Goal: Task Accomplishment & Management: Manage account settings

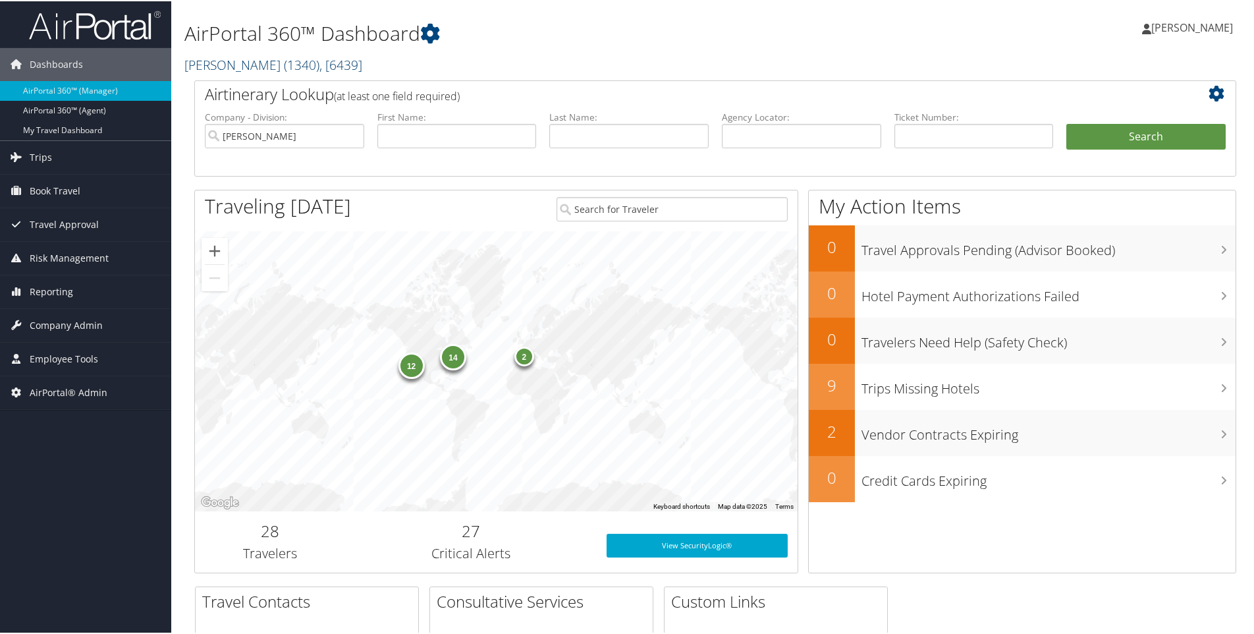
click at [194, 61] on link "Doner ( 1340 ) , [ 6439 ]" at bounding box center [273, 64] width 178 height 18
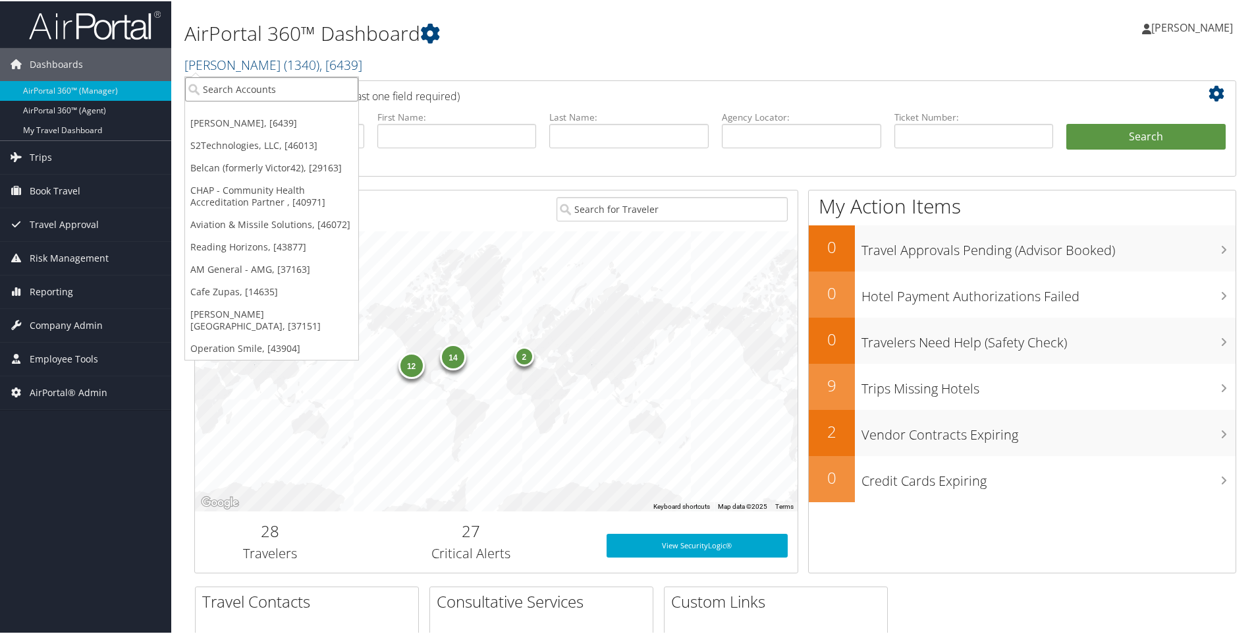
click at [225, 89] on input "search" at bounding box center [271, 88] width 173 height 24
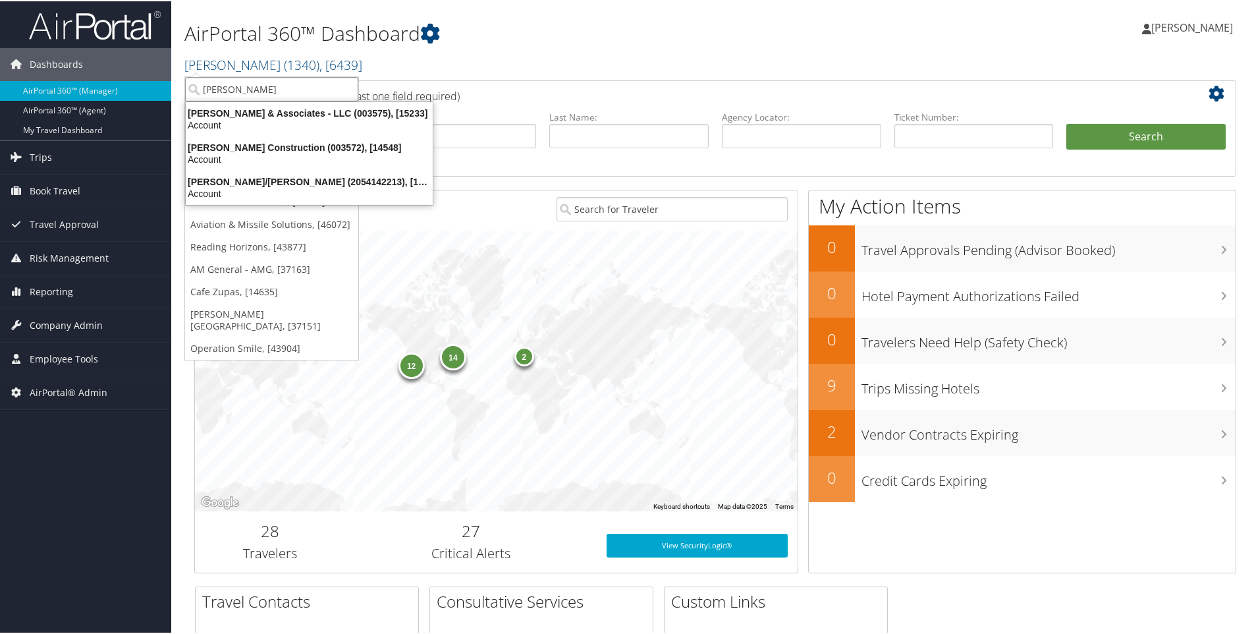
type input "caddell"
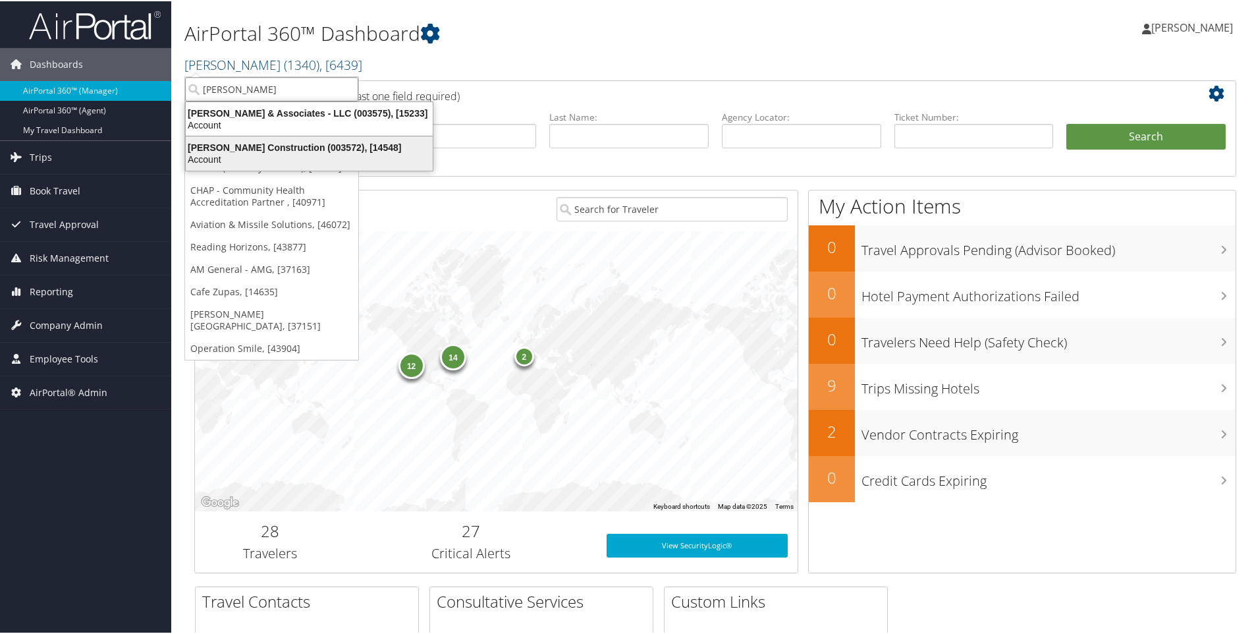
click at [277, 147] on div "Caddell Construction (003572), [14548]" at bounding box center [309, 146] width 263 height 12
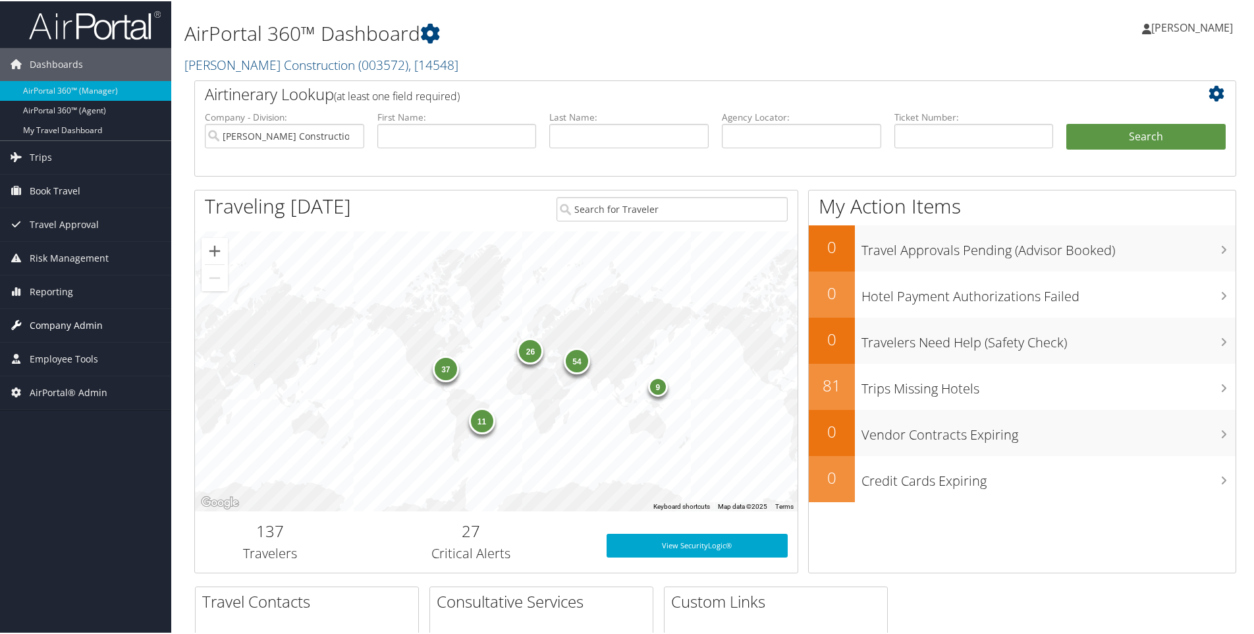
click at [62, 321] on span "Company Admin" at bounding box center [66, 324] width 73 height 33
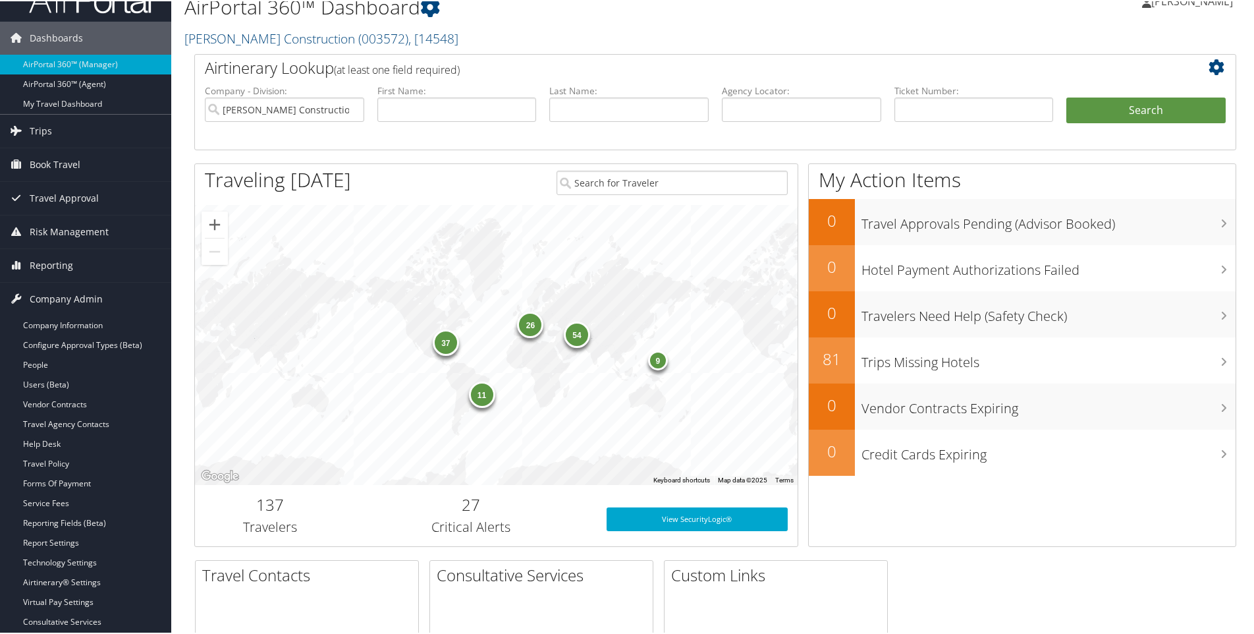
scroll to position [132, 0]
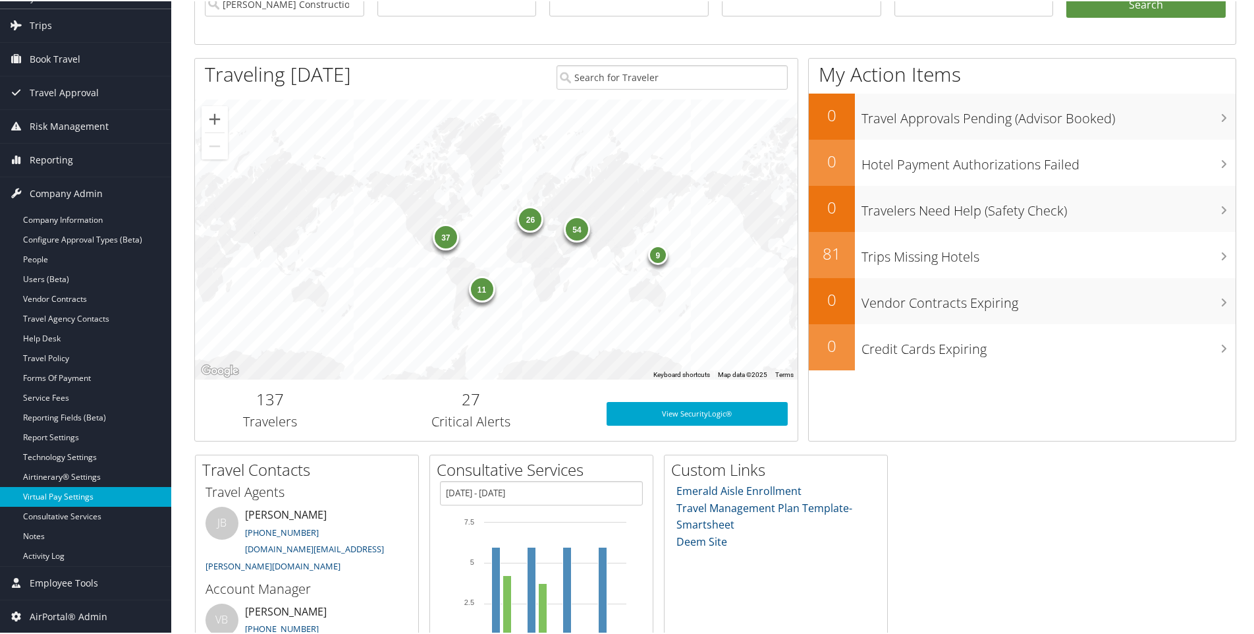
click at [47, 495] on link "Virtual Pay Settings" at bounding box center [85, 496] width 171 height 20
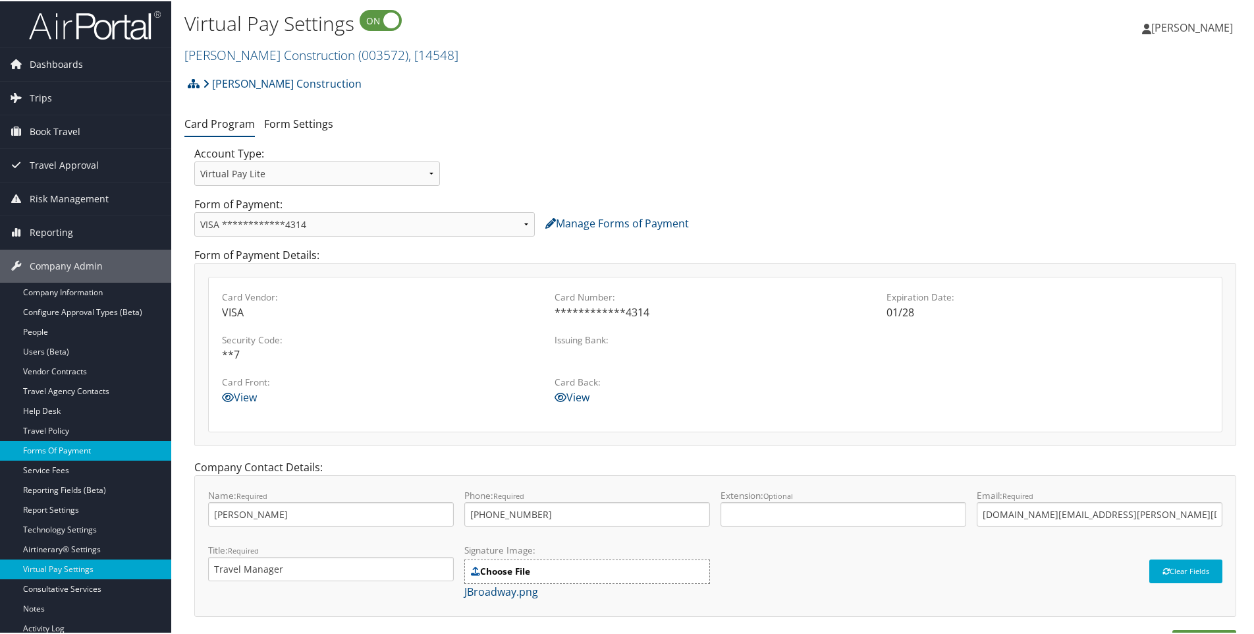
click at [74, 449] on link "Forms Of Payment" at bounding box center [85, 449] width 171 height 20
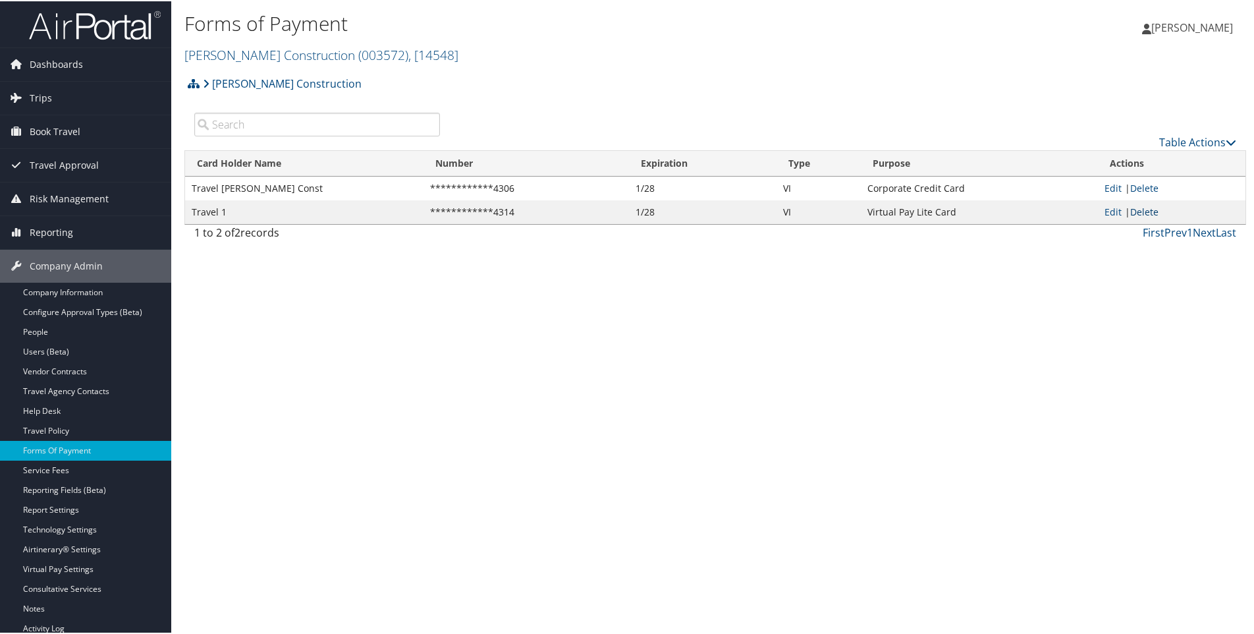
click at [1140, 211] on link "Delete" at bounding box center [1144, 210] width 28 height 13
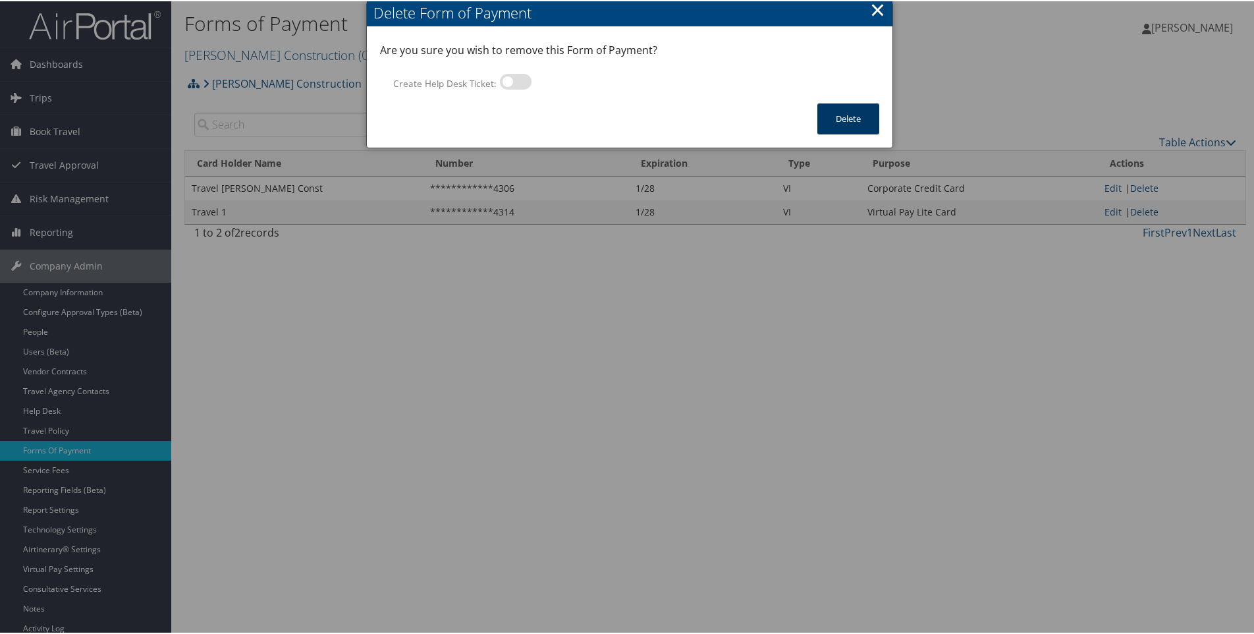
click at [840, 125] on button "Delete" at bounding box center [849, 117] width 62 height 31
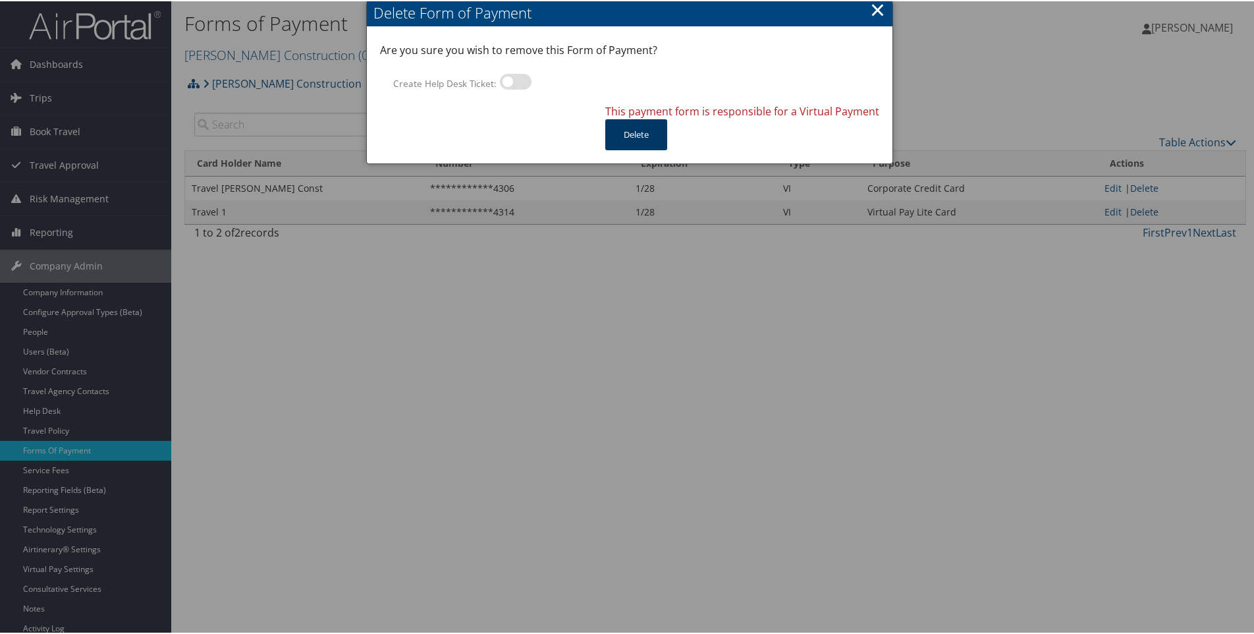
click at [632, 130] on button "Delete" at bounding box center [636, 133] width 62 height 31
click at [876, 11] on button "×" at bounding box center [877, 8] width 15 height 26
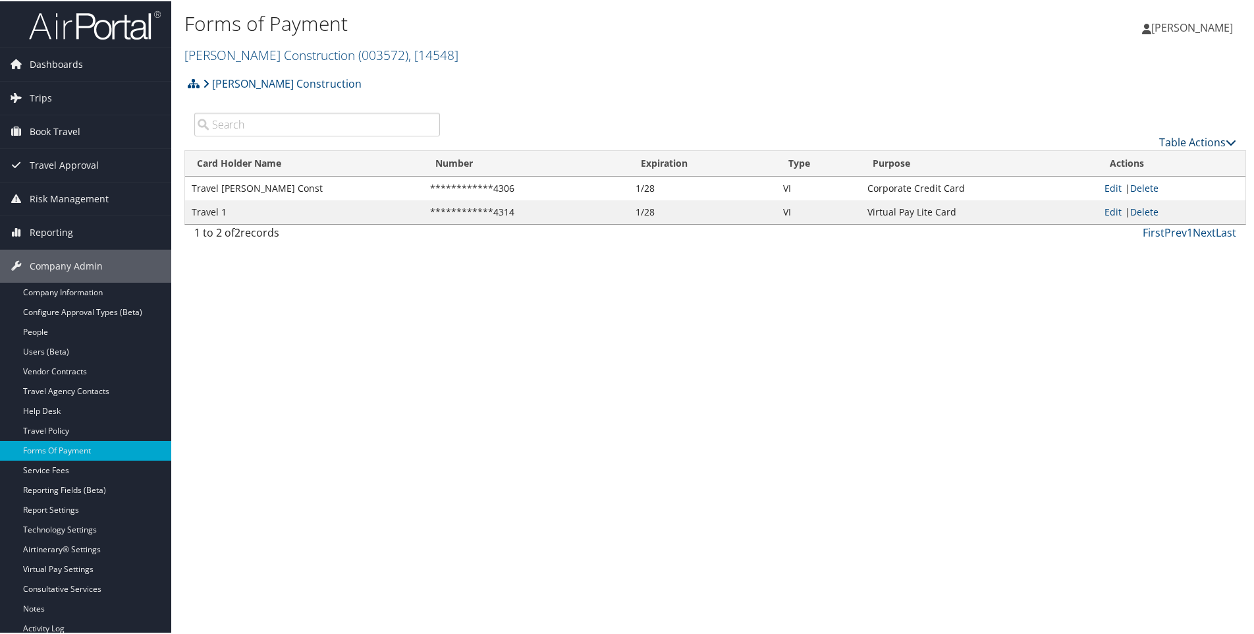
click at [1184, 140] on link "Table Actions" at bounding box center [1197, 141] width 77 height 14
click at [1102, 159] on link "New Record" at bounding box center [1153, 161] width 173 height 22
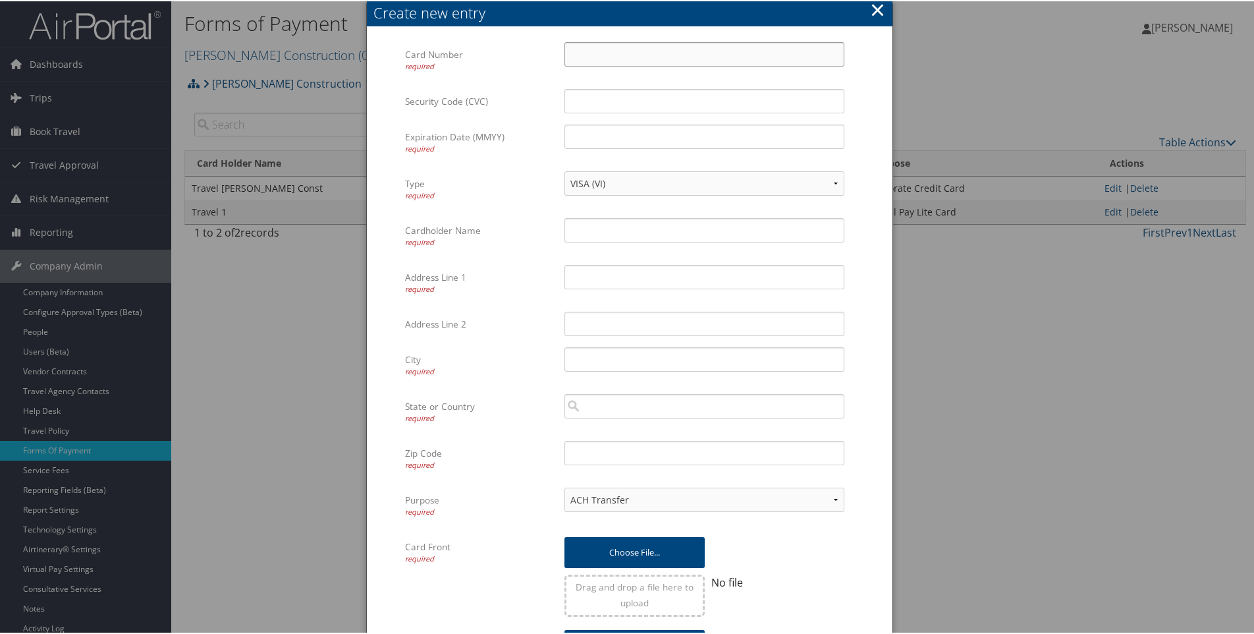
click at [578, 50] on input "Card Number required" at bounding box center [705, 53] width 280 height 24
type input "4485810047000755"
click at [584, 106] on input "Security Code (CVC)" at bounding box center [705, 100] width 280 height 24
type input "204"
click at [591, 137] on input "Expiration Date (MMYY) required" at bounding box center [705, 135] width 280 height 24
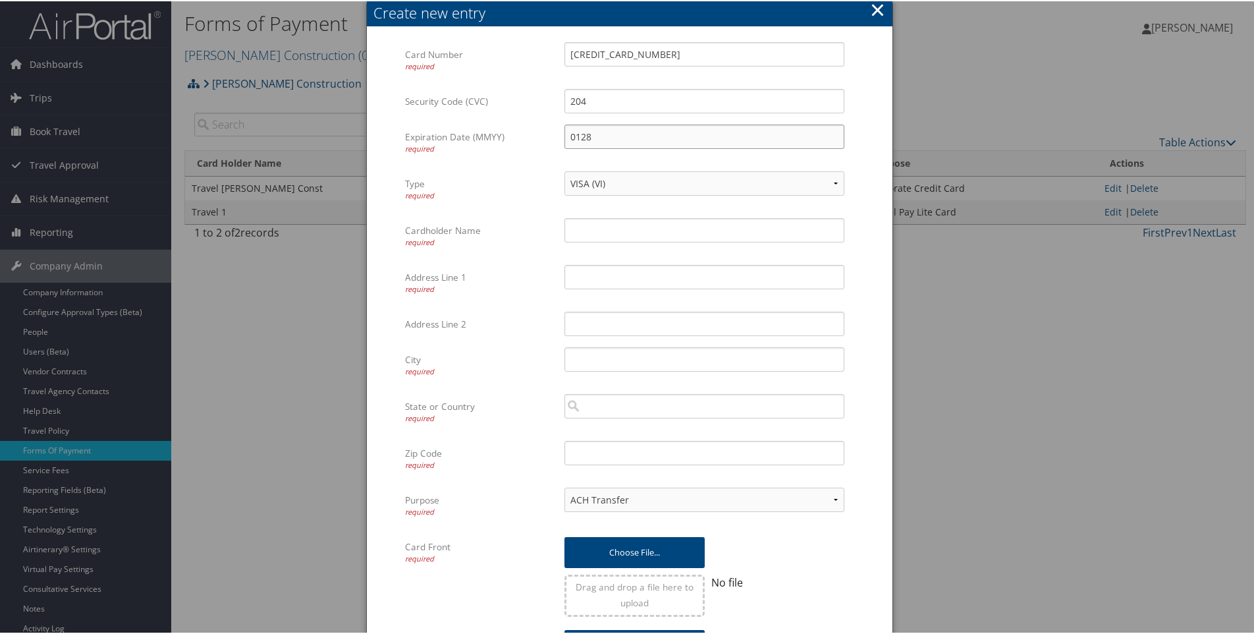
type input "0128"
click at [587, 228] on input "Cardholder Name required" at bounding box center [705, 229] width 280 height 24
click at [713, 227] on input "[PERSON_NAME]" at bounding box center [705, 229] width 280 height 24
type input "Janet Broadway Hotel"
click at [581, 277] on input "Address Line 1 required" at bounding box center [705, 276] width 280 height 24
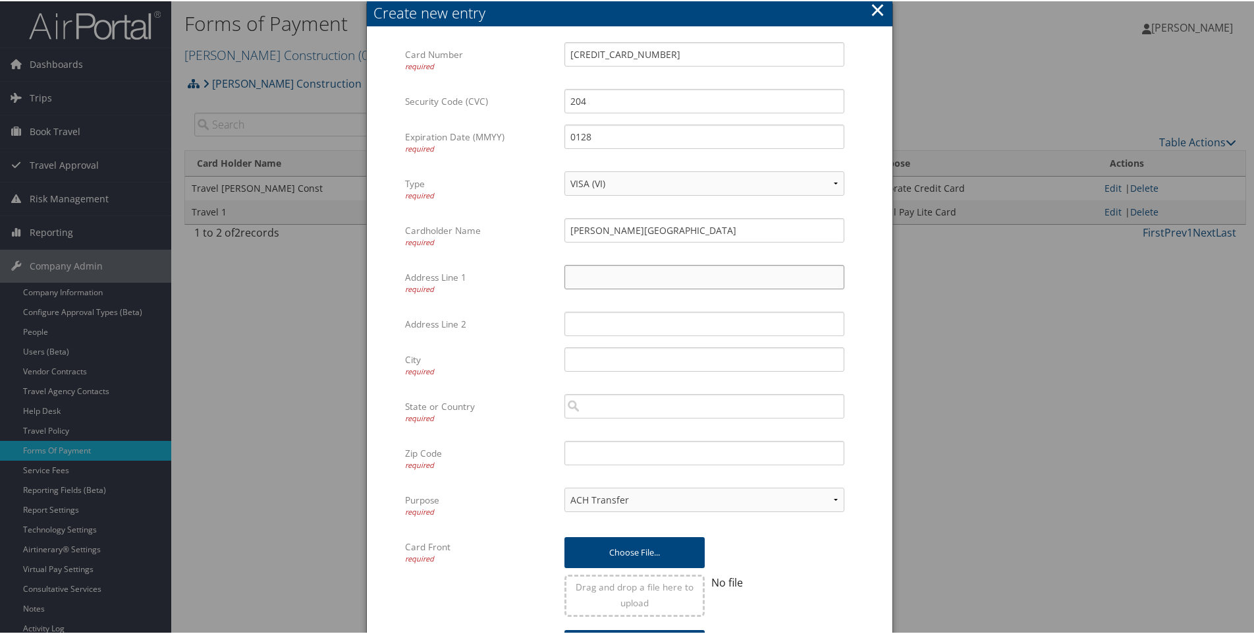
click at [574, 273] on input "Address Line 1 required" at bounding box center [705, 276] width 280 height 24
type input "445 Dexter Ave"
type input "Suite 11000"
type input "Montgomery"
click at [604, 414] on input "search" at bounding box center [705, 405] width 280 height 24
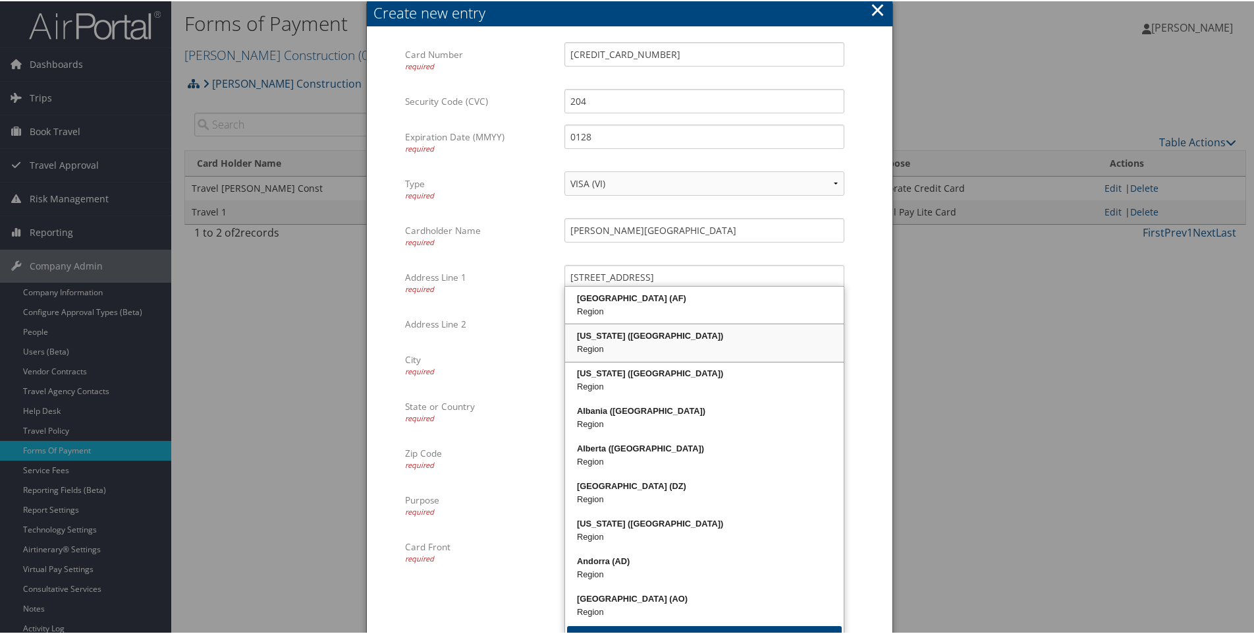
click at [599, 330] on div "Alabama (AL)" at bounding box center [704, 334] width 275 height 13
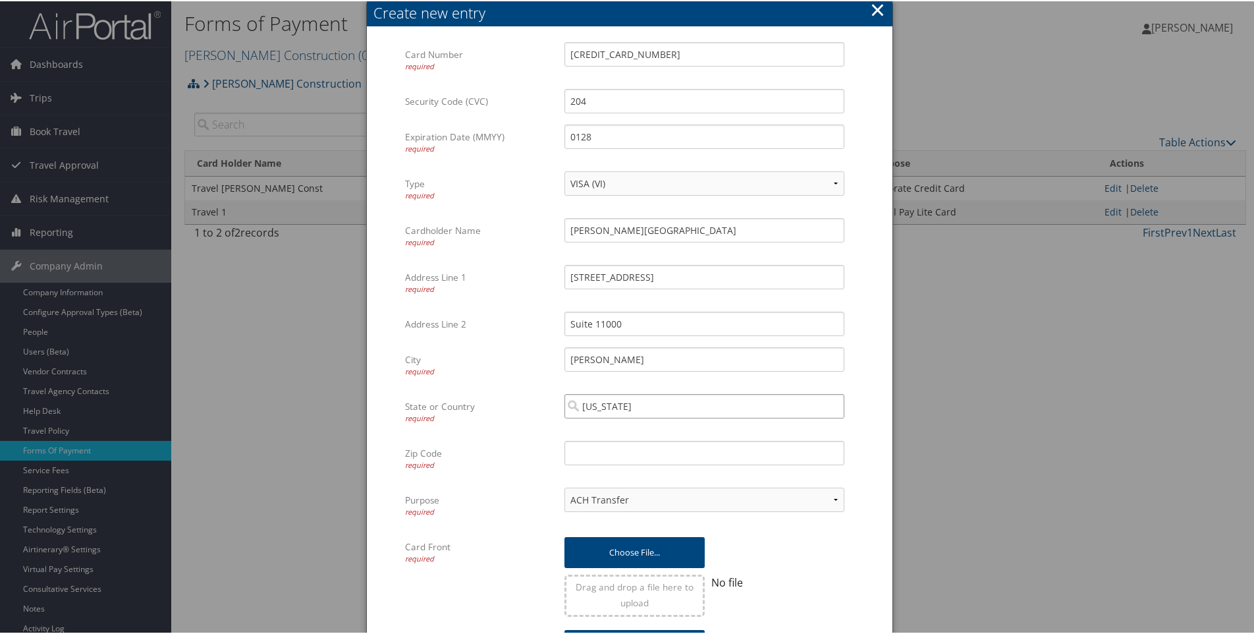
type input "Alabama"
click at [580, 452] on input "Zip Code required" at bounding box center [705, 451] width 280 height 24
type input "36104"
click at [659, 495] on select "ACH Transfer Cash / Check (AR) Corporate Credit Card Ghost Credit Card Hotel Gu…" at bounding box center [705, 498] width 280 height 24
select select "15"
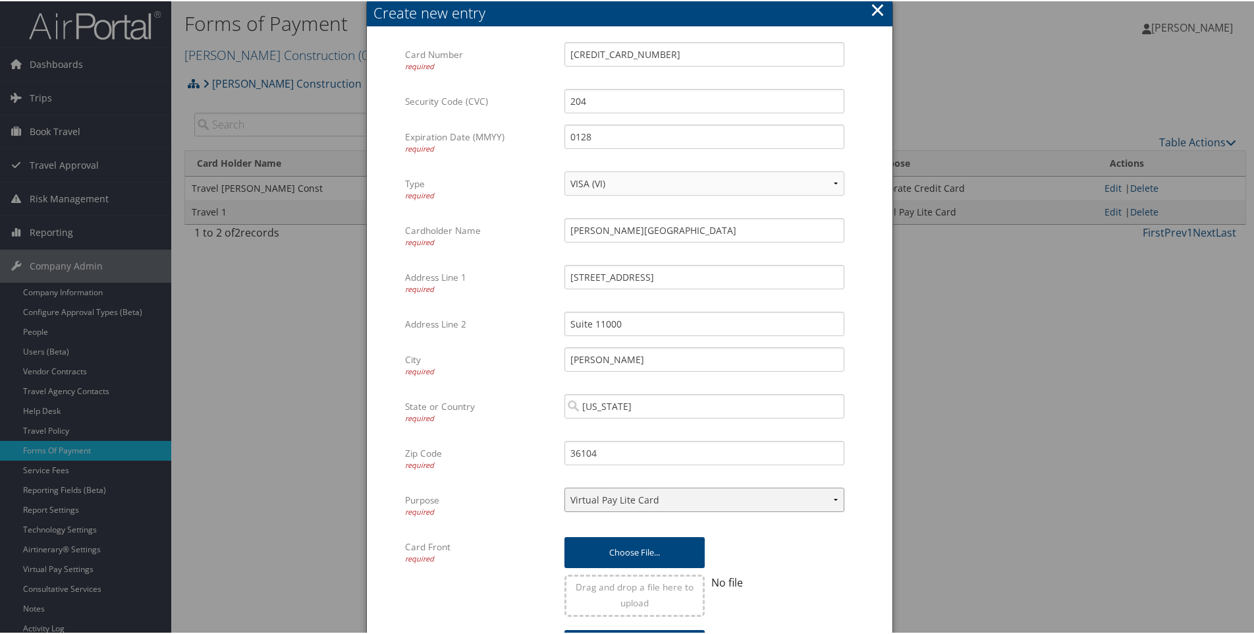
click at [565, 486] on select "ACH Transfer Cash / Check (AR) Corporate Credit Card Ghost Credit Card Hotel Gu…" at bounding box center [705, 498] width 280 height 24
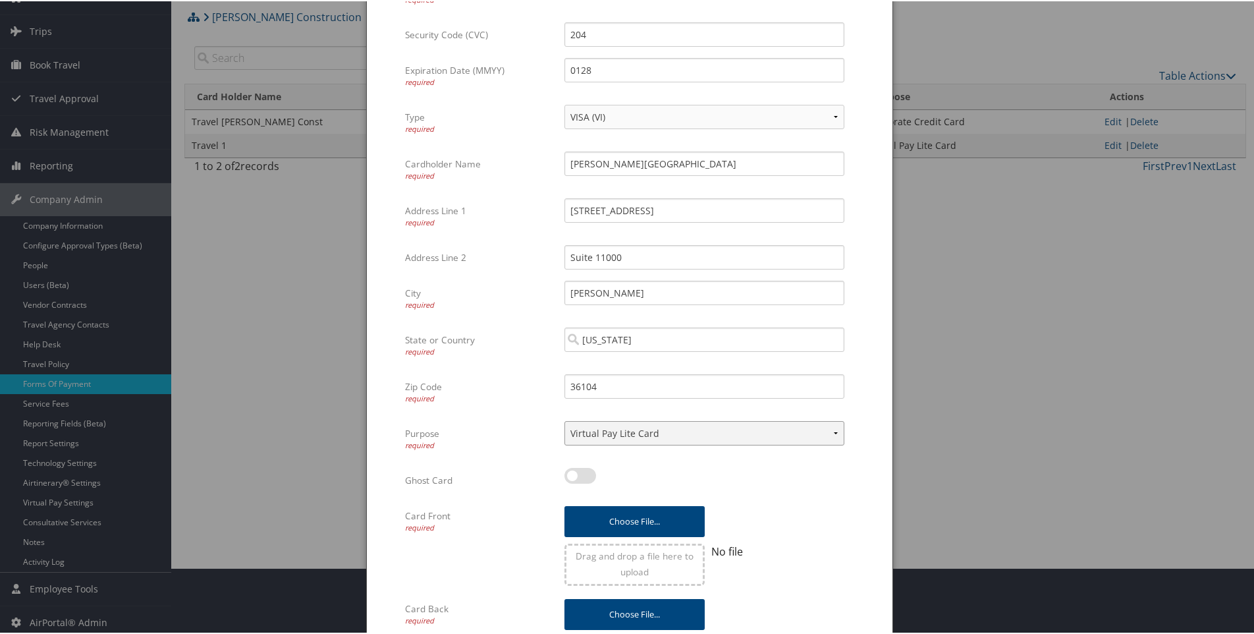
scroll to position [132, 0]
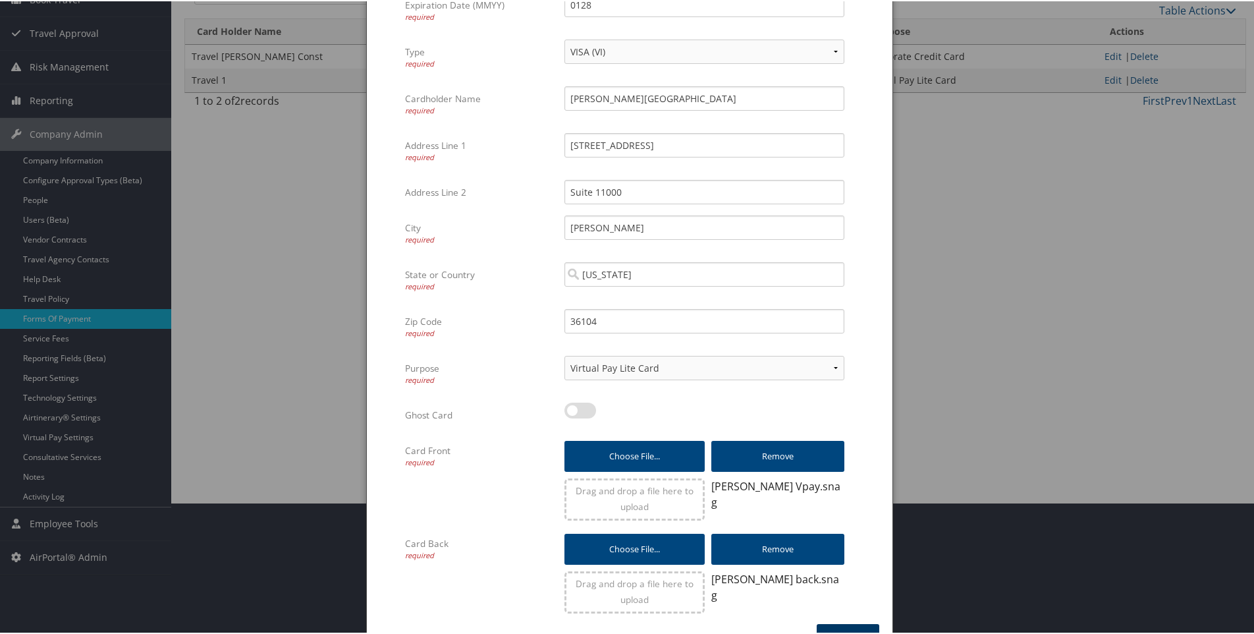
click at [853, 627] on button "Create" at bounding box center [848, 638] width 63 height 31
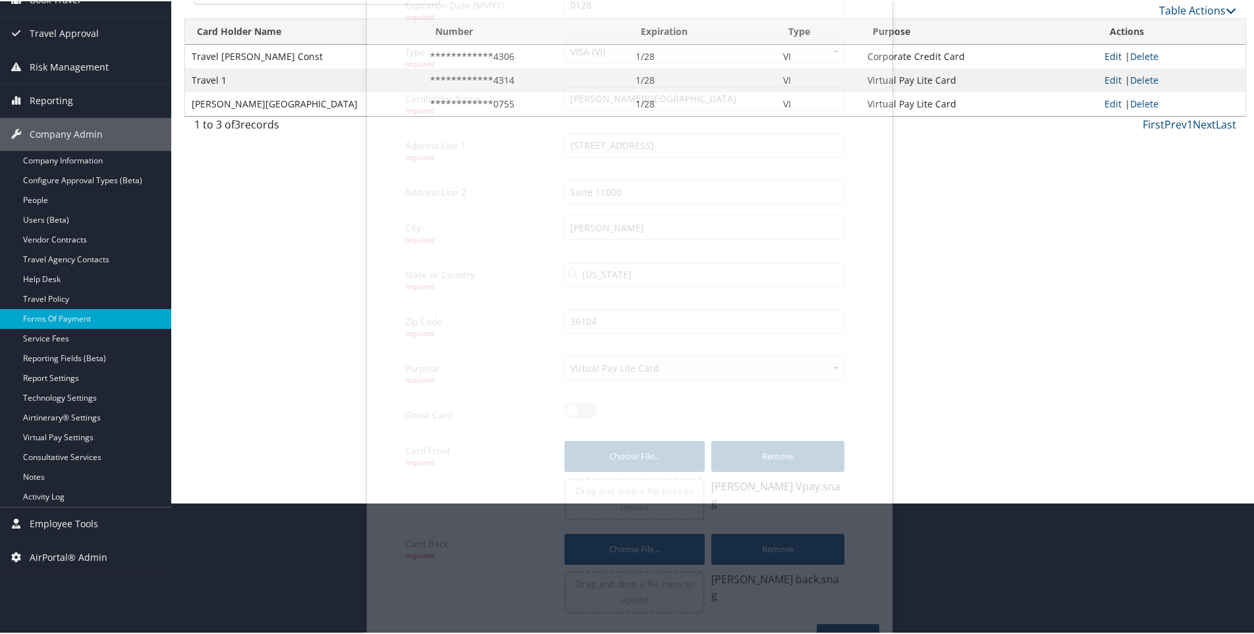
scroll to position [71, 0]
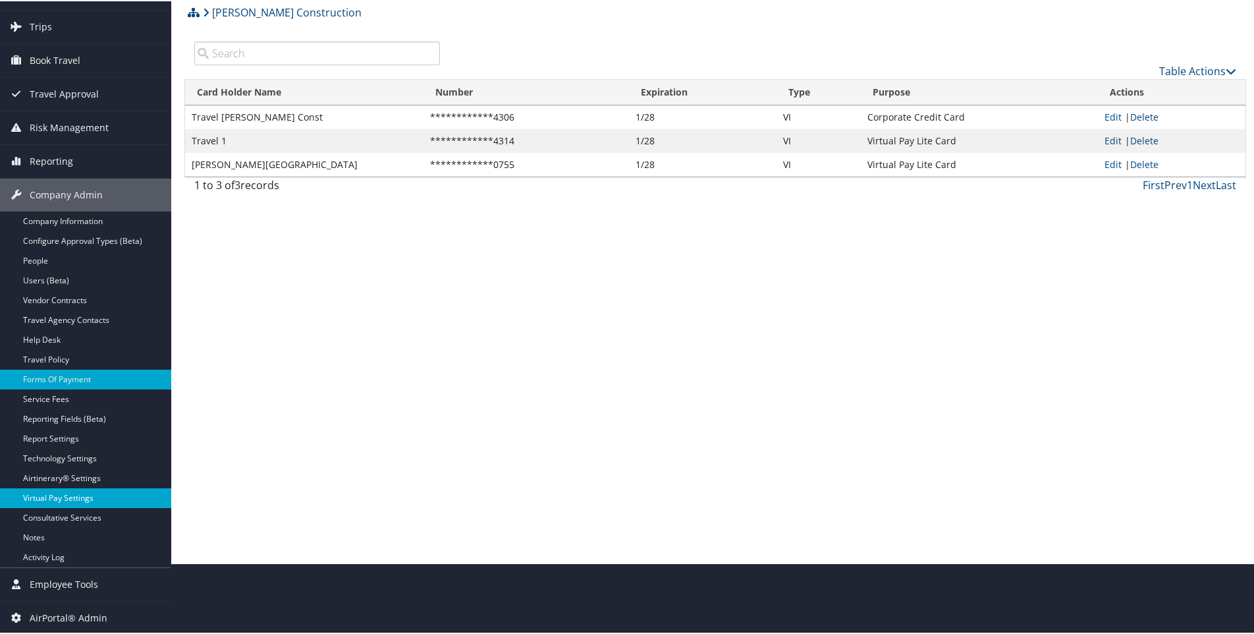
click at [43, 499] on link "Virtual Pay Settings" at bounding box center [85, 497] width 171 height 20
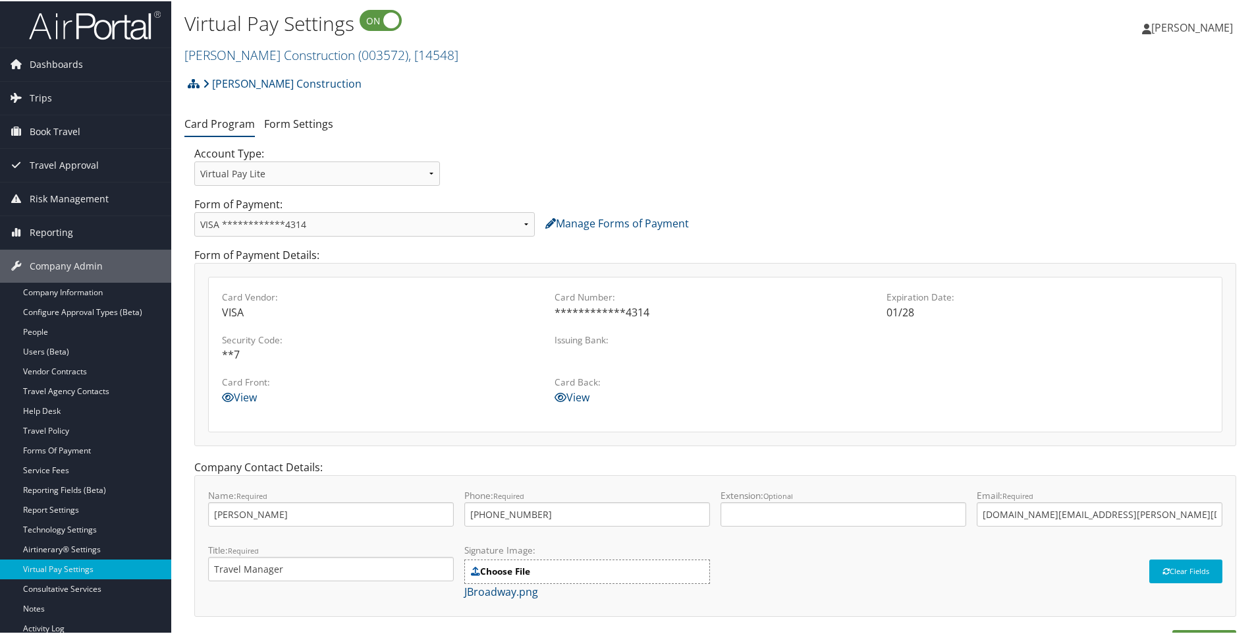
select select "2176"
click at [194, 211] on select "**********" at bounding box center [364, 223] width 341 height 24
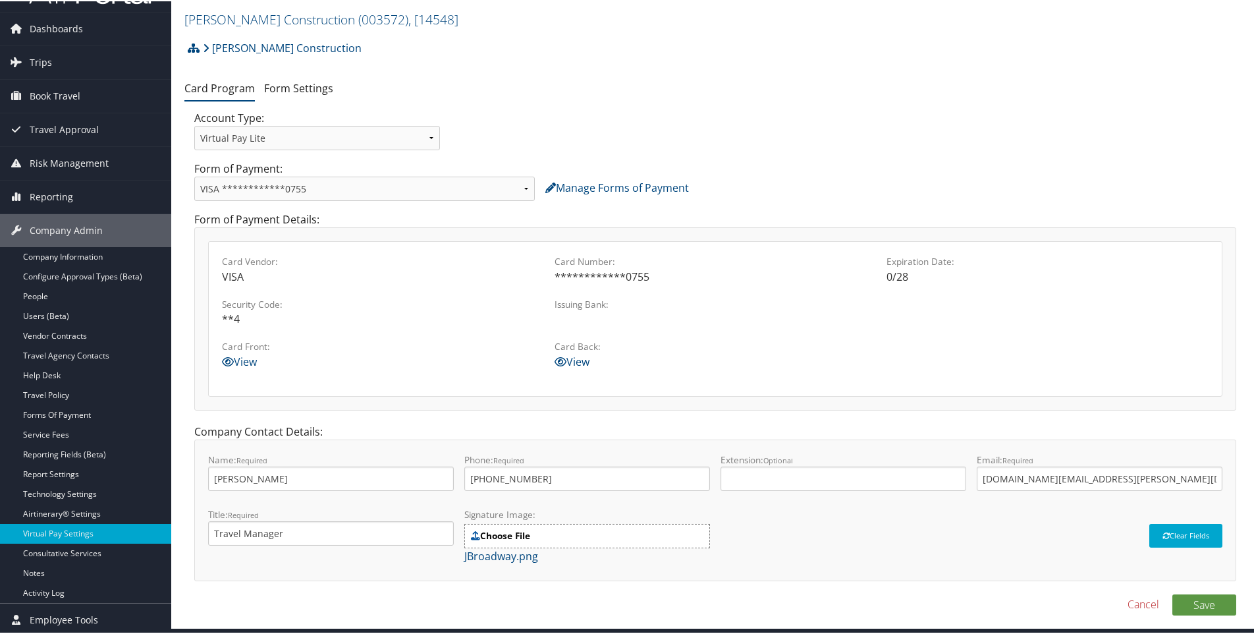
scroll to position [71, 0]
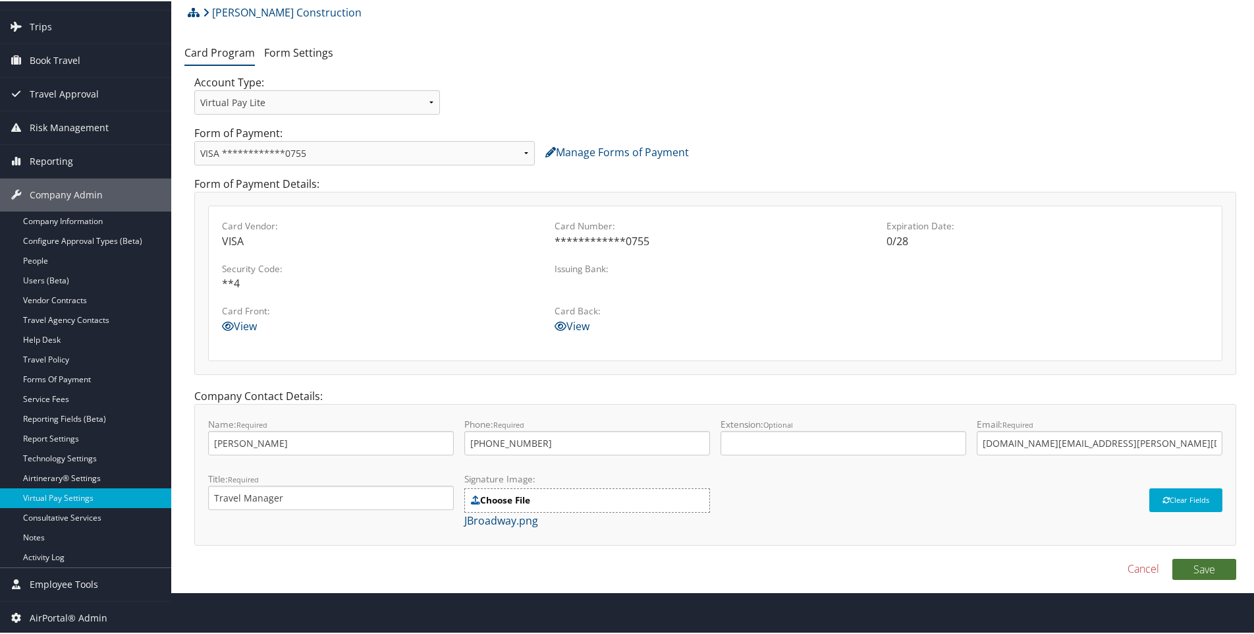
click at [1192, 567] on button "Save" at bounding box center [1205, 567] width 64 height 21
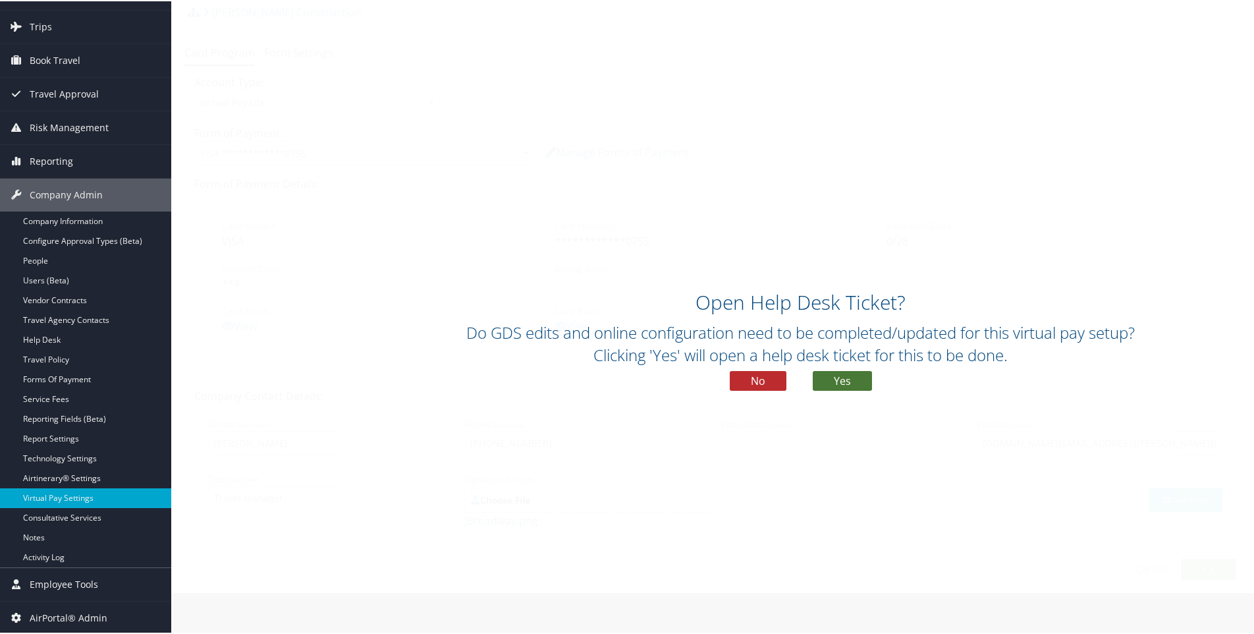
click at [848, 377] on button "Yes" at bounding box center [842, 380] width 59 height 20
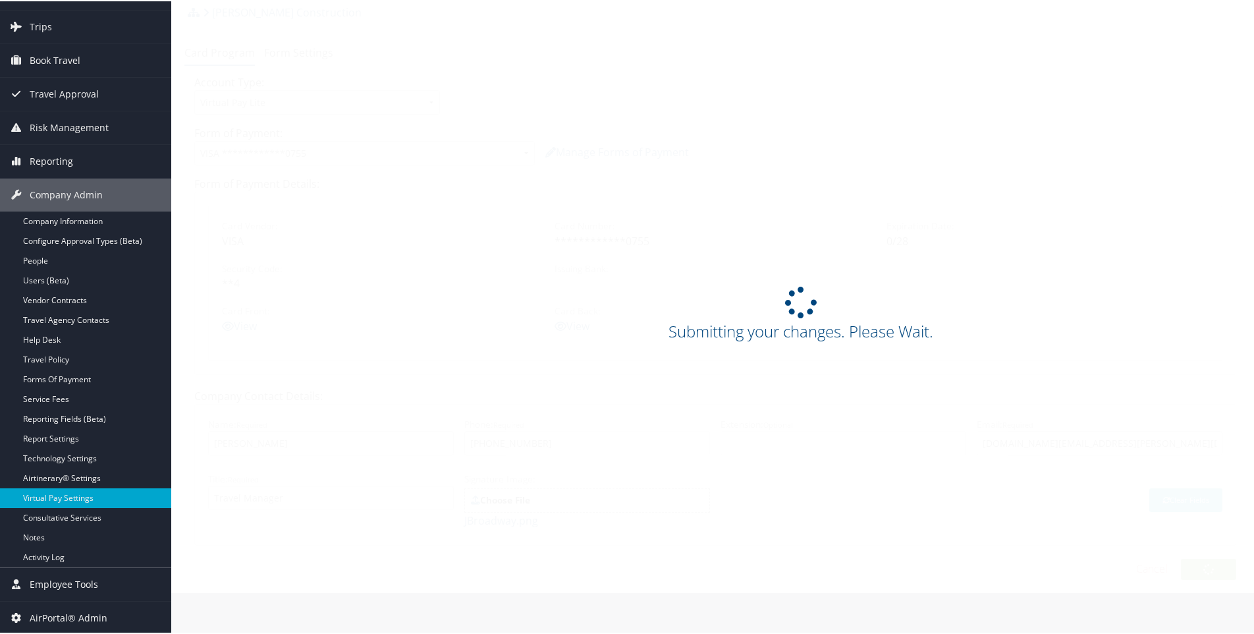
click at [997, 342] on div "Submitting your changes. Please Wait." at bounding box center [801, 315] width 1260 height 61
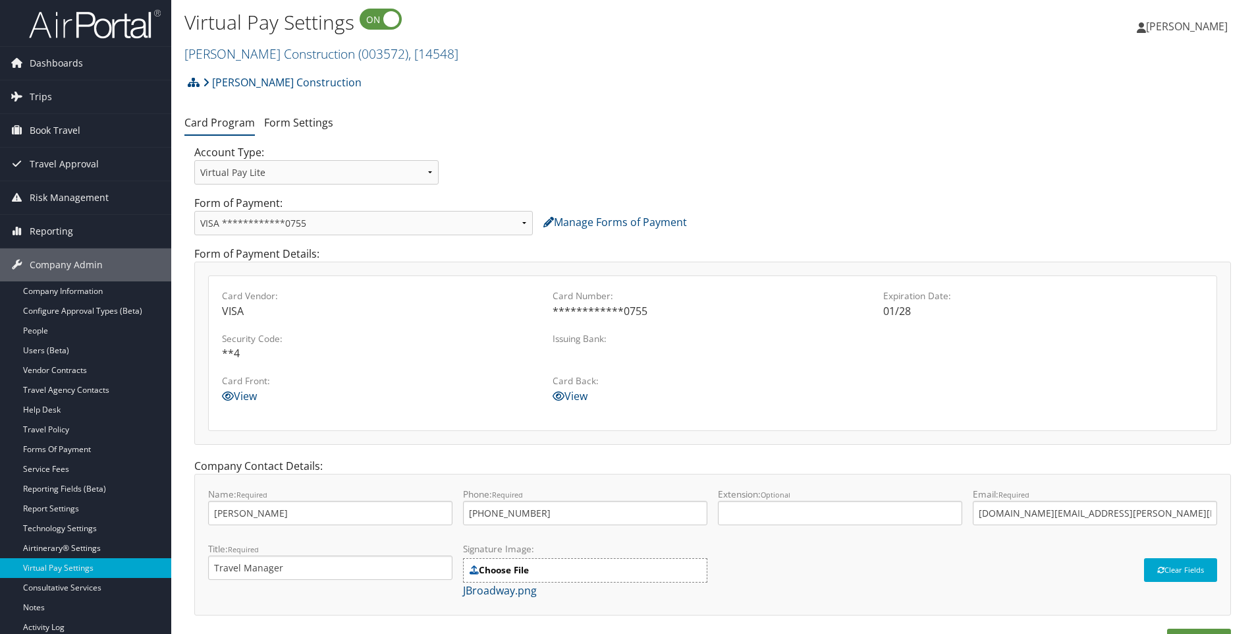
scroll to position [71, 0]
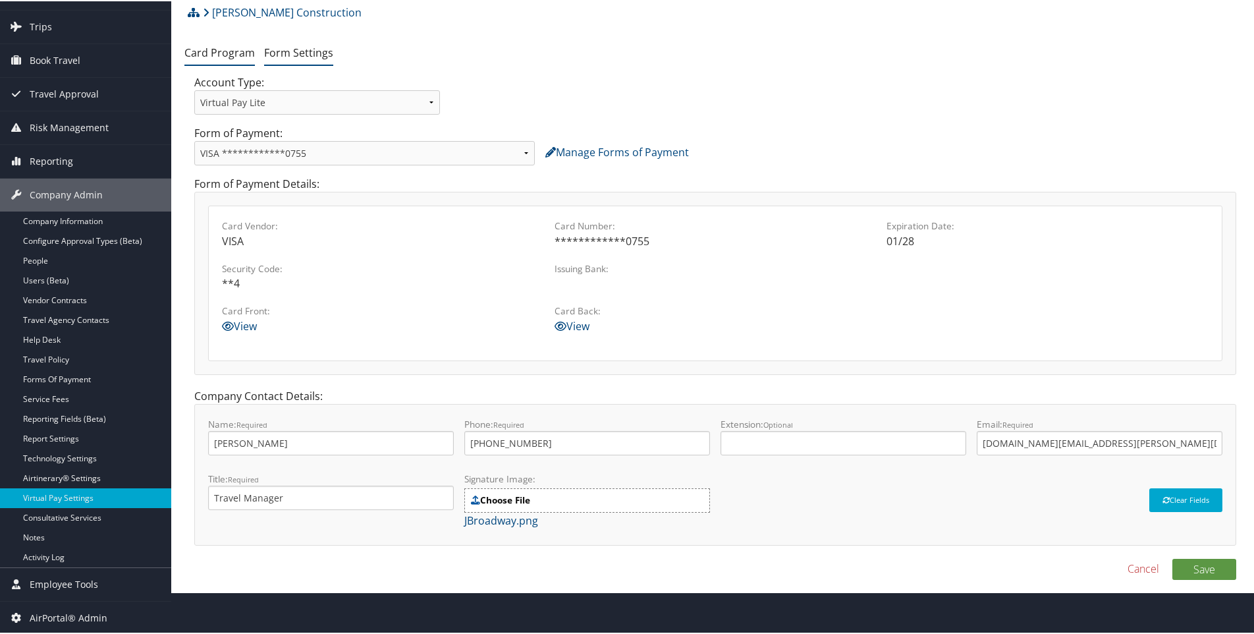
click at [306, 51] on link "Form Settings" at bounding box center [298, 51] width 69 height 14
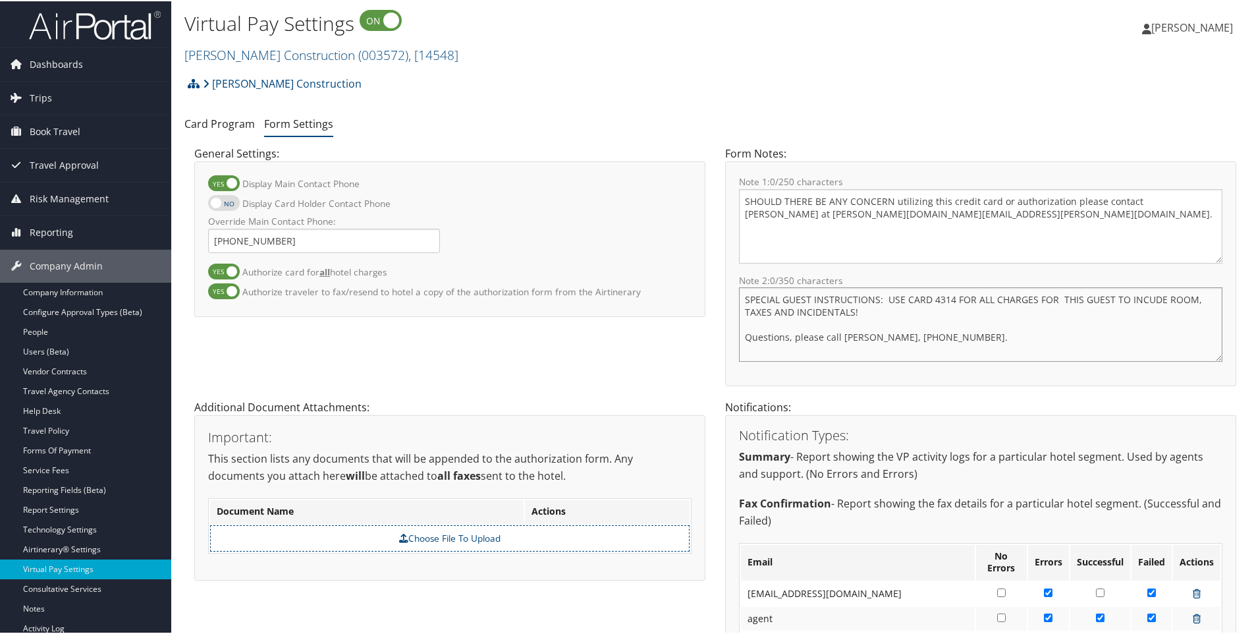
drag, startPoint x: 930, startPoint y: 298, endPoint x: 951, endPoint y: 298, distance: 20.4
click at [951, 298] on textarea "SPECIAL GUEST INSTRUCTIONS: USE CARD 4314 FOR ALL CHARGES FOR THIS GUEST TO INC…" at bounding box center [981, 323] width 484 height 74
type textarea "SPECIAL GUEST INSTRUCTIONS: USE CARD 0755 FOR ALL CHARGES FOR THIS GUEST TO INC…"
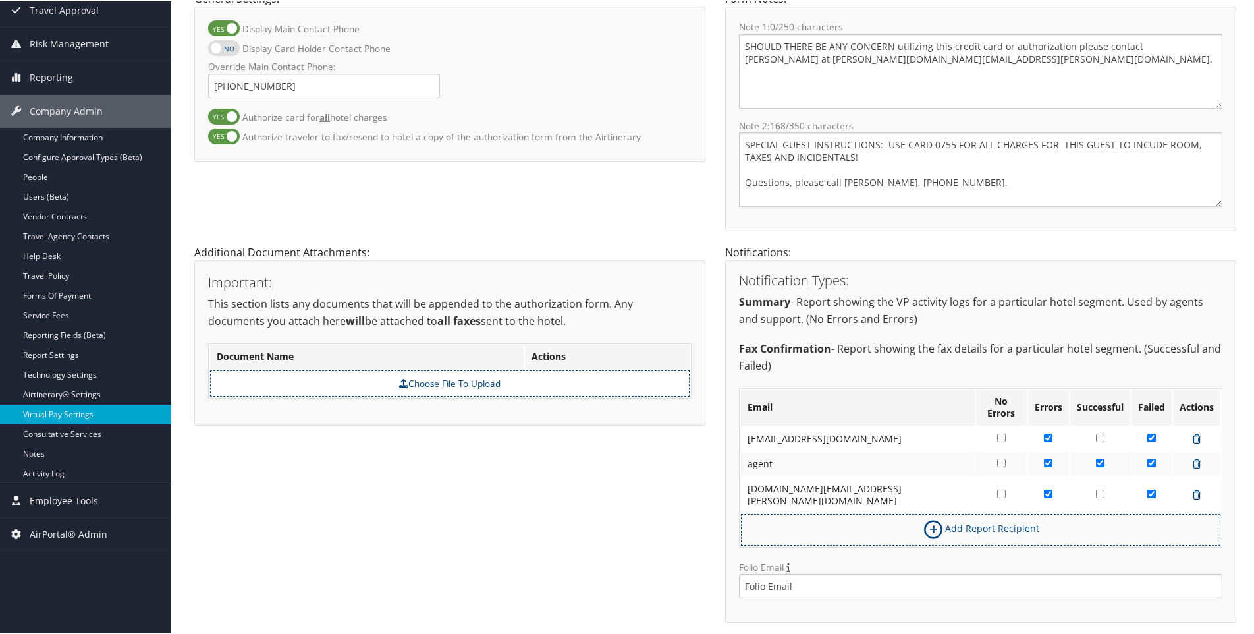
scroll to position [166, 0]
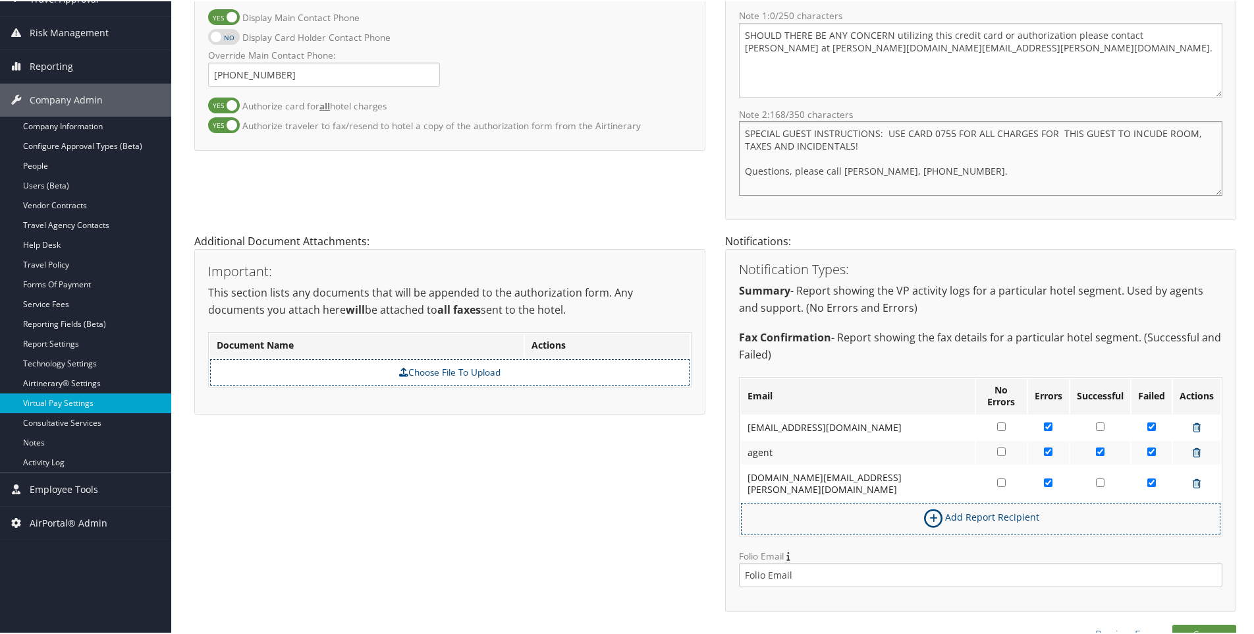
drag, startPoint x: 744, startPoint y: 132, endPoint x: 977, endPoint y: 169, distance: 235.5
click at [977, 169] on textarea "SPECIAL GUEST INSTRUCTIONS: USE CARD 4314 FOR ALL CHARGES FOR THIS GUEST TO INC…" at bounding box center [981, 157] width 484 height 74
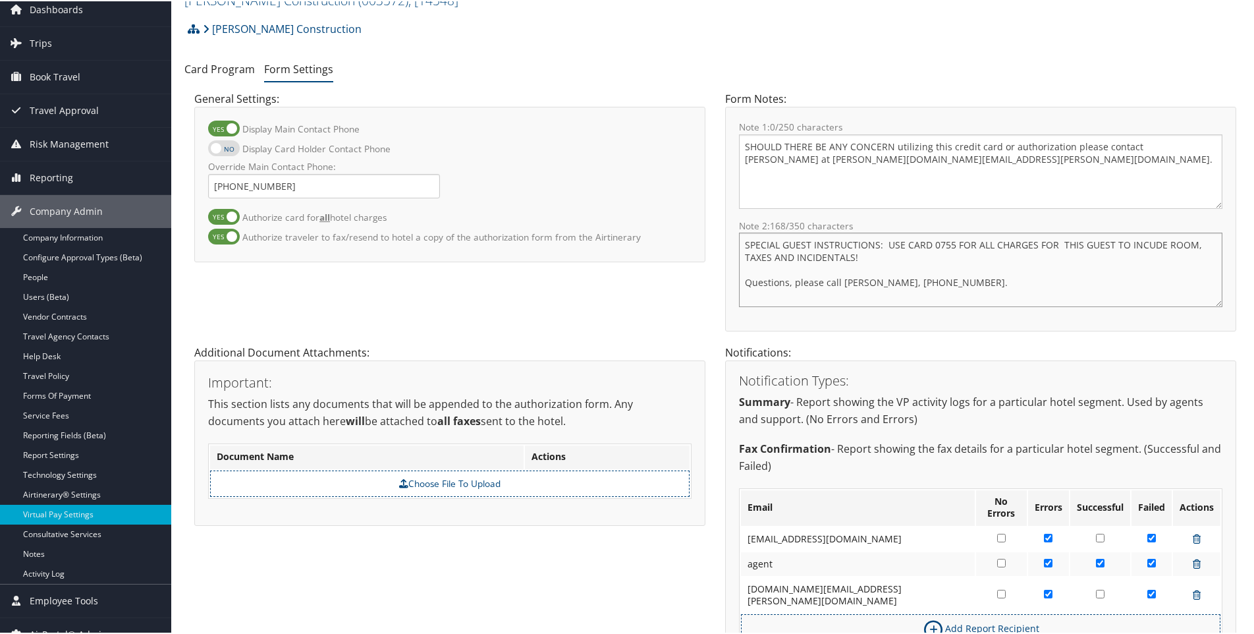
scroll to position [34, 0]
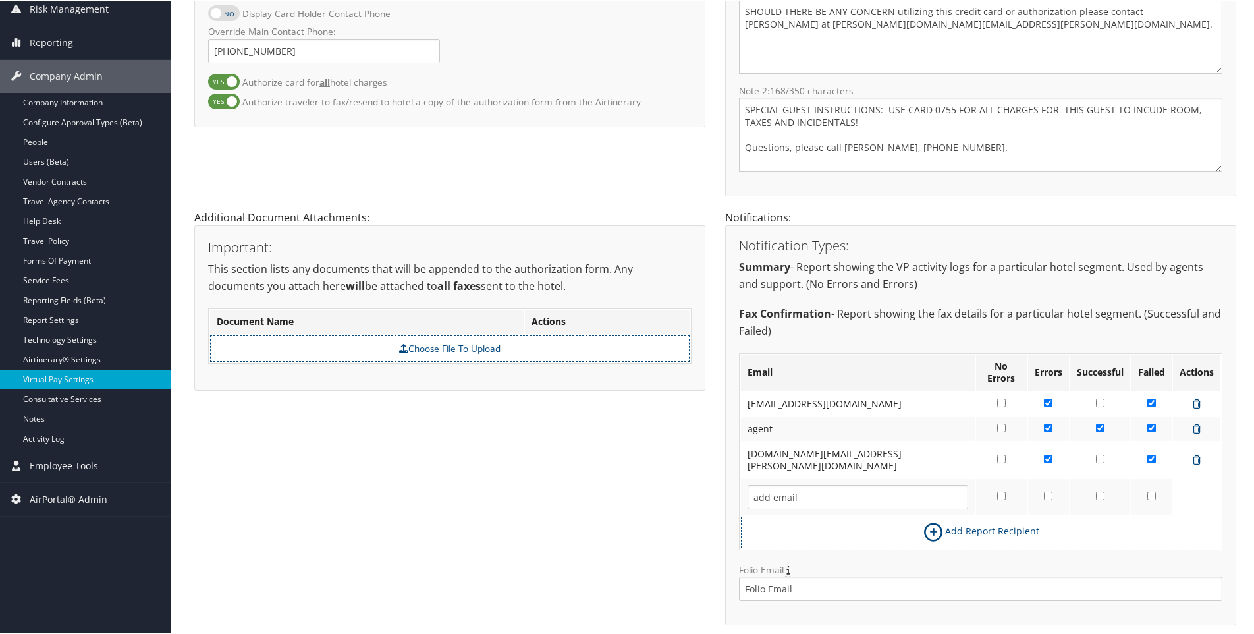
scroll to position [204, 0]
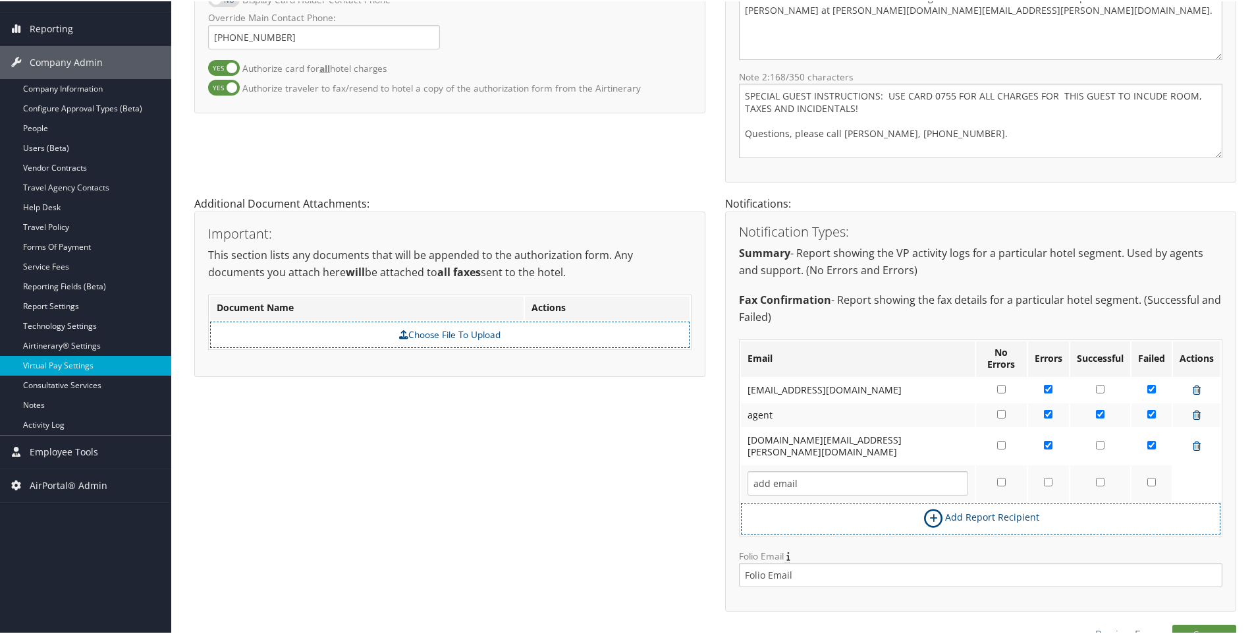
click at [1103, 625] on link "Preview Form" at bounding box center [1128, 633] width 64 height 16
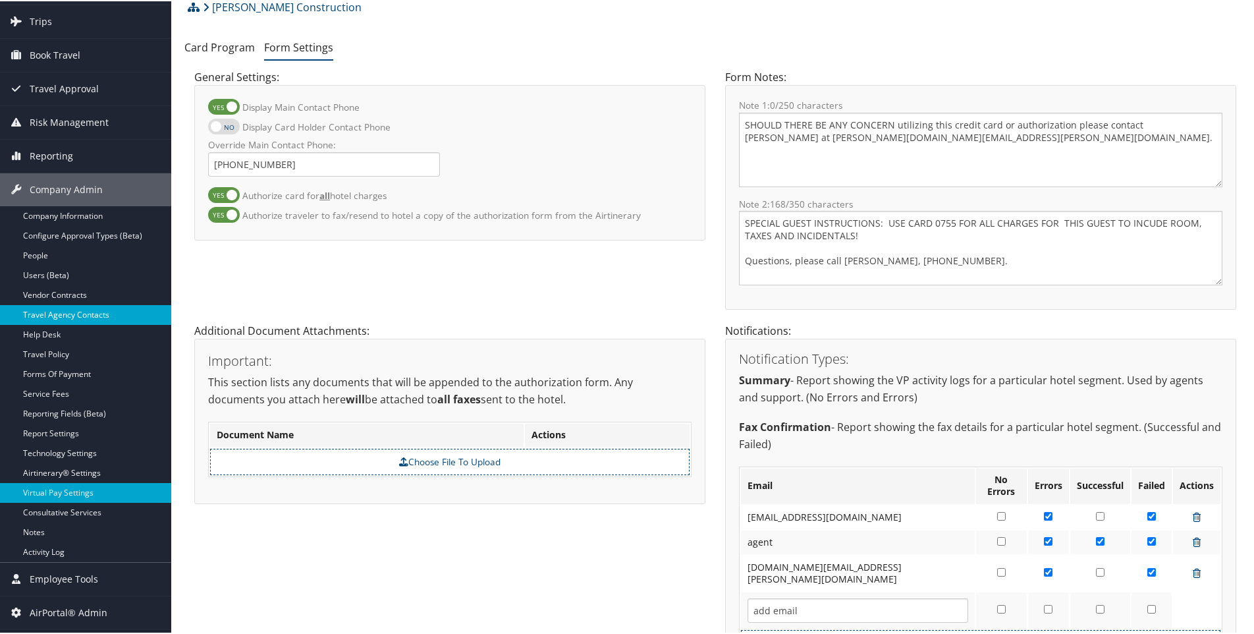
scroll to position [6, 0]
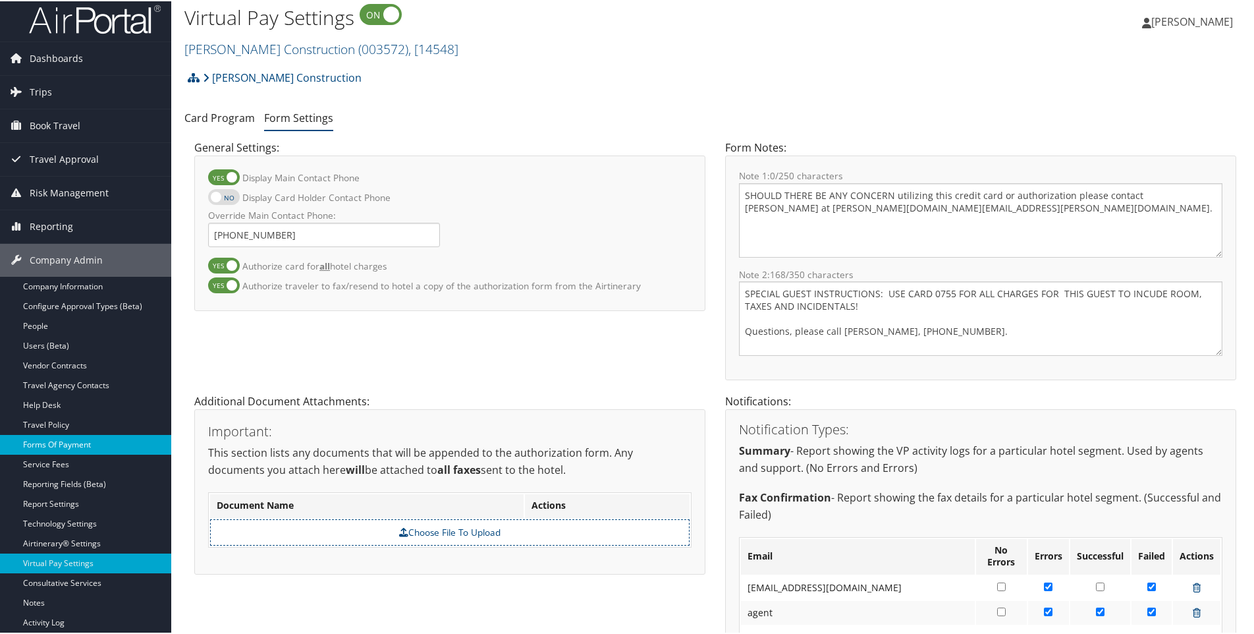
click at [71, 444] on link "Forms Of Payment" at bounding box center [85, 443] width 171 height 20
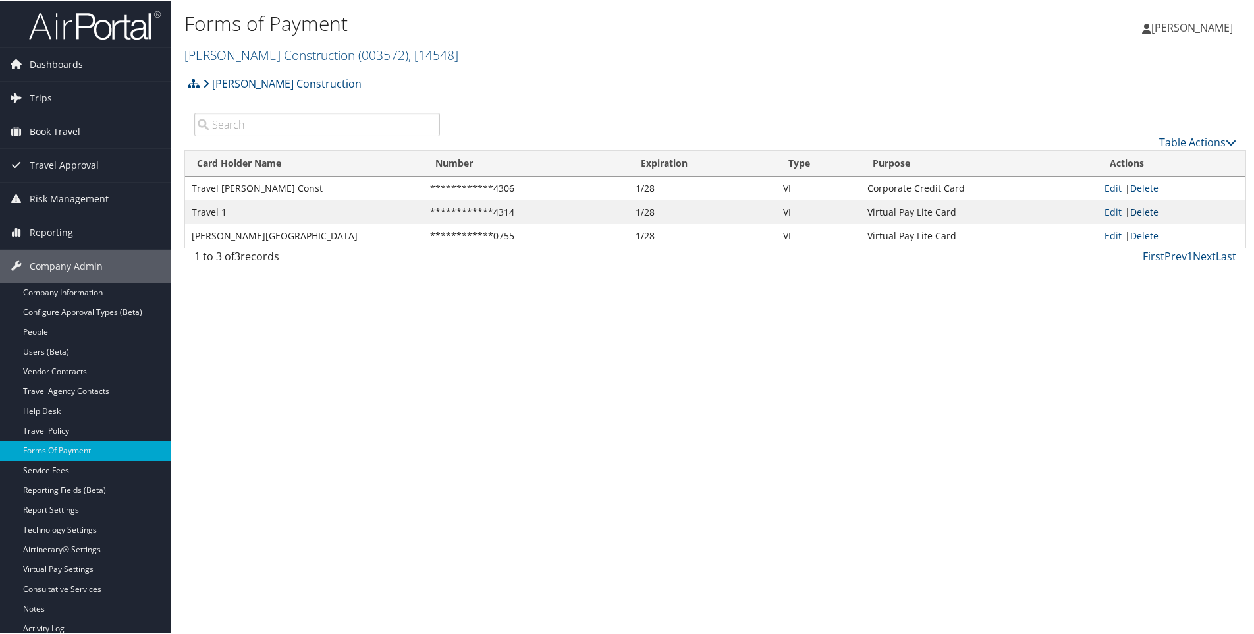
click at [1139, 213] on link "Delete" at bounding box center [1144, 210] width 28 height 13
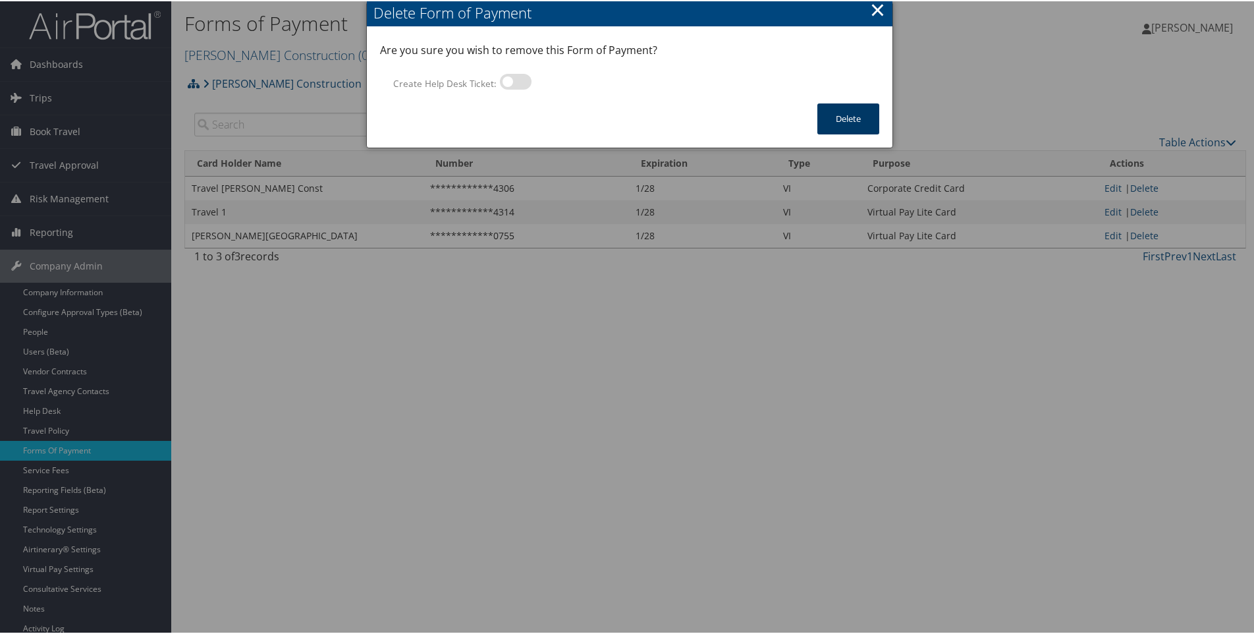
click at [847, 121] on button "Delete" at bounding box center [849, 117] width 62 height 31
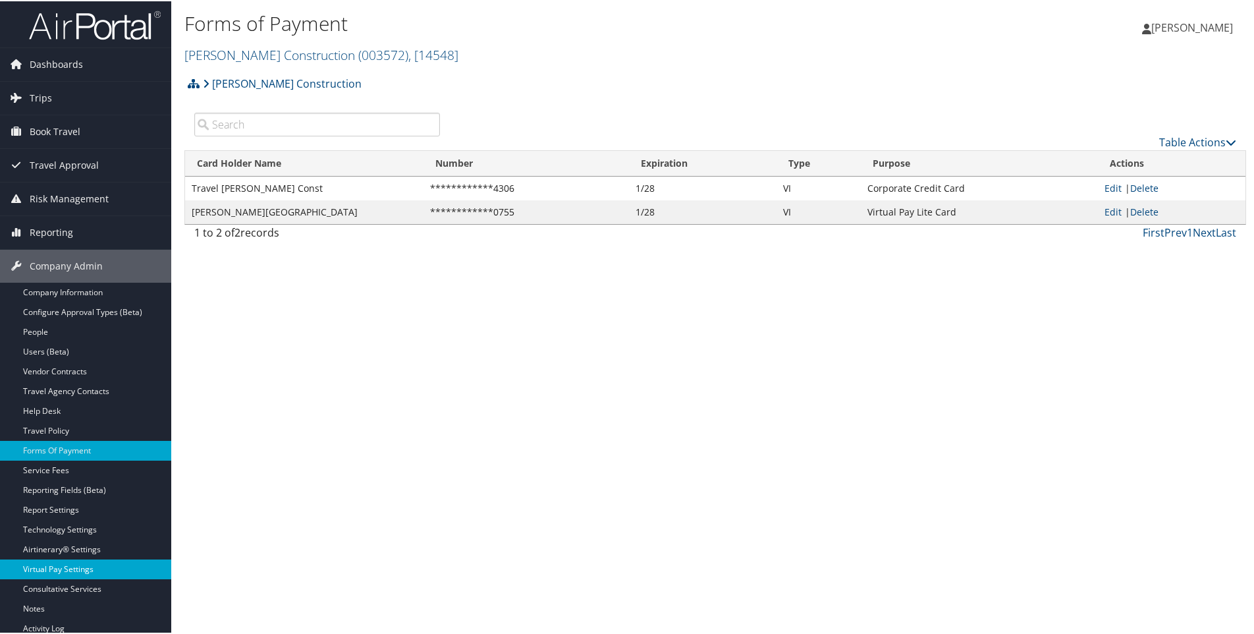
click at [49, 571] on link "Virtual Pay Settings" at bounding box center [85, 568] width 171 height 20
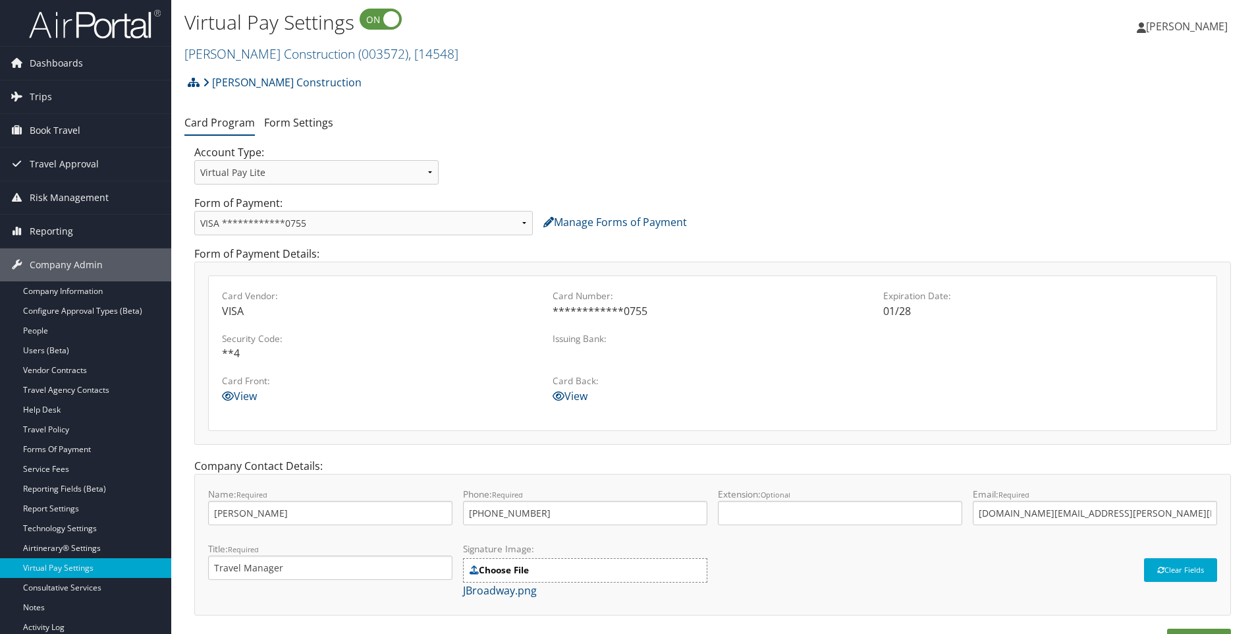
scroll to position [71, 0]
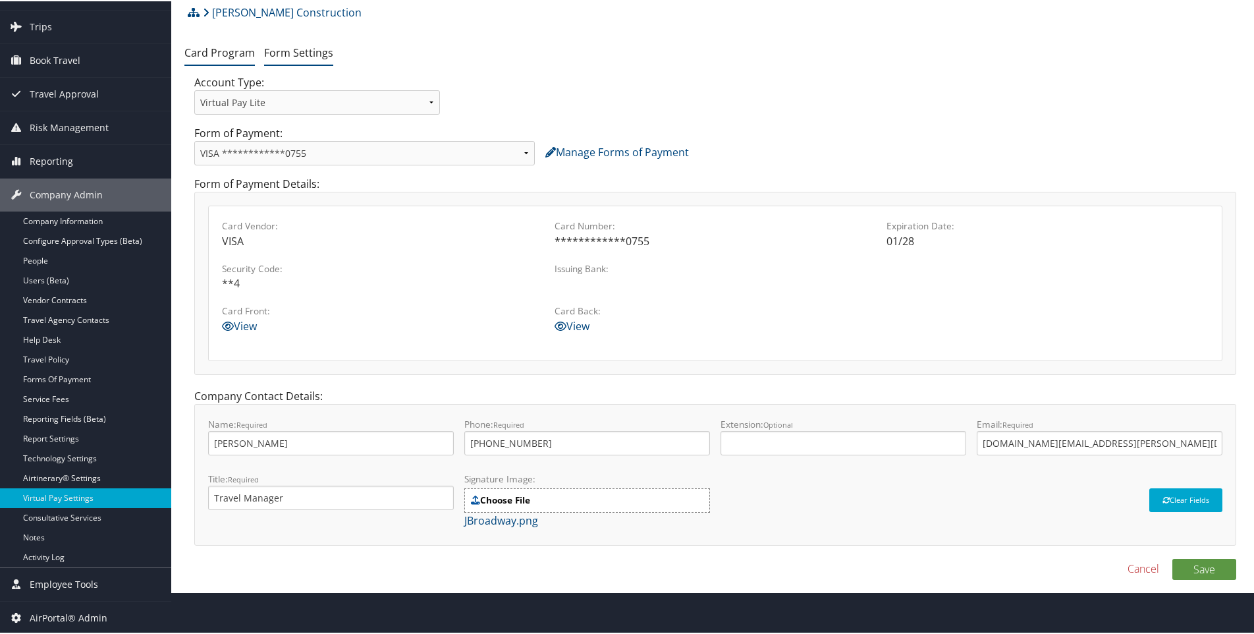
click at [295, 51] on link "Form Settings" at bounding box center [298, 51] width 69 height 14
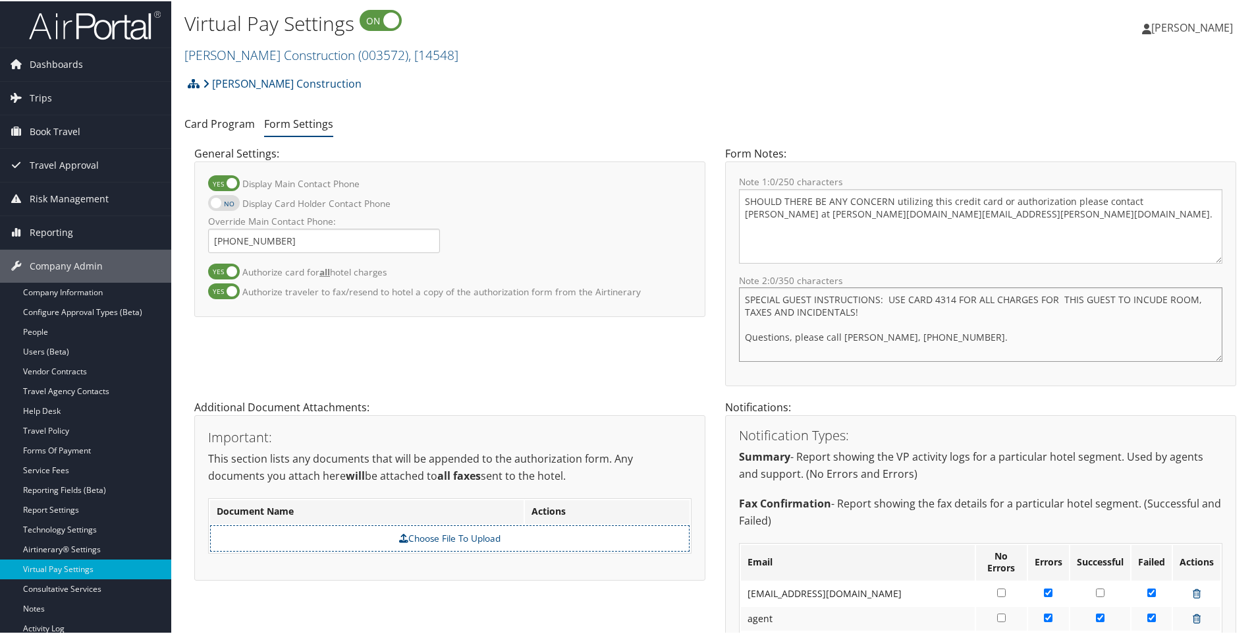
drag, startPoint x: 931, startPoint y: 298, endPoint x: 947, endPoint y: 296, distance: 16.5
click at [947, 296] on textarea "SPECIAL GUEST INSTRUCTIONS: USE CARD 4314 FOR ALL CHARGES FOR THIS GUEST TO INC…" at bounding box center [981, 323] width 484 height 74
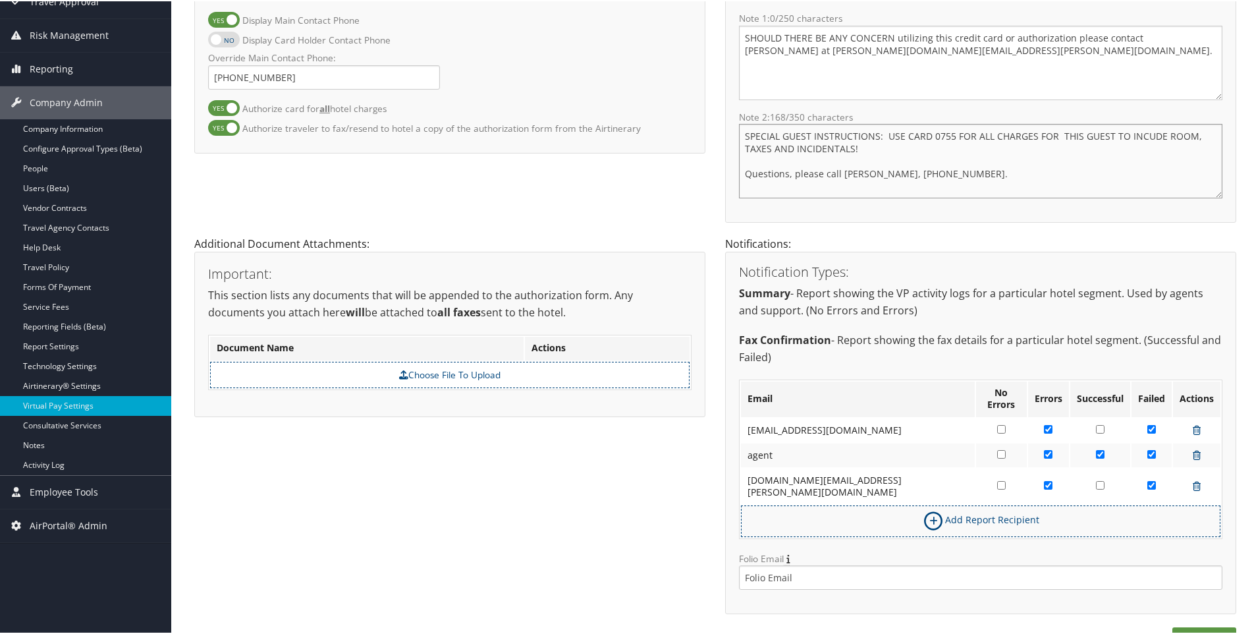
scroll to position [166, 0]
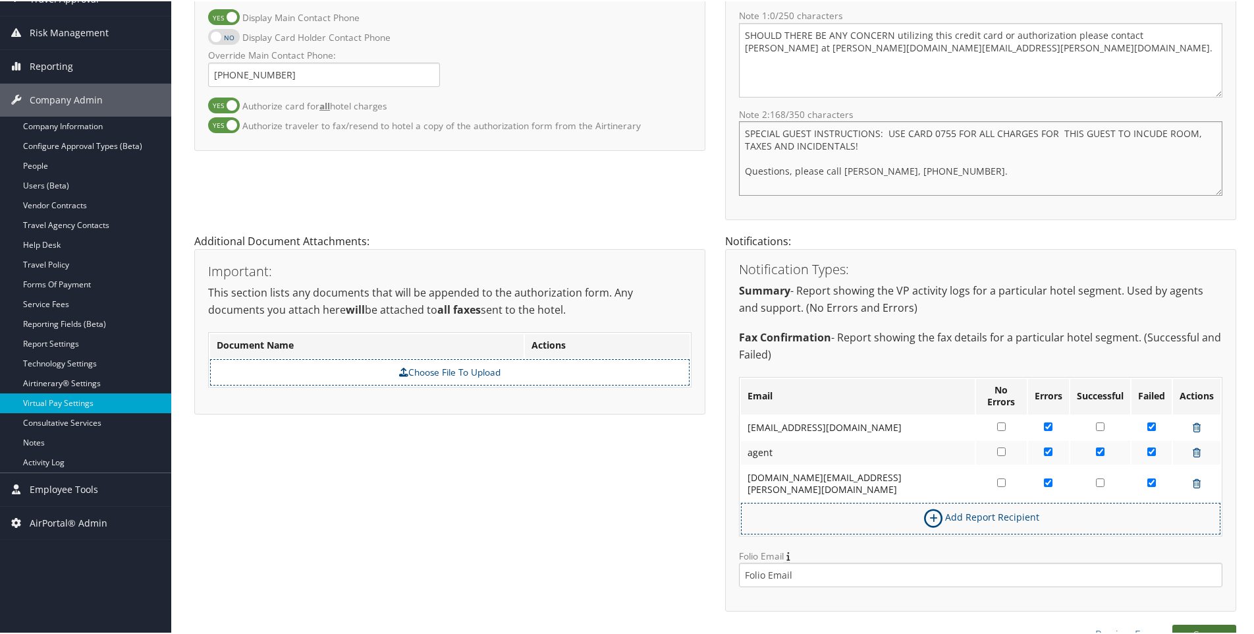
type textarea "SPECIAL GUEST INSTRUCTIONS: USE CARD 0755 FOR ALL CHARGES FOR THIS GUEST TO INC…"
click at [1204, 623] on button "Save" at bounding box center [1205, 633] width 64 height 21
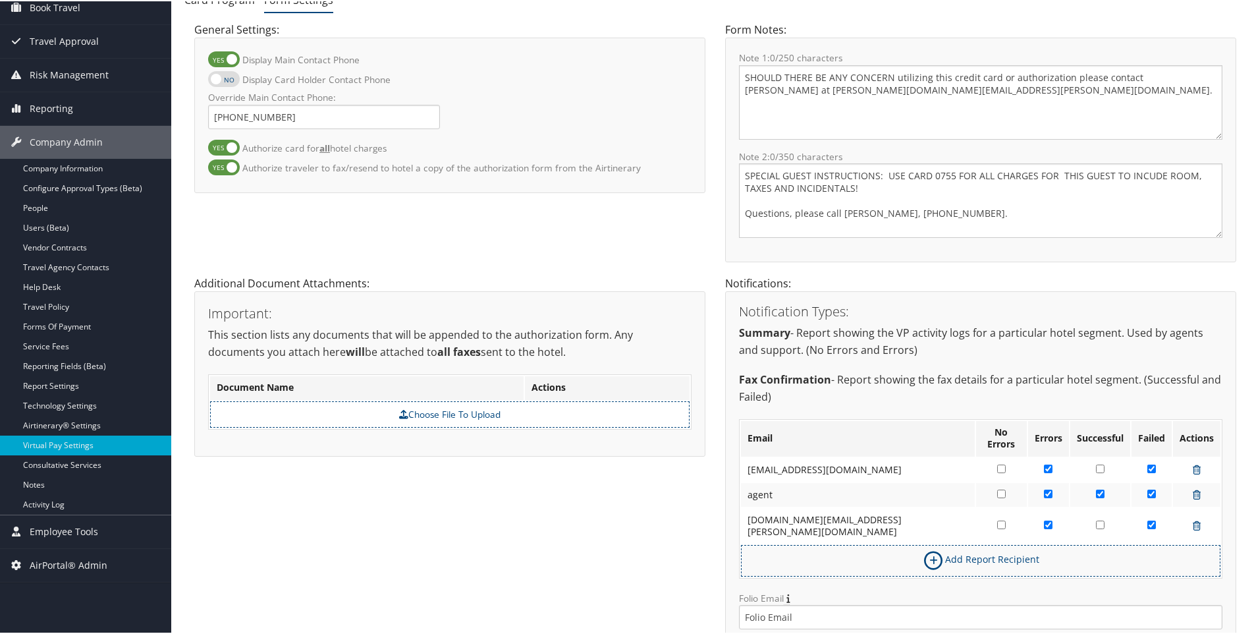
scroll to position [100, 0]
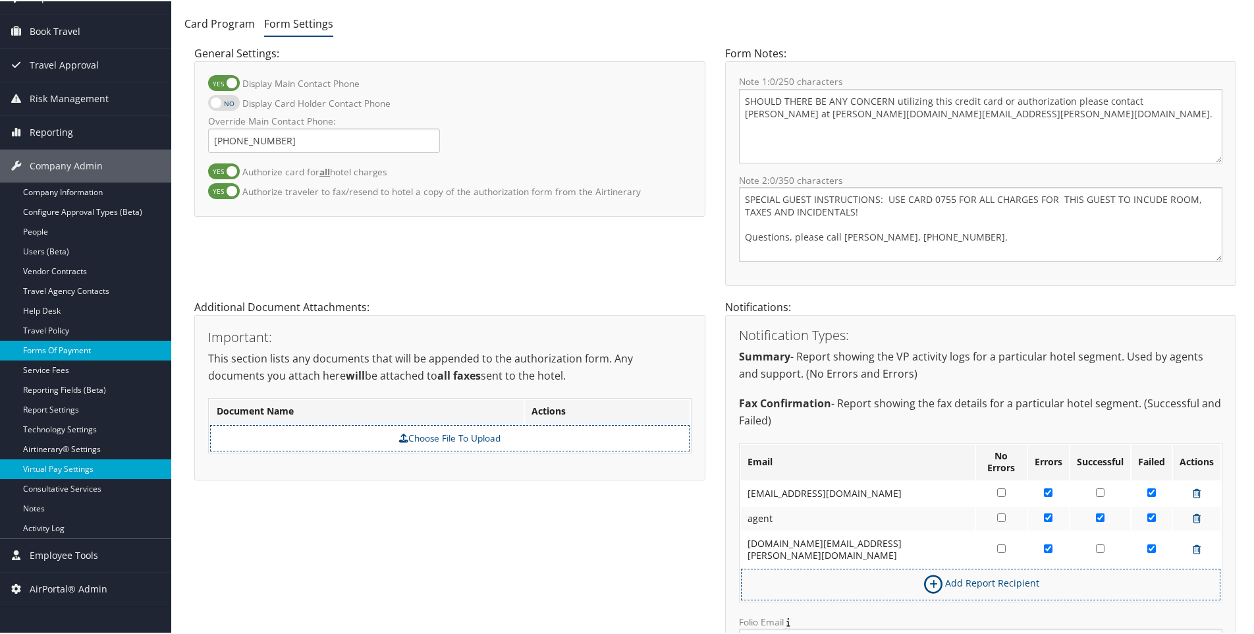
click at [47, 347] on link "Forms Of Payment" at bounding box center [85, 349] width 171 height 20
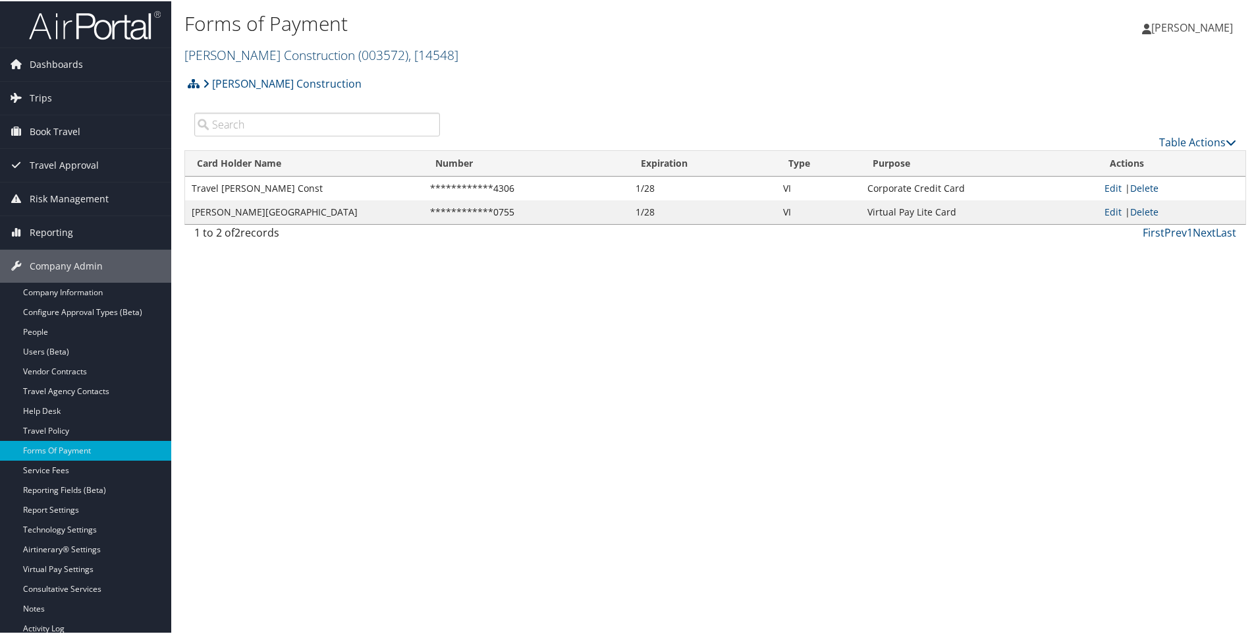
click at [259, 56] on link "[PERSON_NAME] Construction ( 003572 ) , [ 14548 ]" at bounding box center [321, 54] width 274 height 18
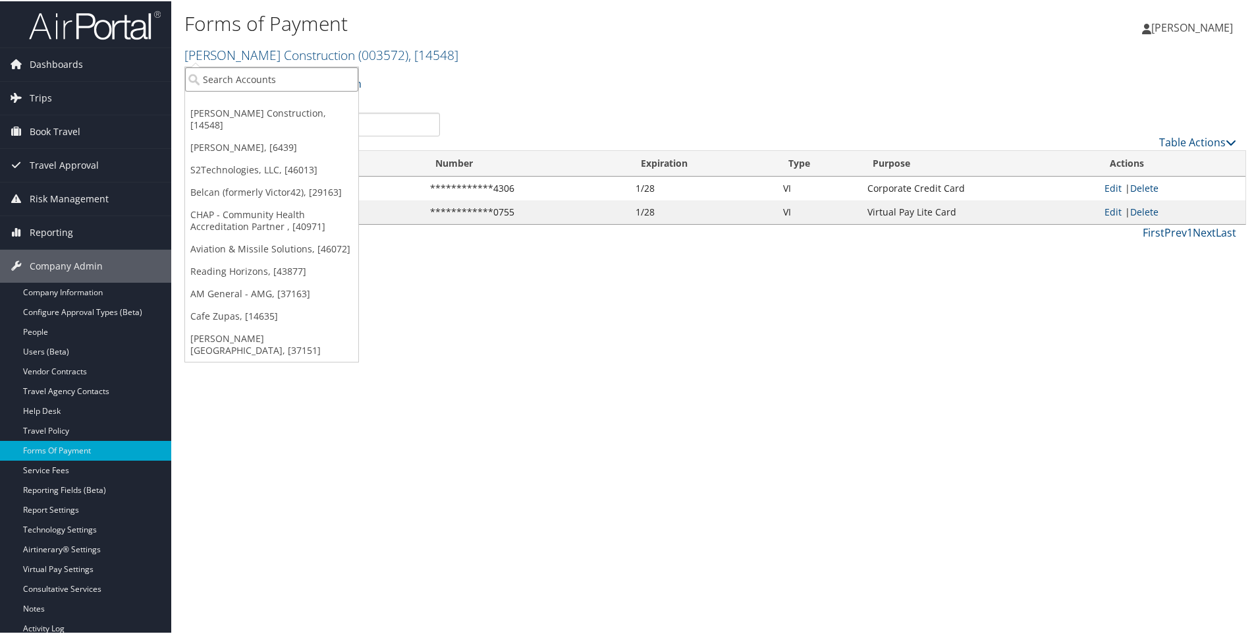
click at [240, 79] on input "search" at bounding box center [271, 78] width 173 height 24
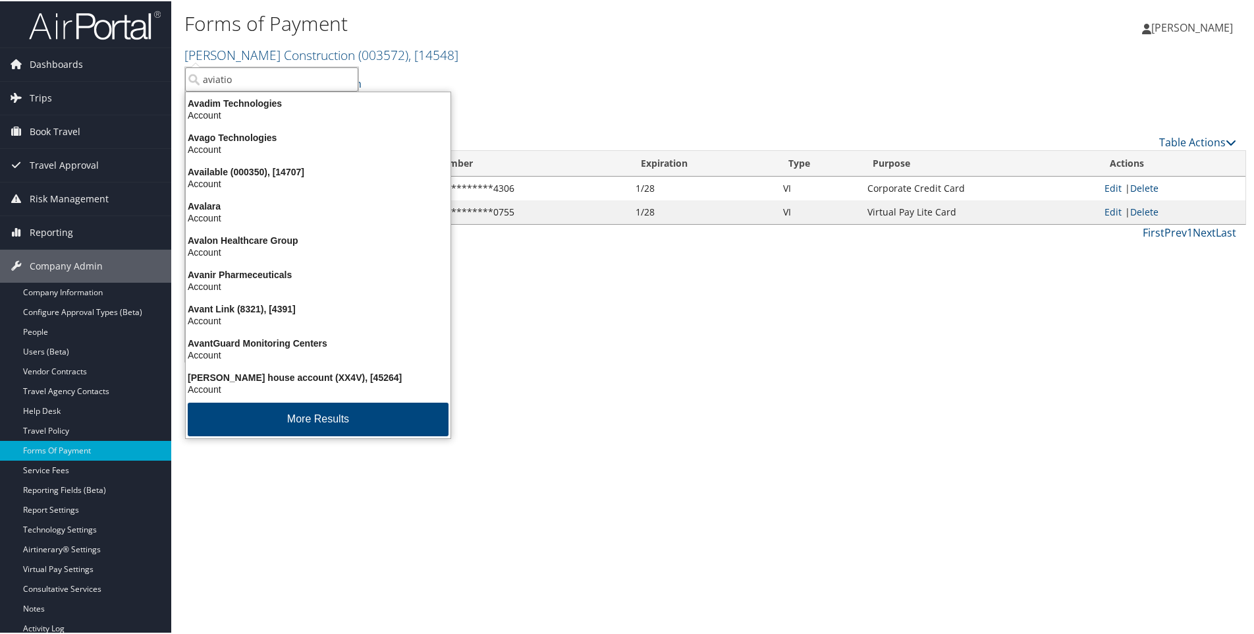
type input "aviation"
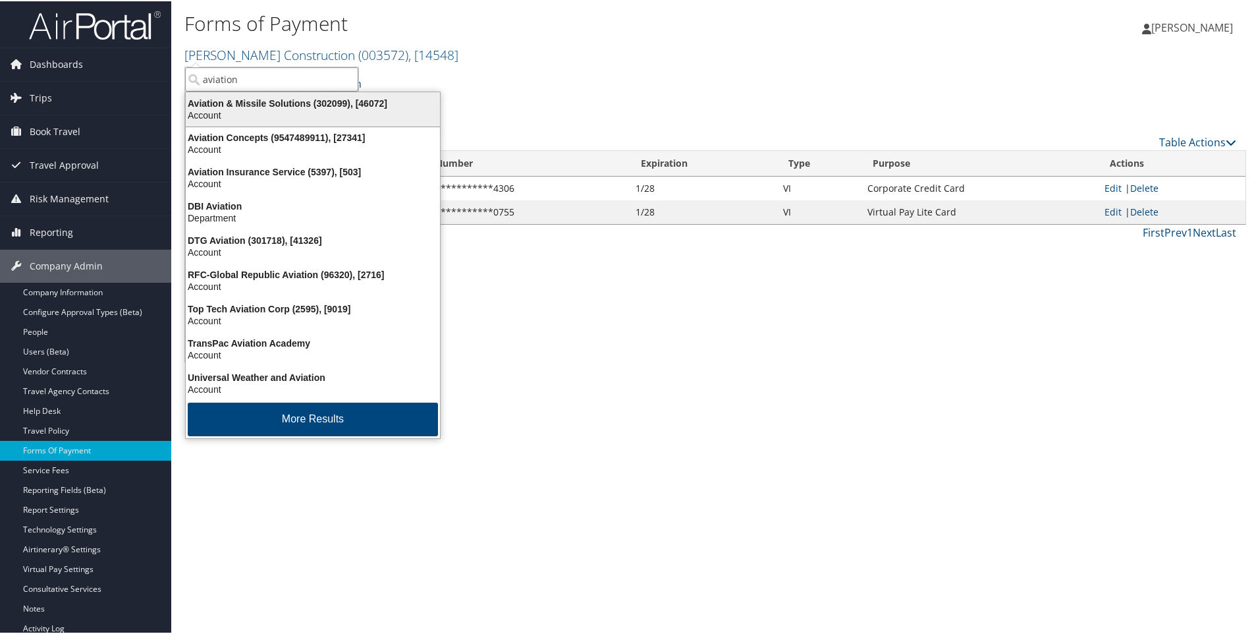
click at [240, 103] on div "Aviation & Missile Solutions (302099), [46072]" at bounding box center [313, 102] width 270 height 12
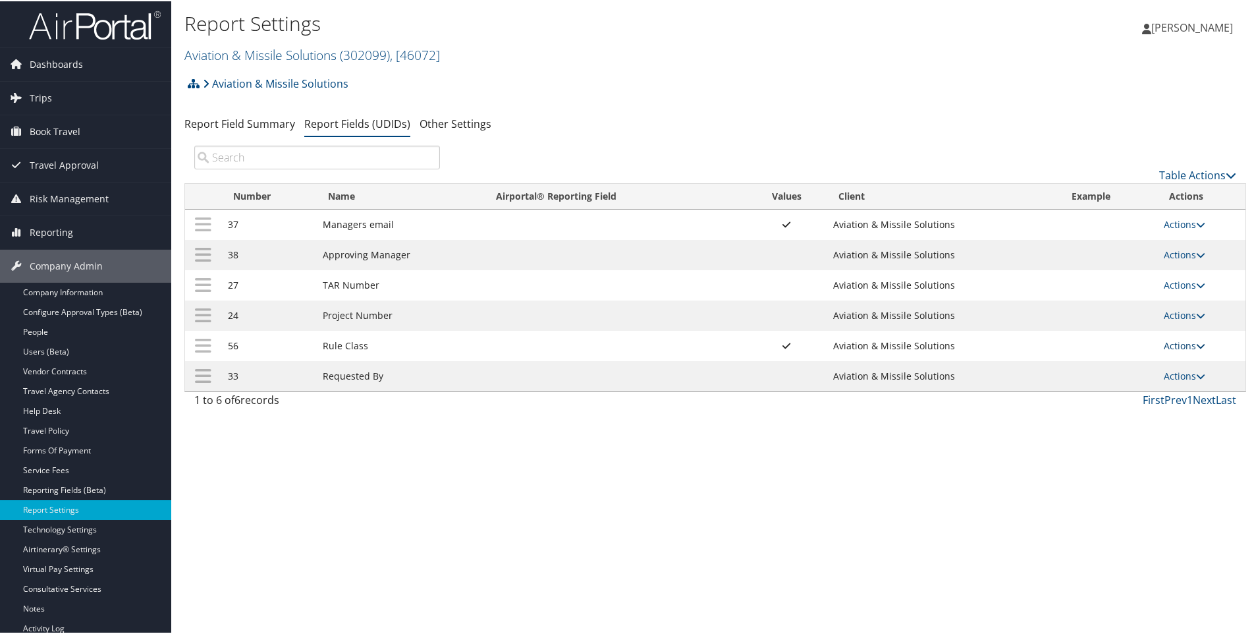
click at [1178, 342] on link "Actions" at bounding box center [1185, 344] width 42 height 13
click at [1108, 363] on link "Update Report Field Values" at bounding box center [1129, 364] width 142 height 22
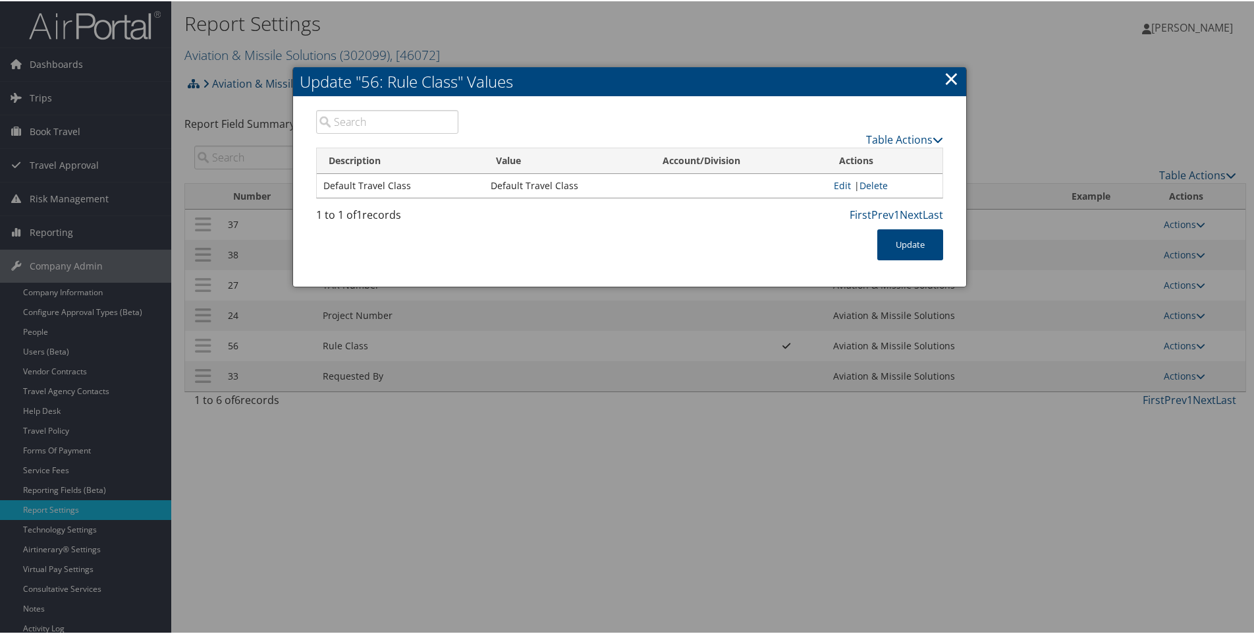
click at [959, 78] on h2 "Update "56: Rule Class" Values" at bounding box center [629, 80] width 673 height 29
drag, startPoint x: 949, startPoint y: 74, endPoint x: 838, endPoint y: 74, distance: 111.3
click at [949, 74] on link "×" at bounding box center [951, 77] width 15 height 26
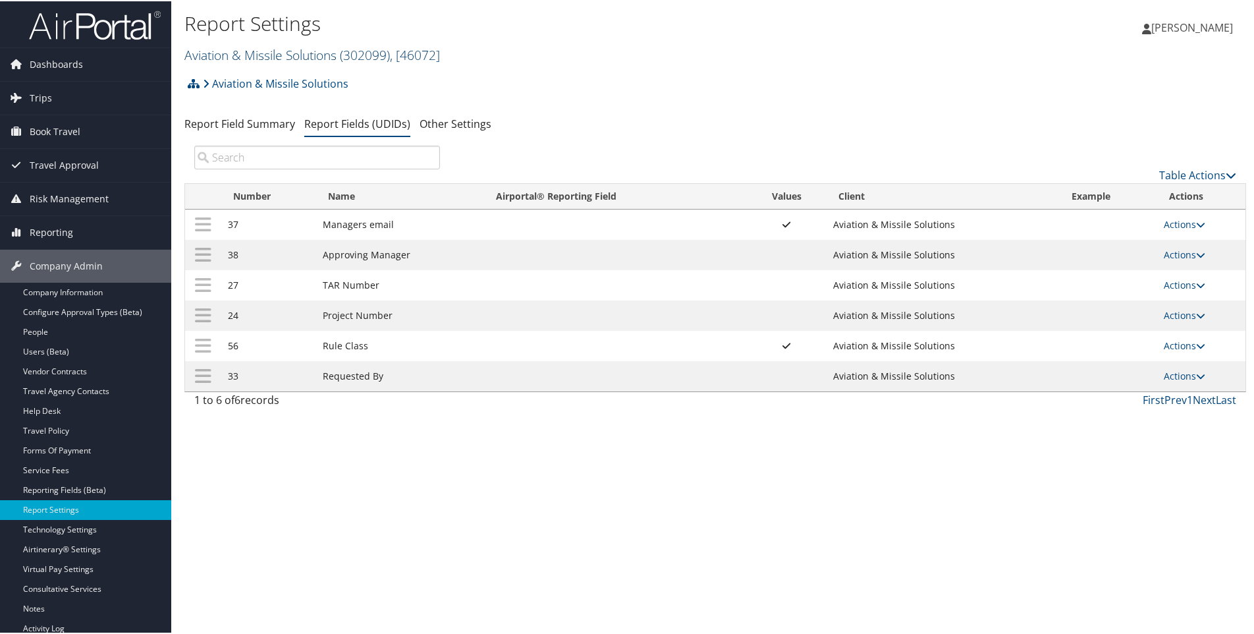
click at [254, 59] on link "Aviation & Missile Solutions ( 302099 ) , [ 46072 ]" at bounding box center [312, 54] width 256 height 18
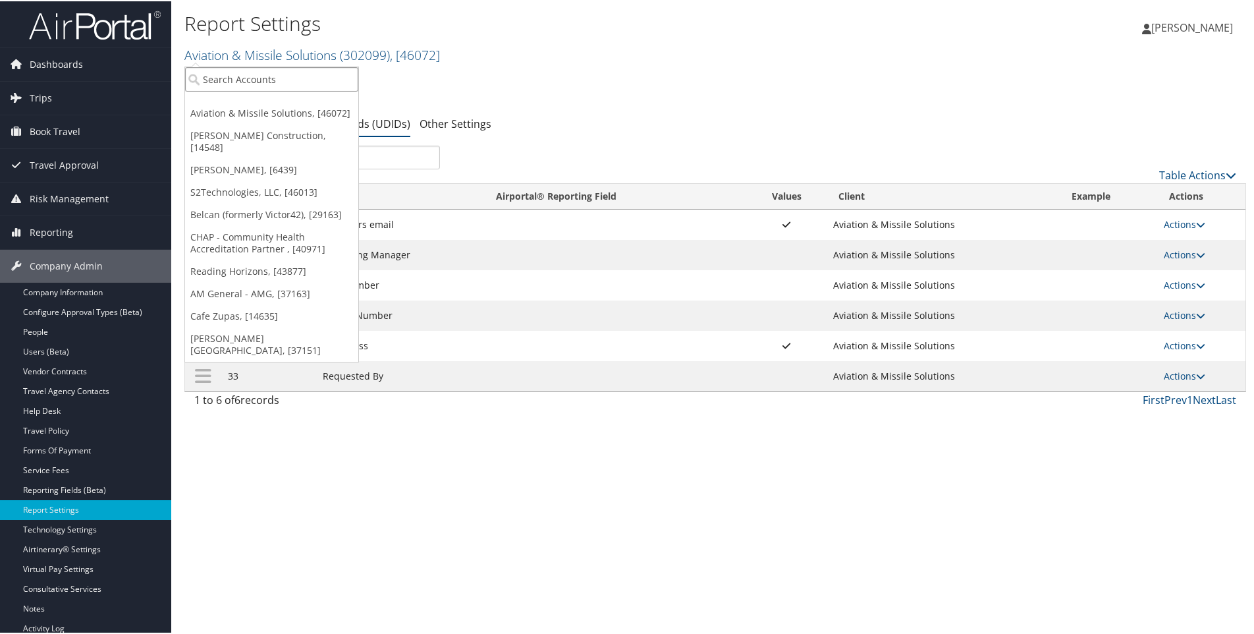
click at [276, 77] on input "search" at bounding box center [271, 78] width 173 height 24
type input "lita dirks"
click at [294, 108] on div "Account" at bounding box center [279, 114] width 203 height 12
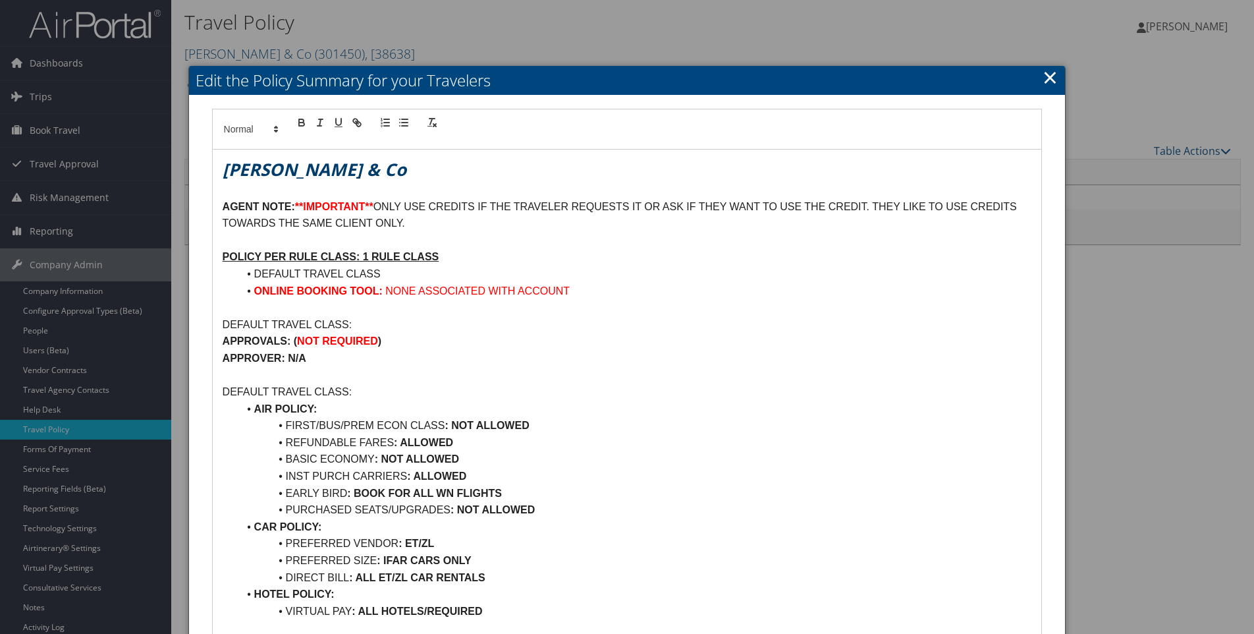
scroll to position [132, 0]
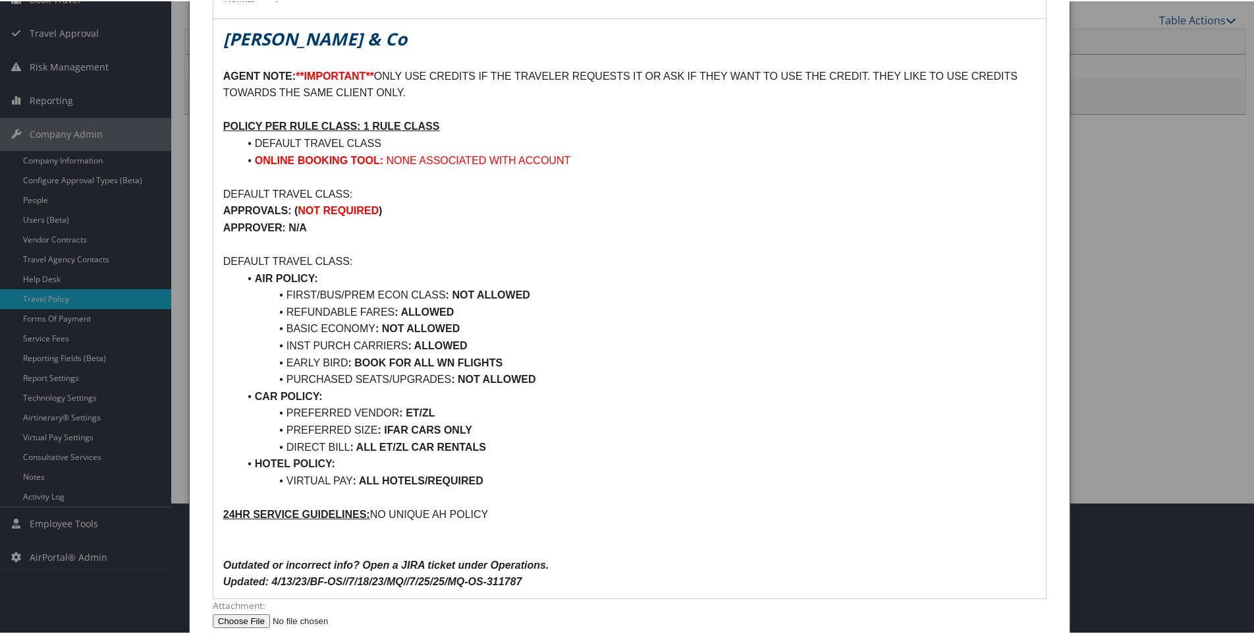
click at [445, 411] on li "PREFERRED VENDOR : ET/ZL" at bounding box center [637, 411] width 797 height 17
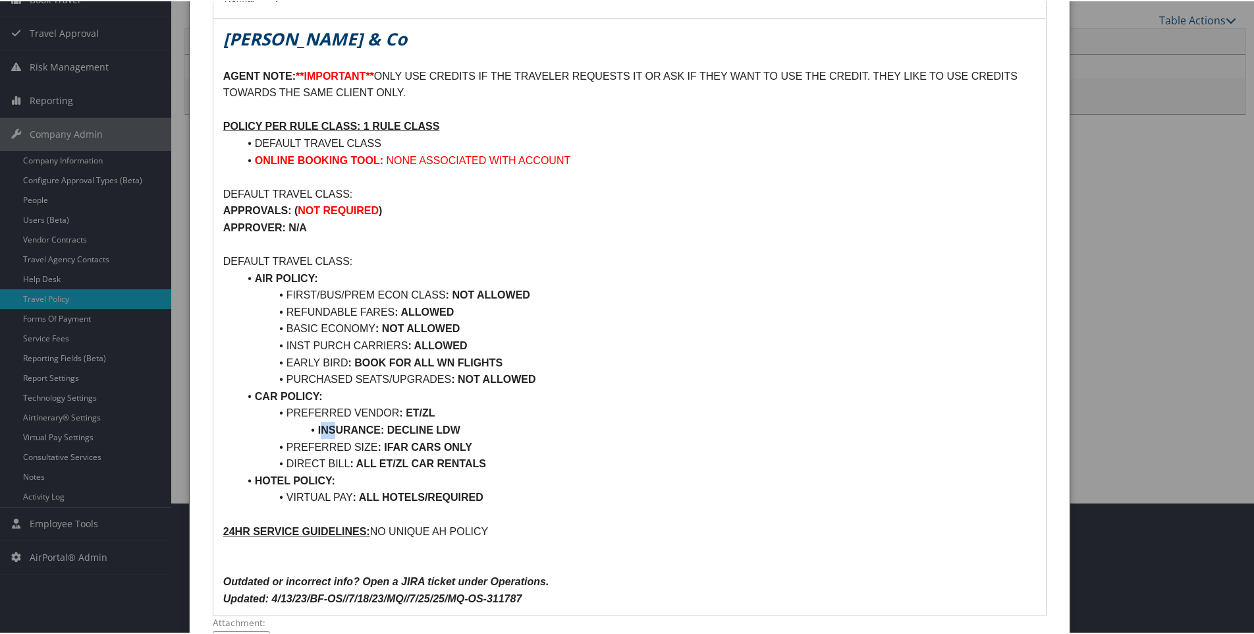
drag, startPoint x: 319, startPoint y: 427, endPoint x: 332, endPoint y: 426, distance: 13.2
click at [332, 426] on strong "INSURANCE: DECLINE LDW" at bounding box center [389, 428] width 142 height 11
drag, startPoint x: 318, startPoint y: 426, endPoint x: 379, endPoint y: 424, distance: 61.3
click at [379, 424] on strong "INSURANCE: DECLINE LDW" at bounding box center [389, 428] width 142 height 11
click at [475, 432] on li "INSURANCE : DECLINE LDW" at bounding box center [637, 428] width 797 height 17
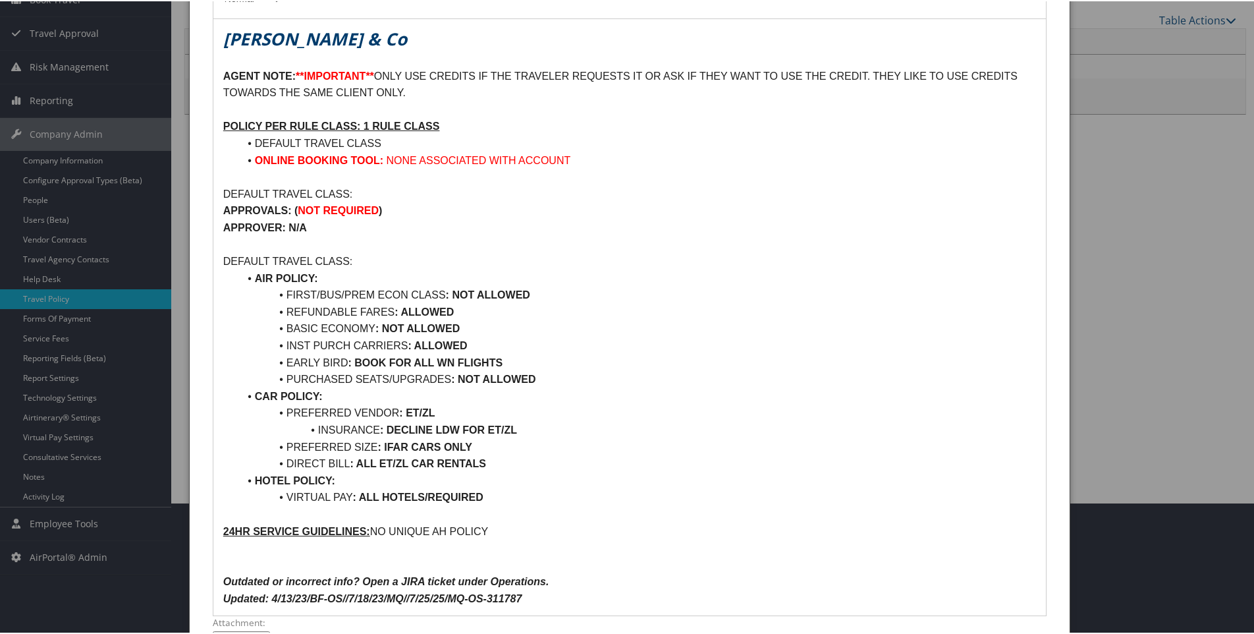
scroll to position [231, 0]
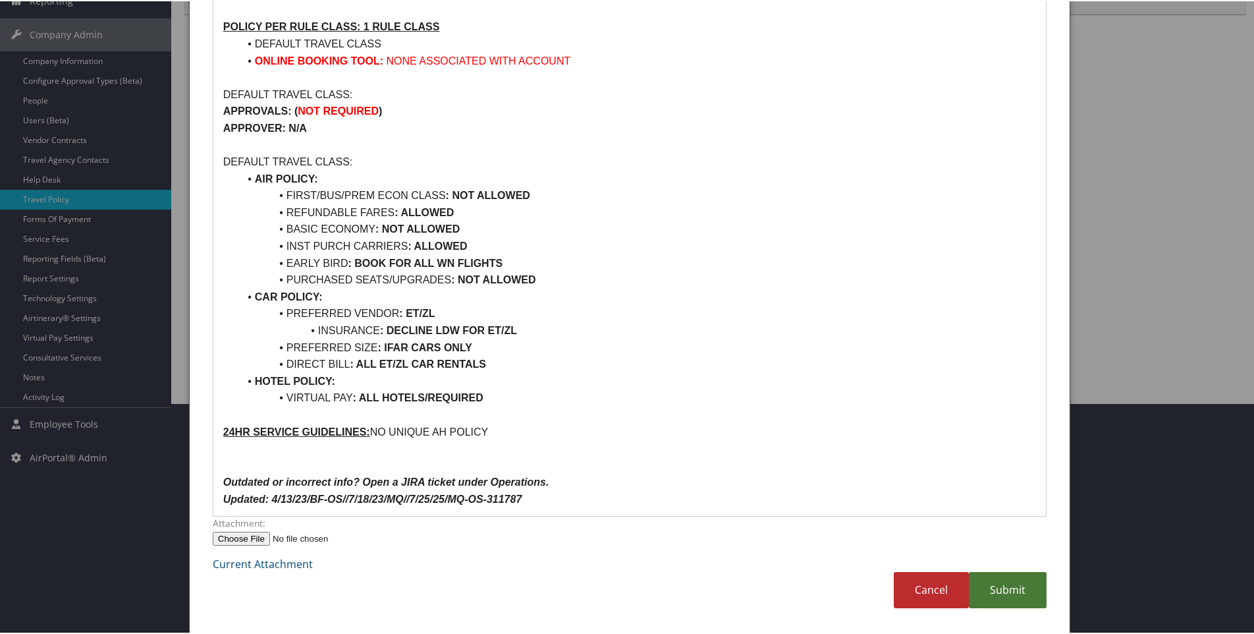
click at [985, 591] on link "Submit" at bounding box center [1008, 589] width 78 height 36
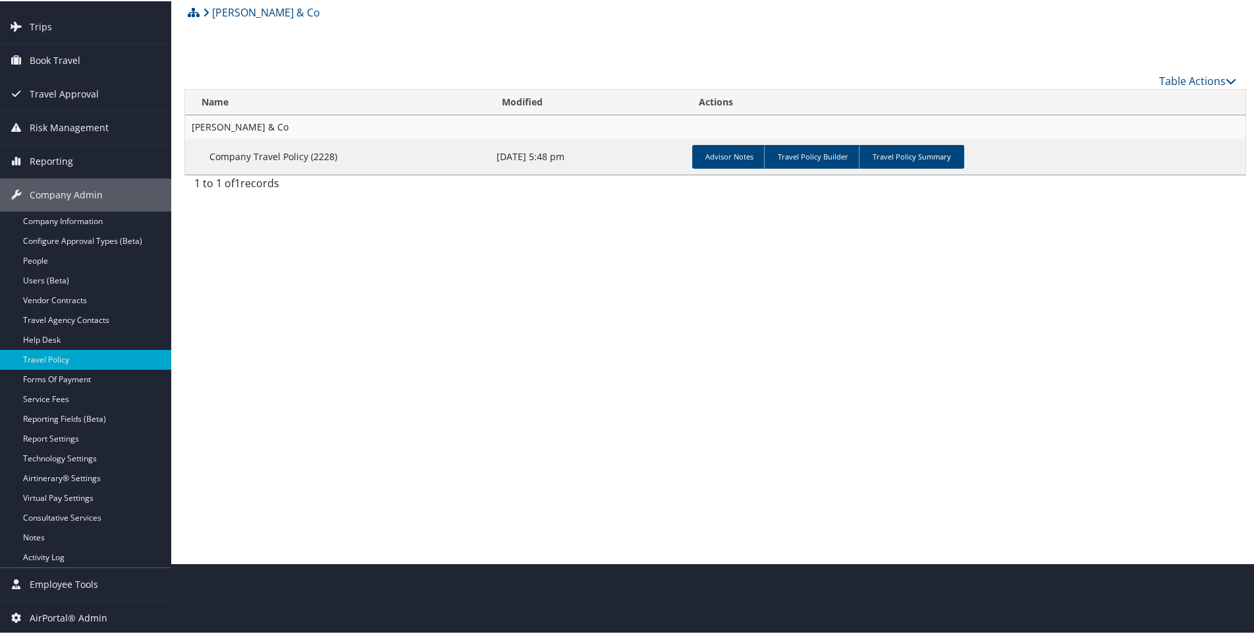
scroll to position [71, 0]
click at [39, 477] on link "Airtinerary® Settings" at bounding box center [85, 477] width 171 height 20
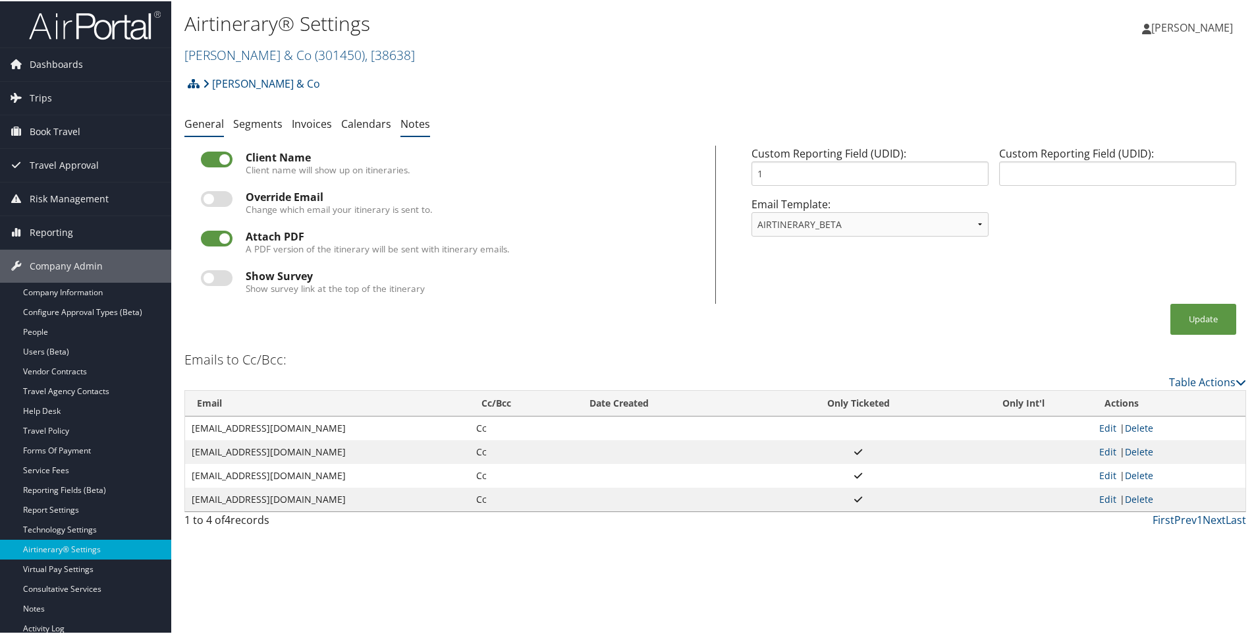
click at [407, 122] on link "Notes" at bounding box center [416, 122] width 30 height 14
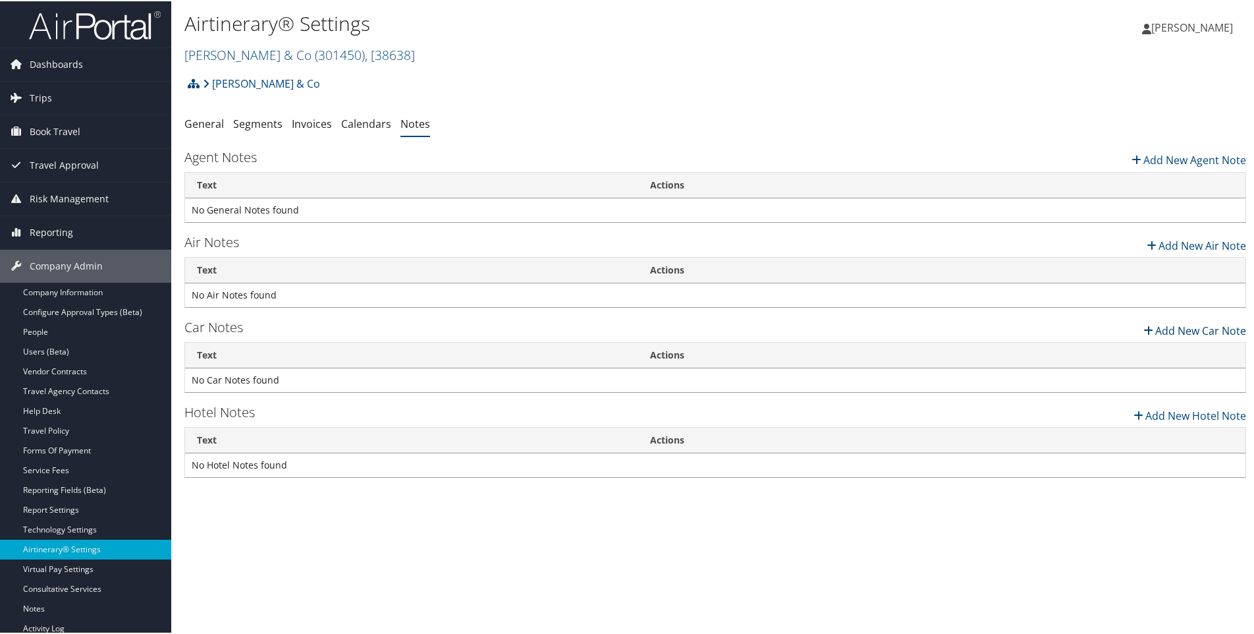
click at [1163, 328] on link "Add New Car Note" at bounding box center [1194, 326] width 104 height 22
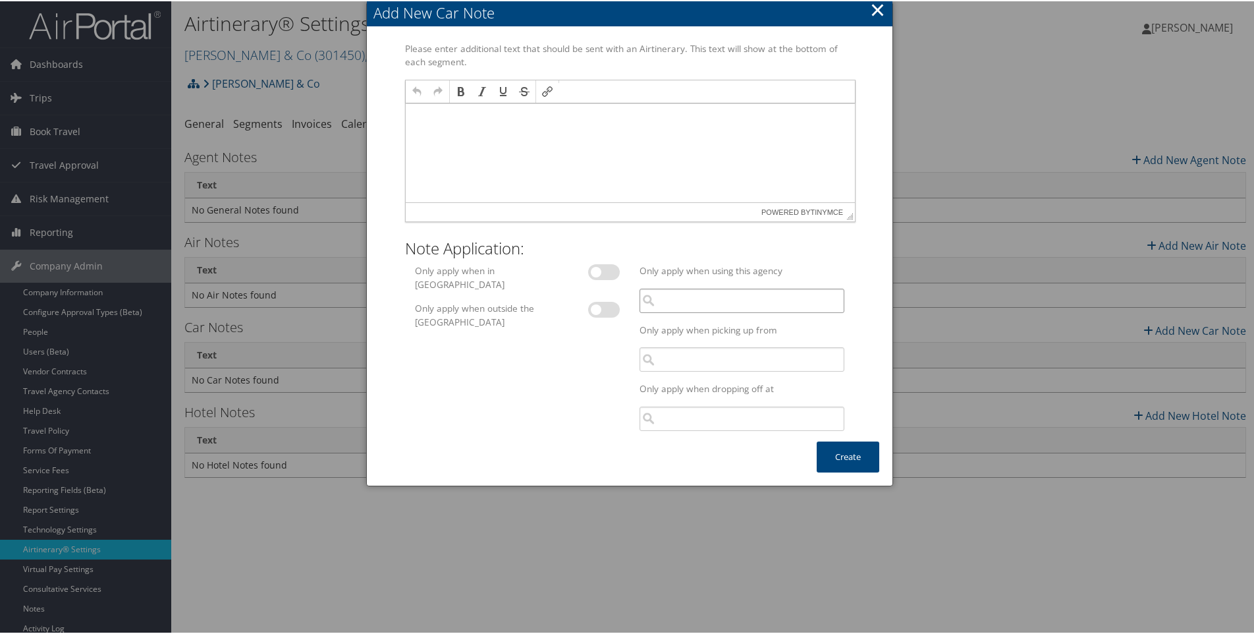
click at [669, 303] on input "search" at bounding box center [742, 299] width 205 height 24
click at [681, 327] on div "Enterprise (ET)" at bounding box center [742, 324] width 200 height 13
type input "E"
click at [673, 302] on input "search" at bounding box center [742, 299] width 205 height 24
click at [667, 329] on div "Enterprise (ET)" at bounding box center [742, 324] width 200 height 13
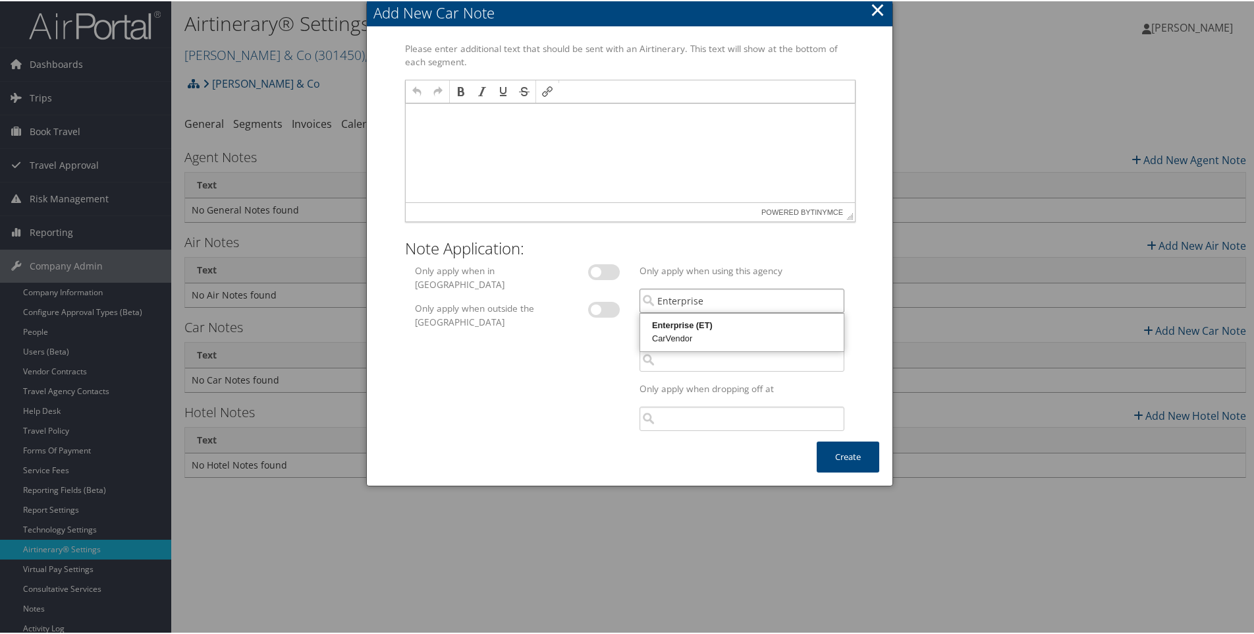
type input "Enterprise"
click at [873, 10] on button "×" at bounding box center [877, 8] width 15 height 26
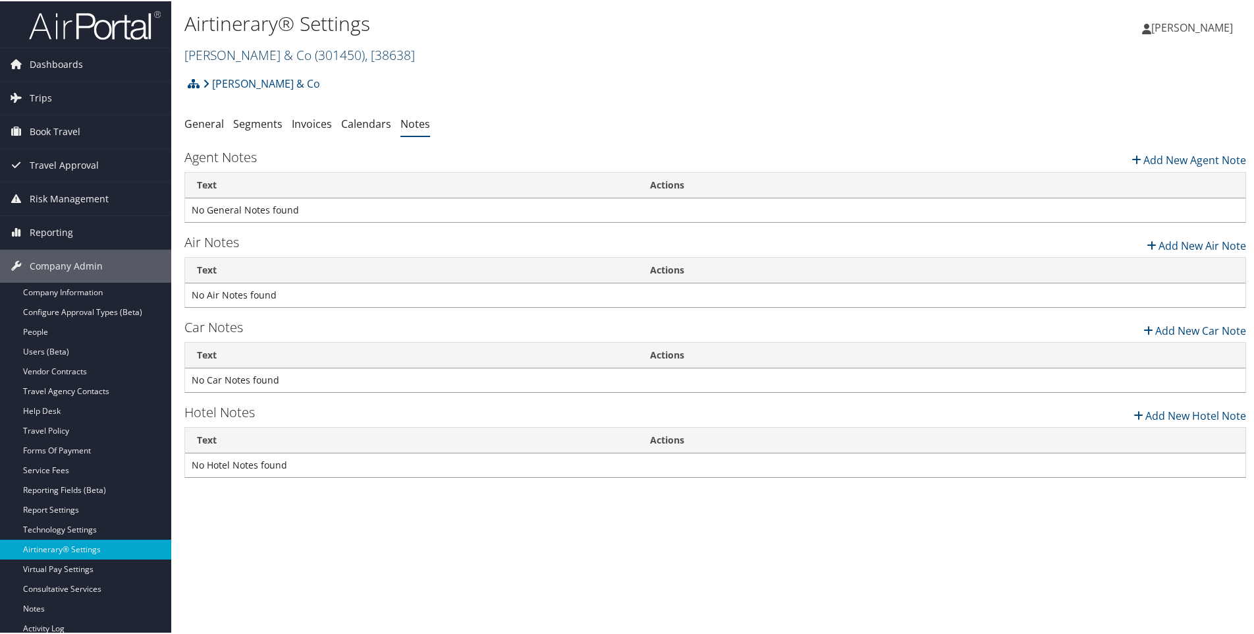
click at [209, 51] on link "Lita Dirks & Co ( 301450 ) , [ 38638 ]" at bounding box center [299, 54] width 231 height 18
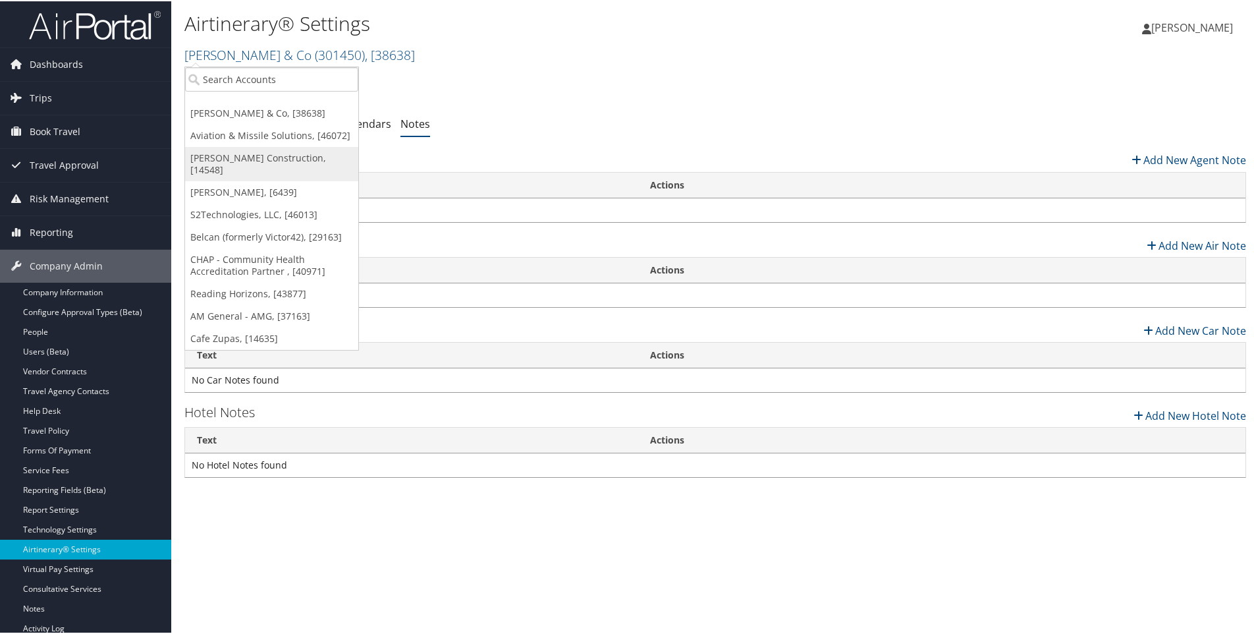
click at [219, 154] on link "[PERSON_NAME] Construction, [14548]" at bounding box center [271, 163] width 173 height 34
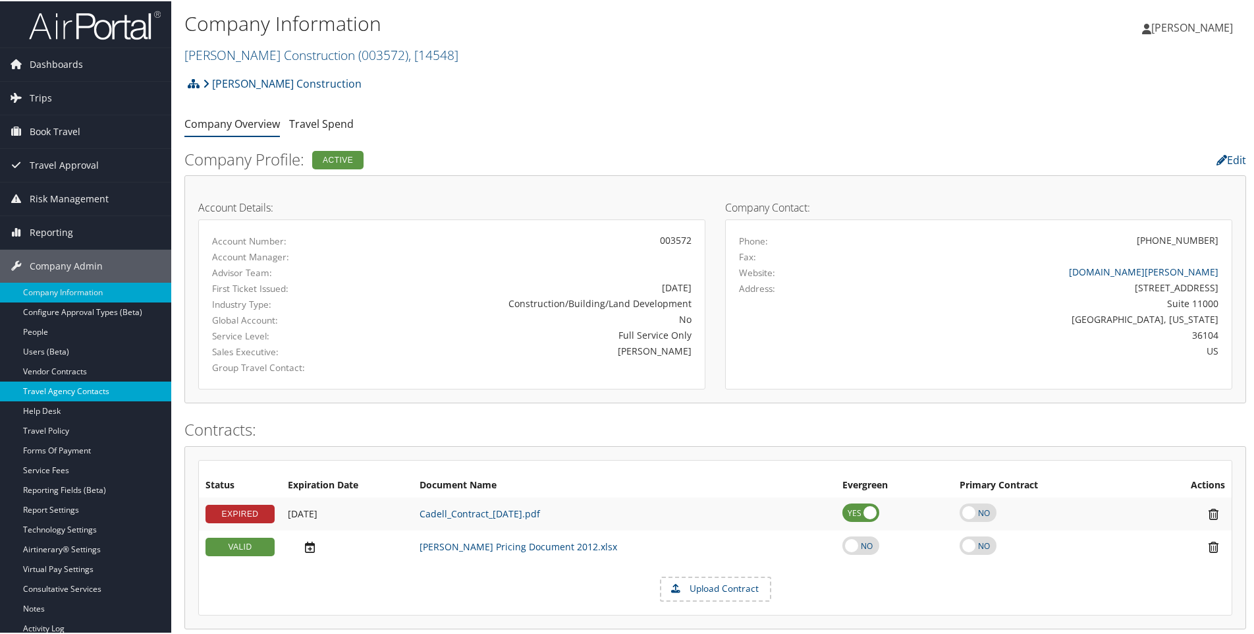
click at [71, 391] on link "Travel Agency Contacts" at bounding box center [85, 390] width 171 height 20
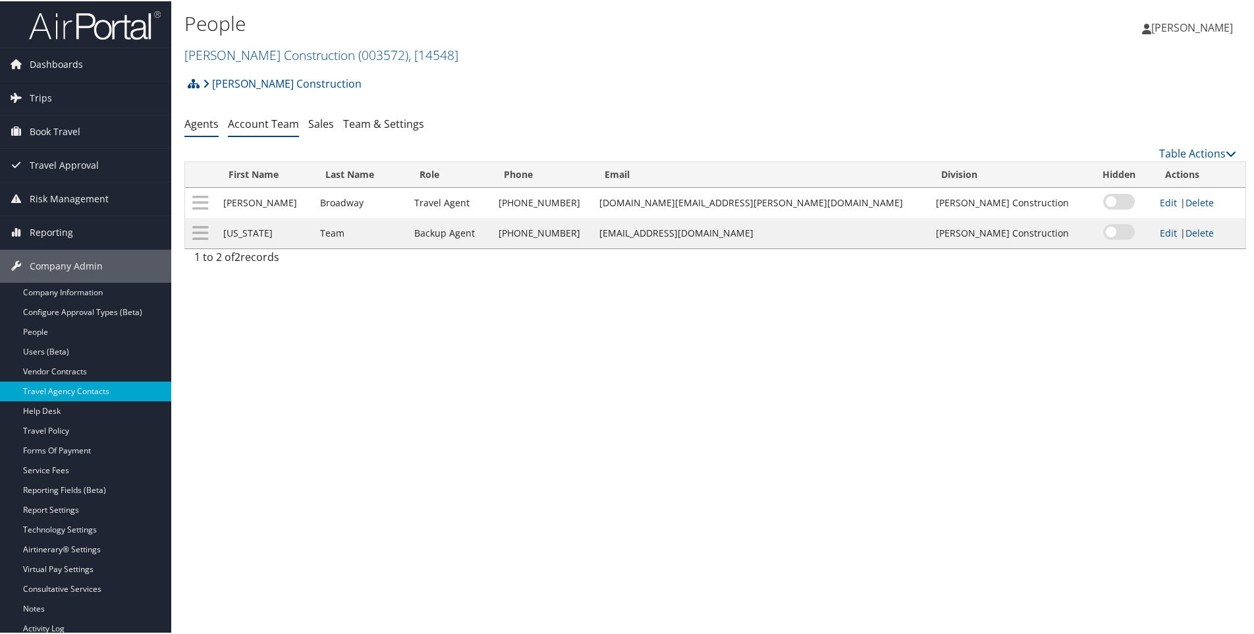
click at [263, 123] on link "Account Team" at bounding box center [263, 122] width 71 height 14
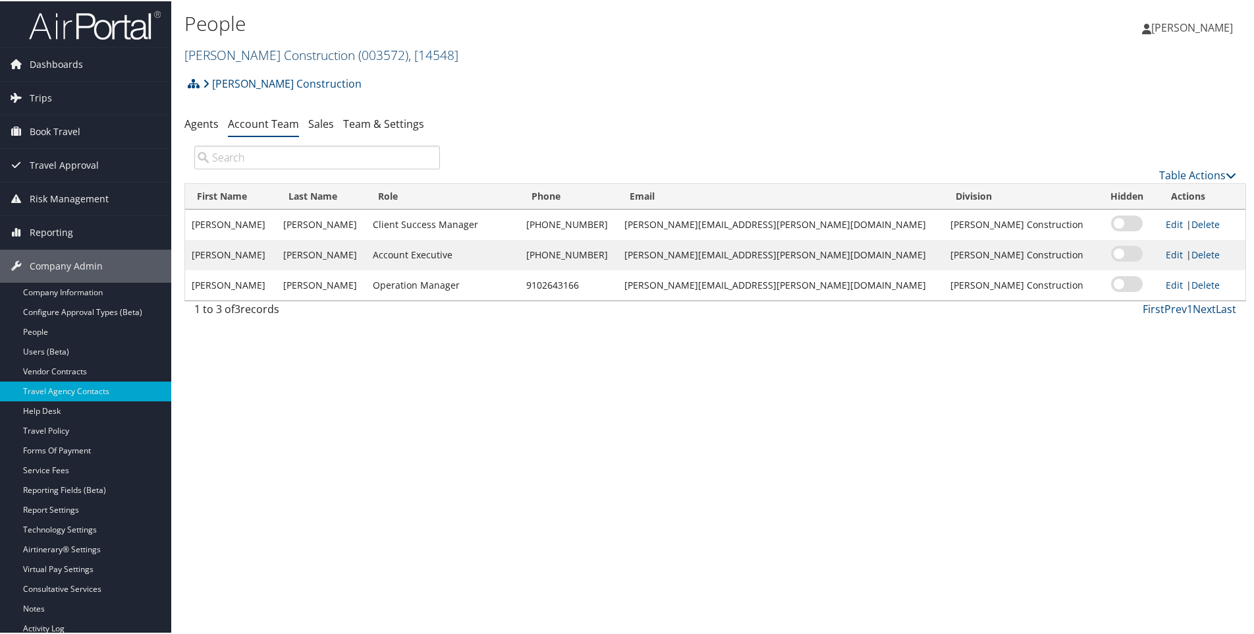
click at [271, 47] on link "Caddell Construction ( 003572 ) , [ 14548 ]" at bounding box center [321, 54] width 274 height 18
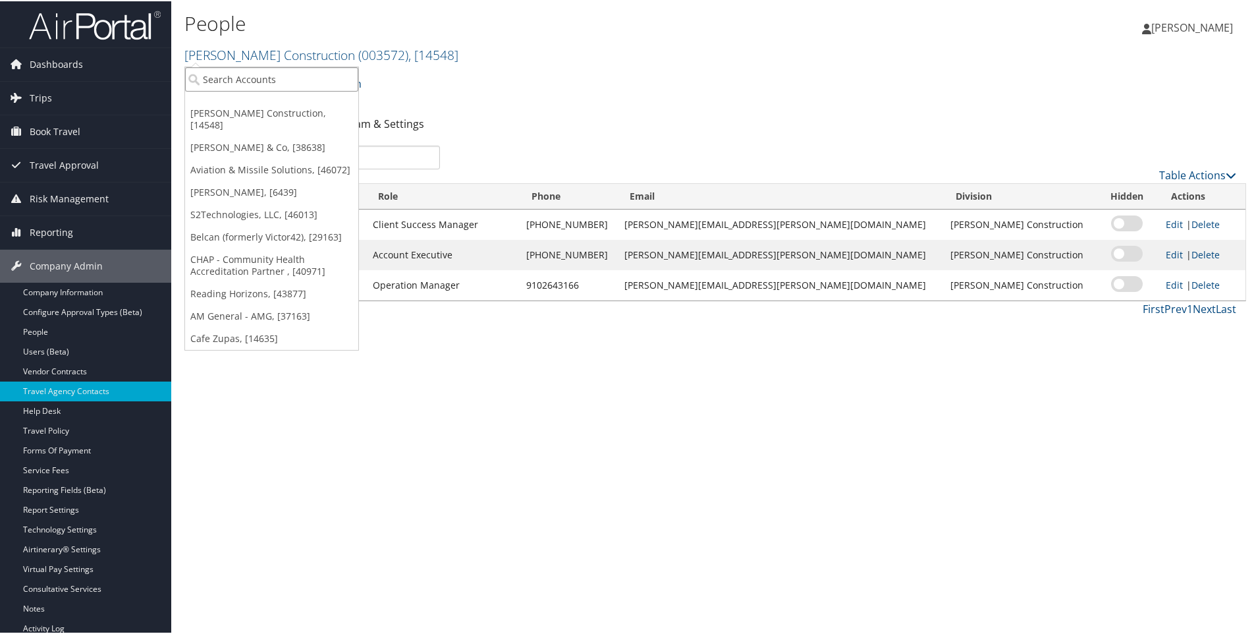
click at [249, 76] on input "search" at bounding box center [271, 78] width 173 height 24
type input "301602E"
drag, startPoint x: 223, startPoint y: 77, endPoint x: 252, endPoint y: 79, distance: 29.7
click at [252, 79] on input "301602E" at bounding box center [271, 78] width 173 height 24
type input "2"
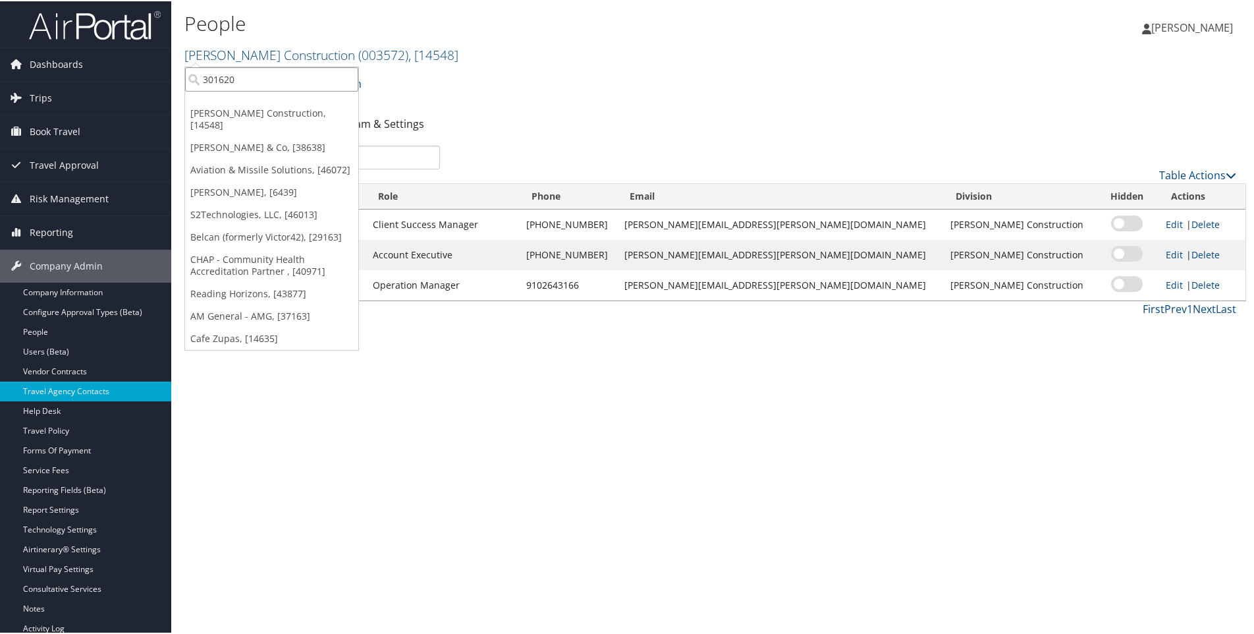
type input "301620E"
click at [295, 103] on div "Ion Solare Meetings and Events (301620E), [46017]" at bounding box center [326, 102] width 296 height 12
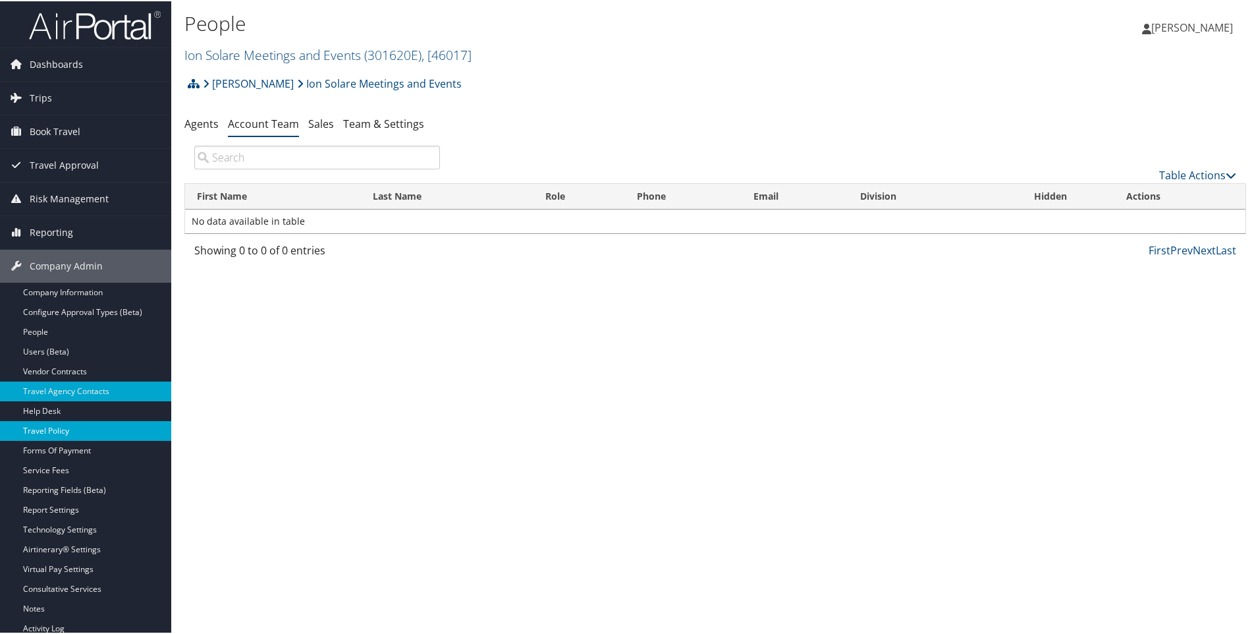
click at [56, 426] on link "Travel Policy" at bounding box center [85, 430] width 171 height 20
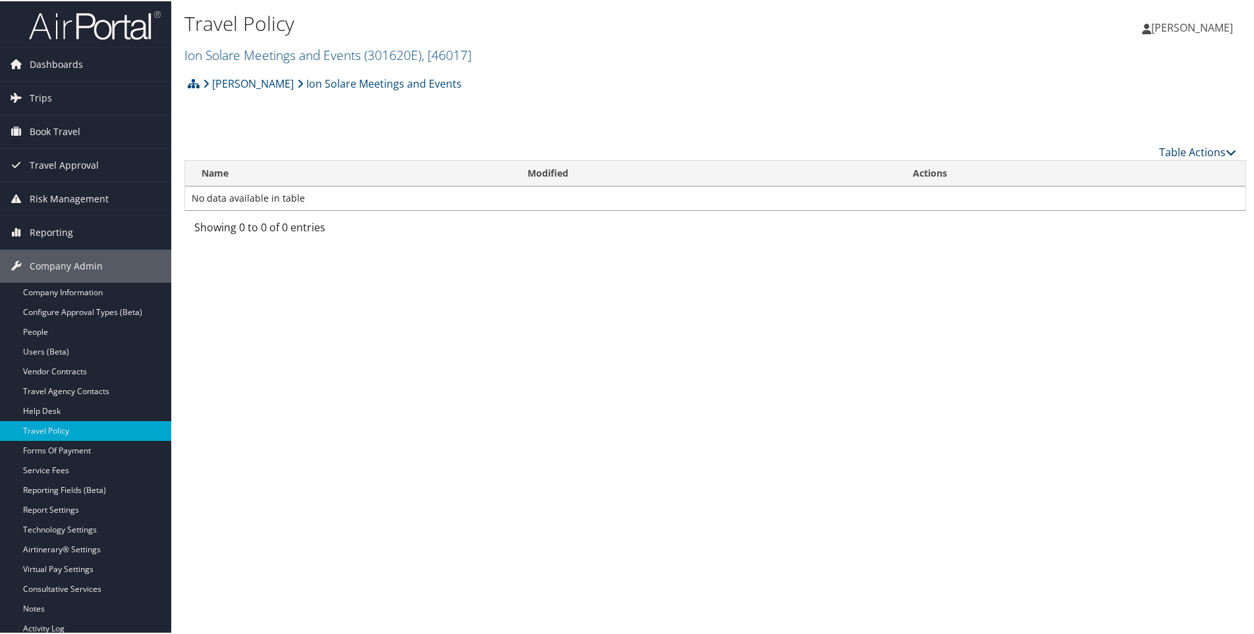
click at [1171, 150] on link "Table Actions" at bounding box center [1197, 151] width 77 height 14
click at [1119, 171] on link "Add New Policy" at bounding box center [1153, 171] width 173 height 22
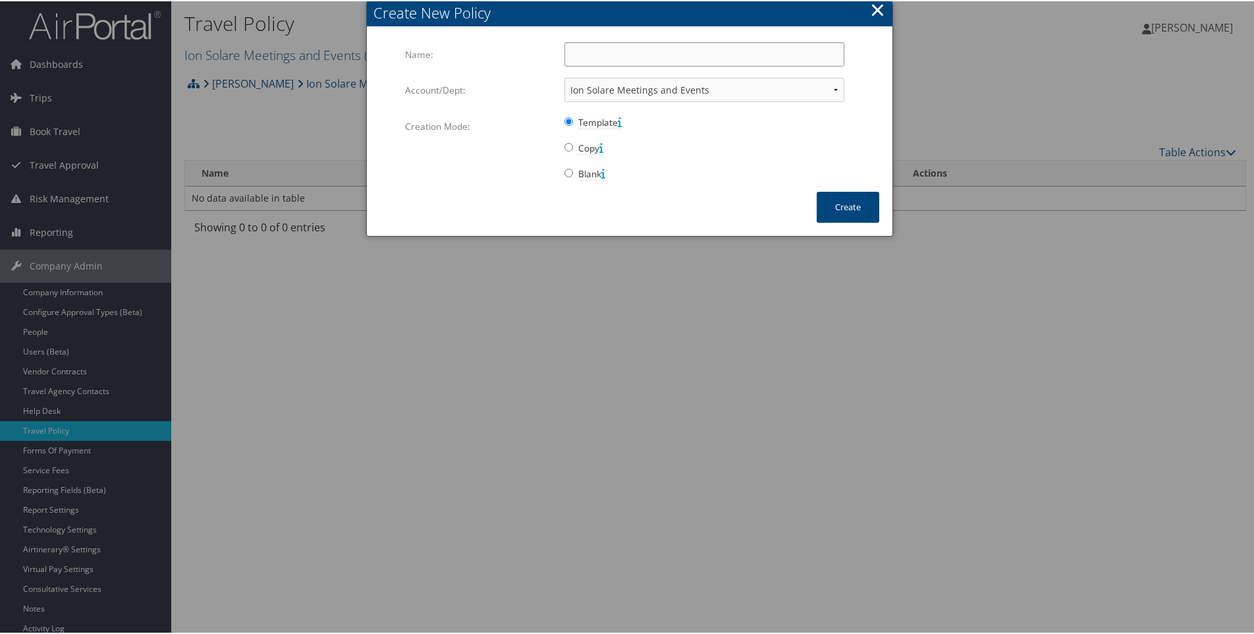
click at [578, 49] on input "Name:" at bounding box center [705, 53] width 280 height 24
type input "Company Travel Policy"
click at [840, 207] on button "Create" at bounding box center [848, 205] width 63 height 31
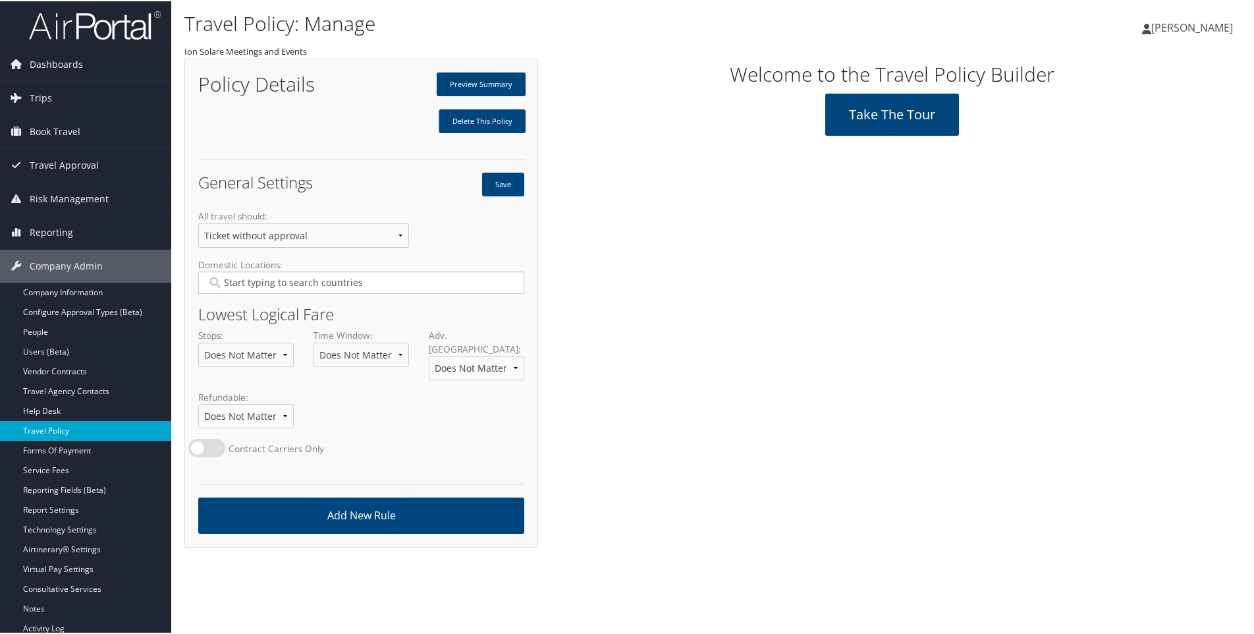
click at [34, 431] on link "Travel Policy" at bounding box center [85, 430] width 171 height 20
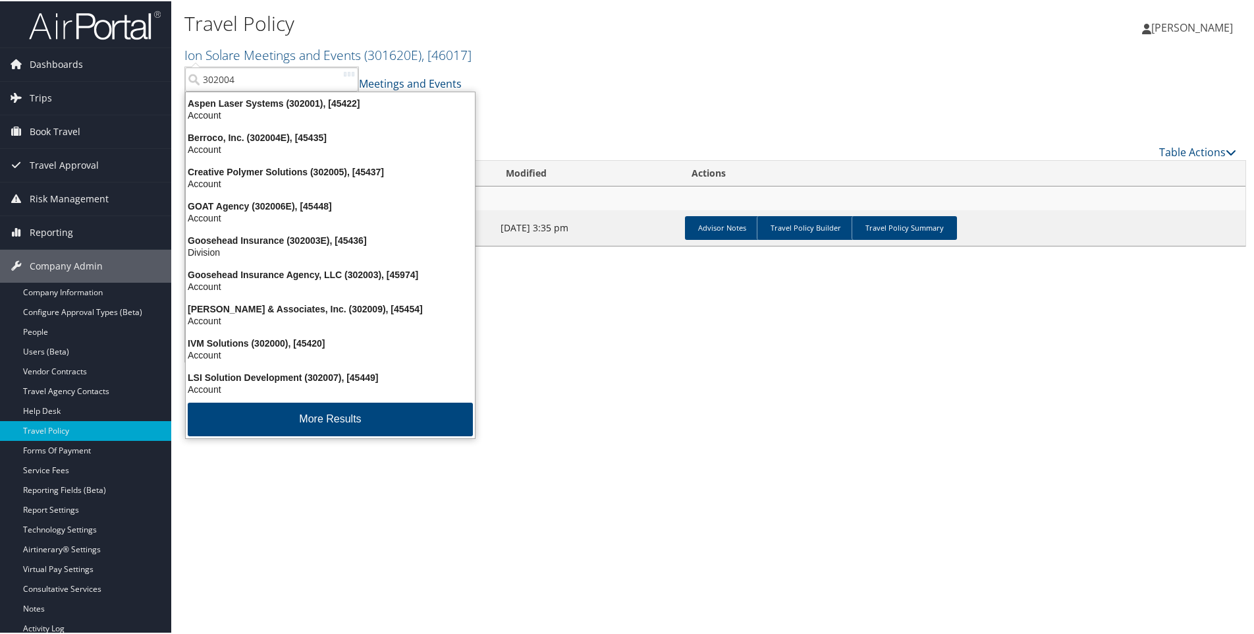
type input "302004e"
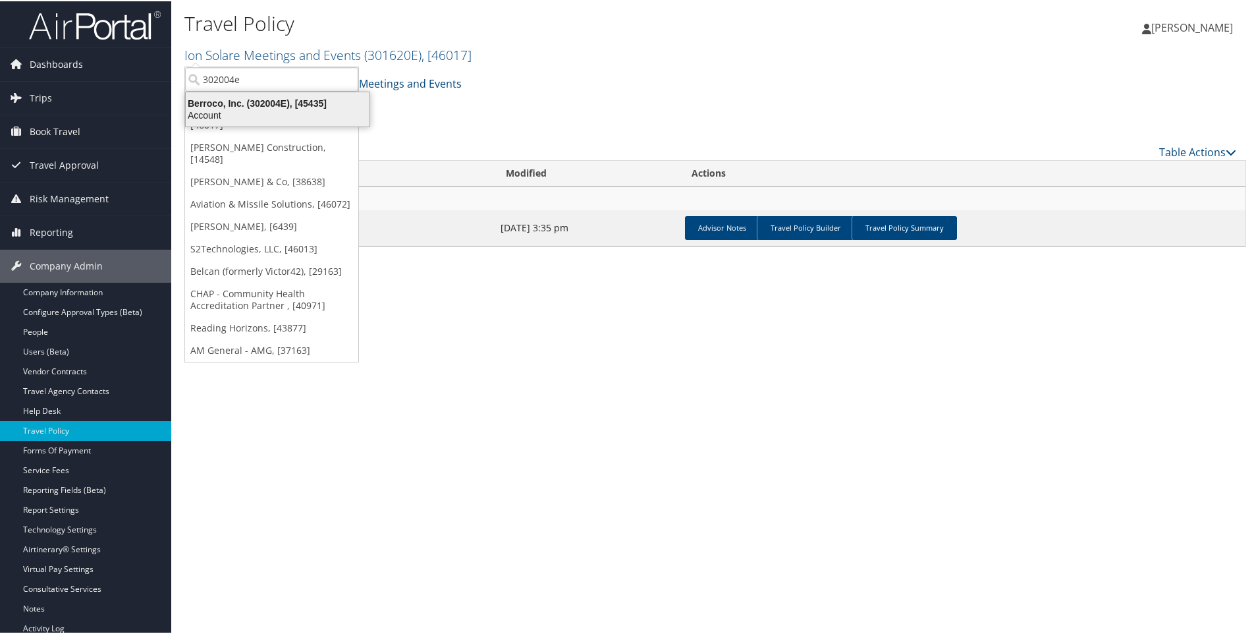
click at [237, 103] on div "Berroco, Inc. (302004E), [45435]" at bounding box center [278, 102] width 200 height 12
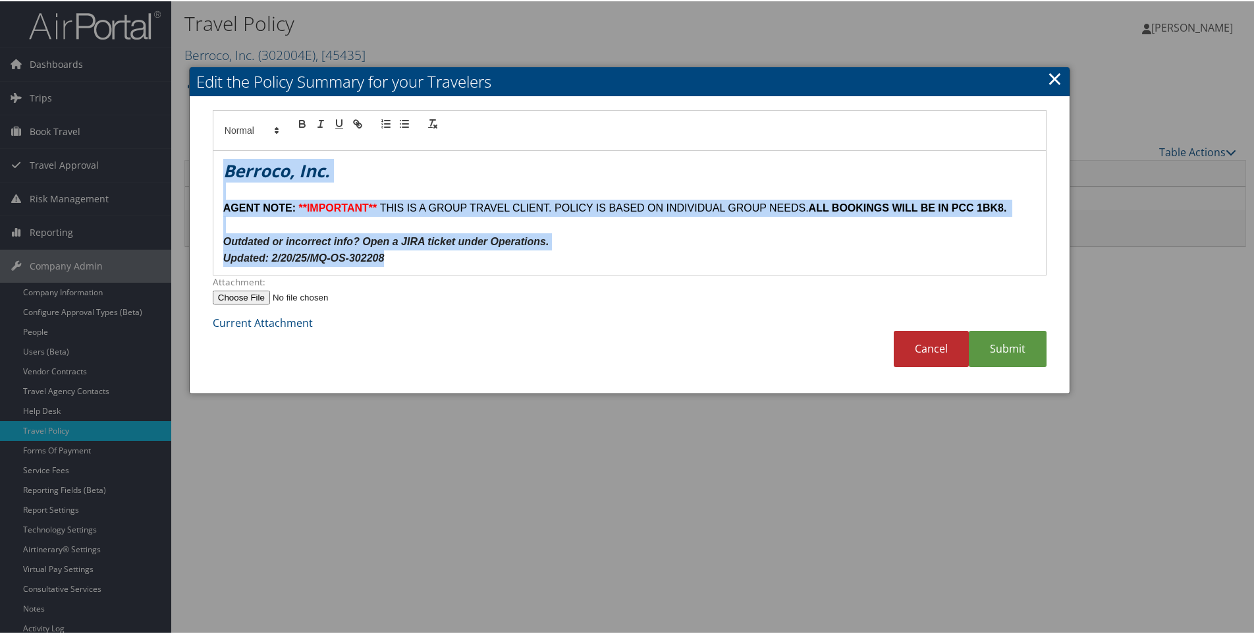
drag, startPoint x: 222, startPoint y: 167, endPoint x: 445, endPoint y: 293, distance: 255.4
click at [445, 293] on form "Berroco, Inc. AGENT NOTE: **IMPORTANT** THIS IS A GROUP TRAVEL CLIENT. POLICY I…" at bounding box center [630, 219] width 834 height 221
copy div "Berroco, Inc. AGENT NOTE: **IMPORTANT** THIS IS A GROUP TRAVEL CLIENT. POLICY I…"
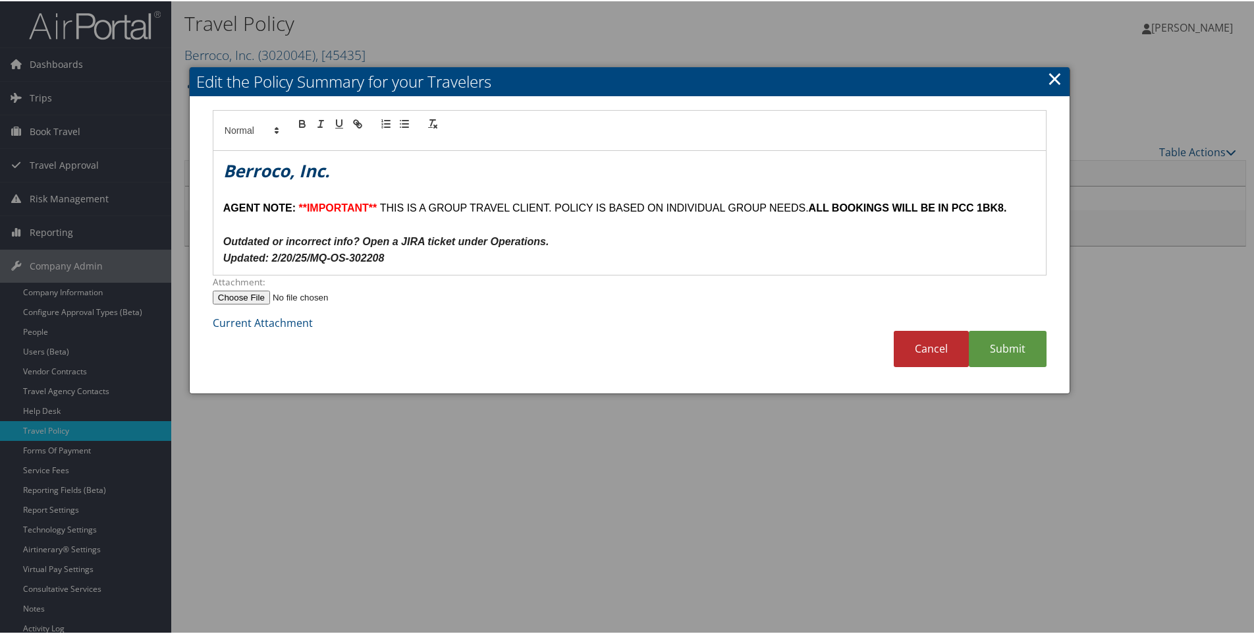
click at [1056, 74] on link "×" at bounding box center [1054, 77] width 15 height 26
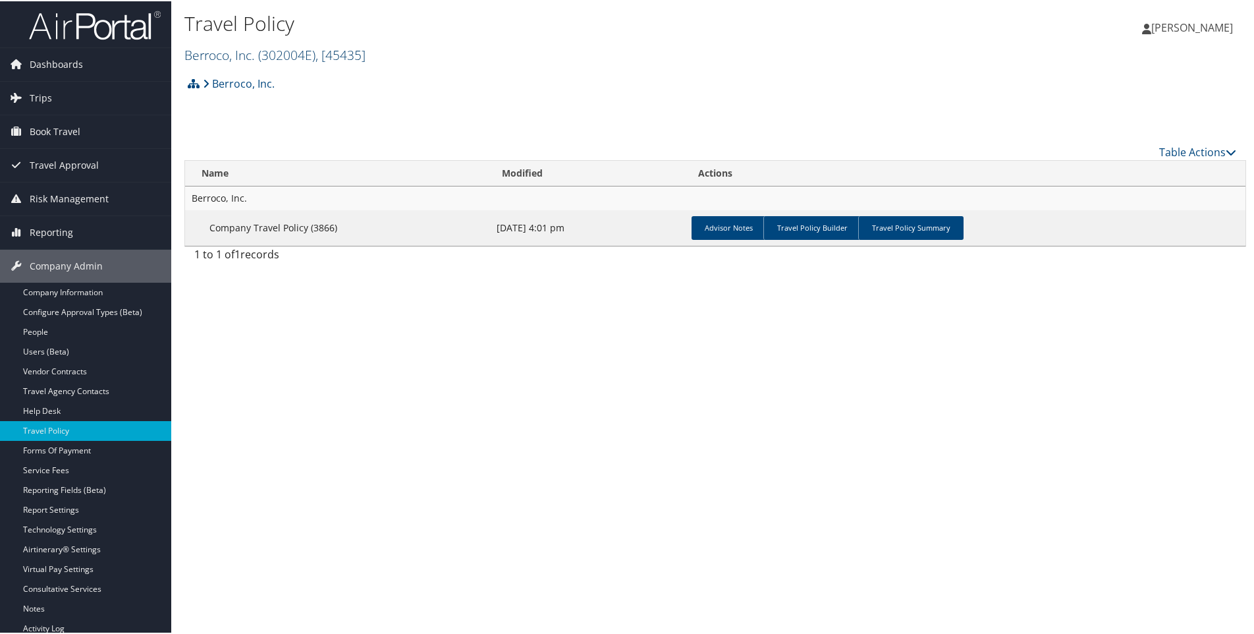
click at [213, 57] on link "Berroco, Inc. ( 302004E ) , [ 45435 ]" at bounding box center [274, 54] width 181 height 18
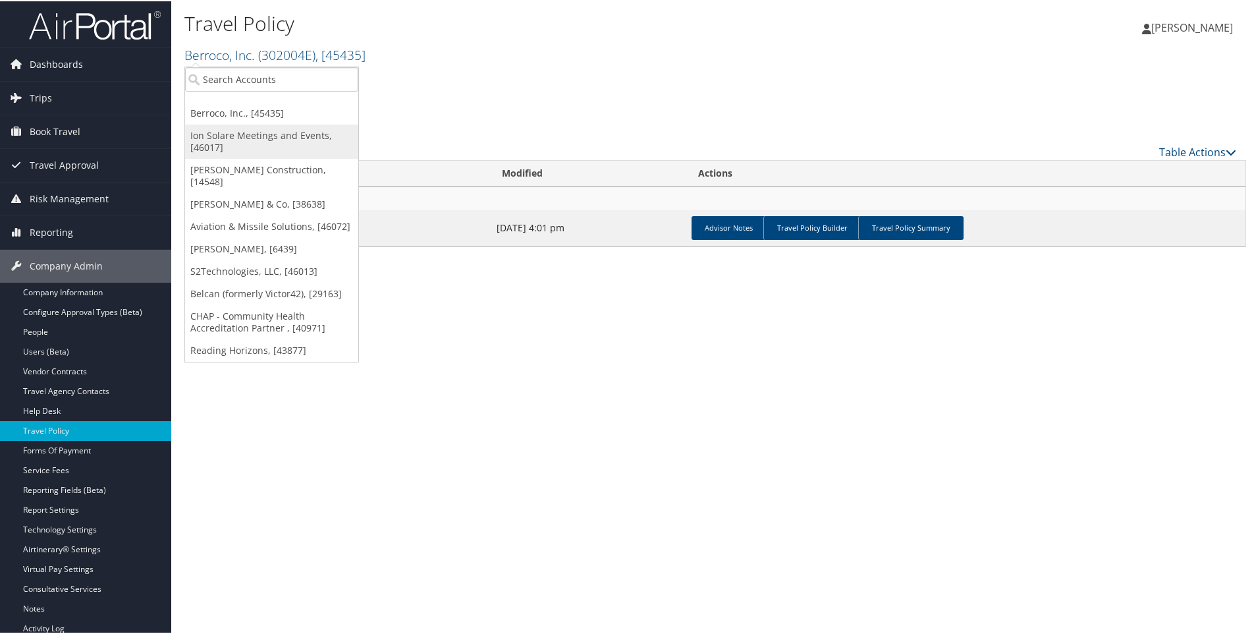
click at [219, 136] on link "Ion Solare Meetings and Events, [46017]" at bounding box center [271, 140] width 173 height 34
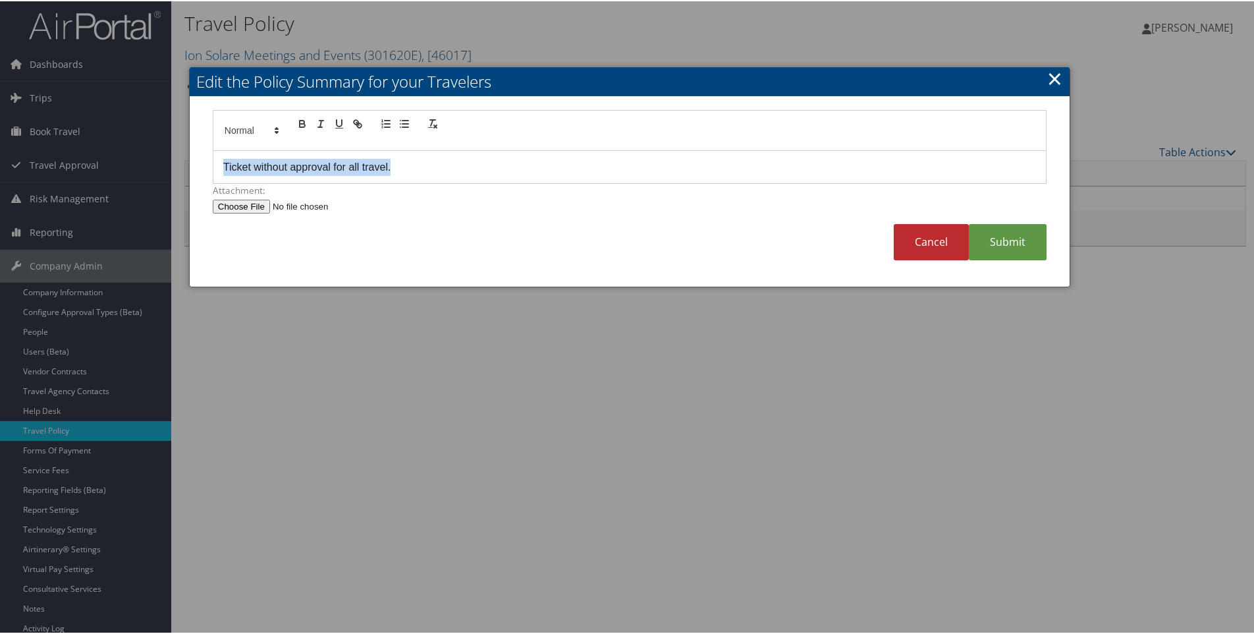
drag, startPoint x: 402, startPoint y: 161, endPoint x: 148, endPoint y: 155, distance: 253.7
click at [148, 155] on body "Menu Dashboards ► AirPortal 360™ (Manager) AirPortal 360™ (Agent) My Travel Das…" at bounding box center [630, 317] width 1260 height 634
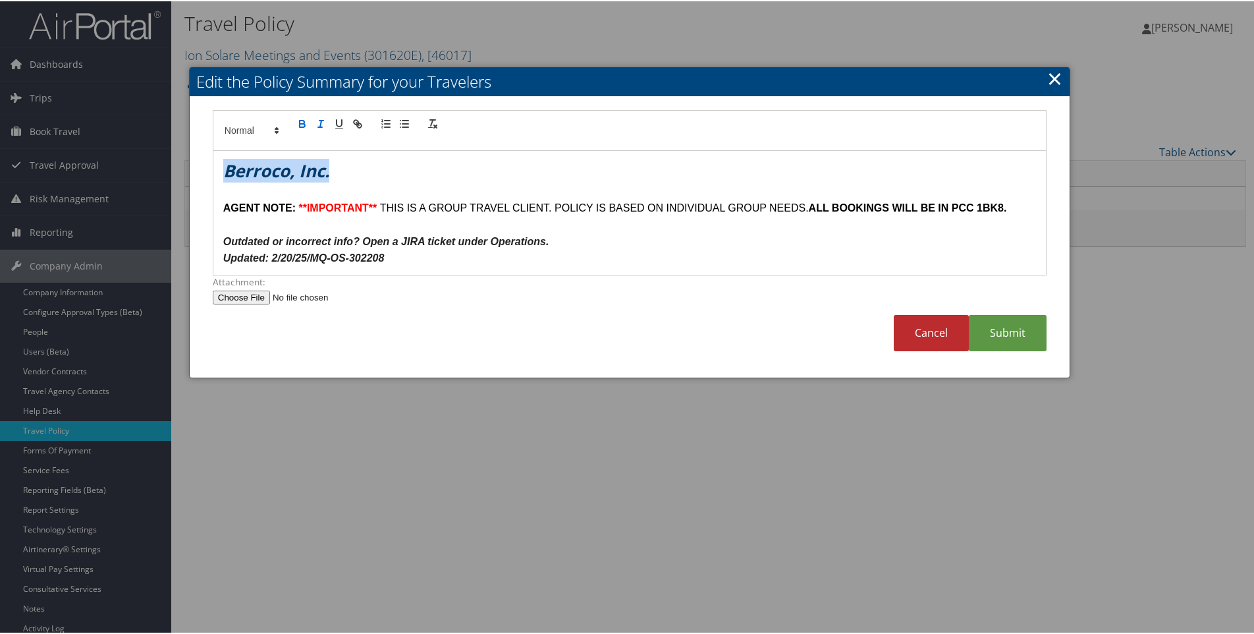
drag, startPoint x: 338, startPoint y: 170, endPoint x: 181, endPoint y: 161, distance: 157.0
click at [181, 161] on body "Menu Dashboards ► AirPortal 360™ (Manager) AirPortal 360™ (Agent) My Travel Das…" at bounding box center [630, 317] width 1260 height 634
click at [277, 254] on em "Updated: 2/20/25/MQ-OS-302208" at bounding box center [303, 256] width 161 height 11
drag, startPoint x: 358, startPoint y: 256, endPoint x: 399, endPoint y: 254, distance: 40.9
click at [399, 254] on p "Updated: 10/07/25/BF-OS-302208" at bounding box center [629, 256] width 813 height 17
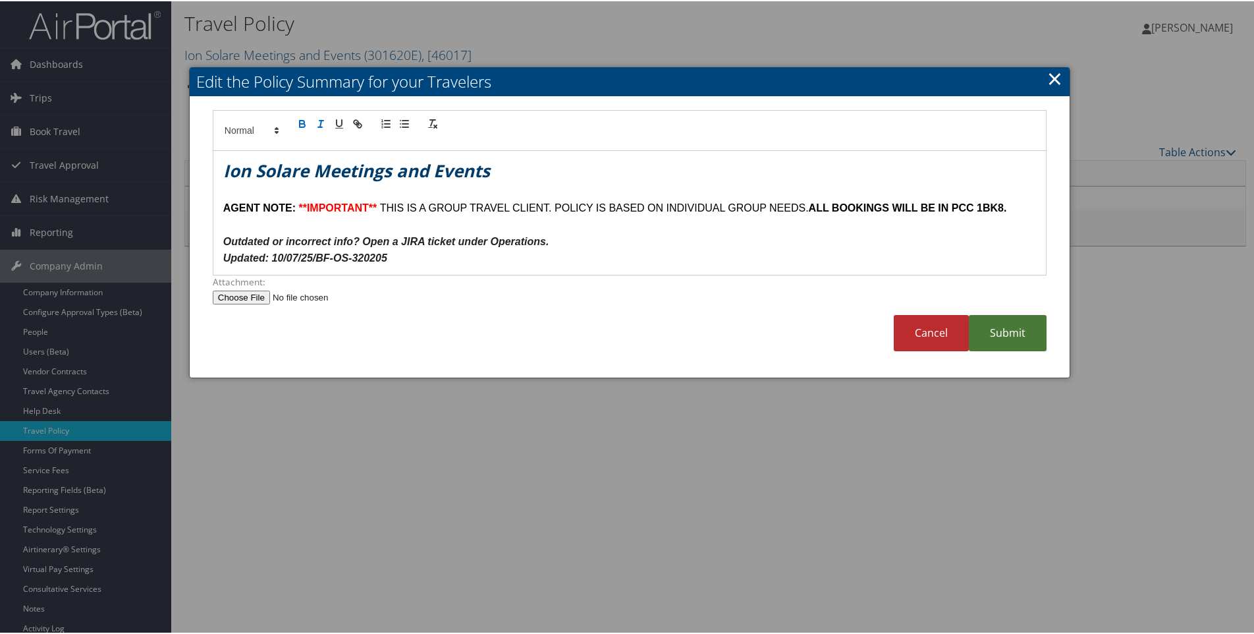
click at [1022, 335] on link "Submit" at bounding box center [1008, 332] width 78 height 36
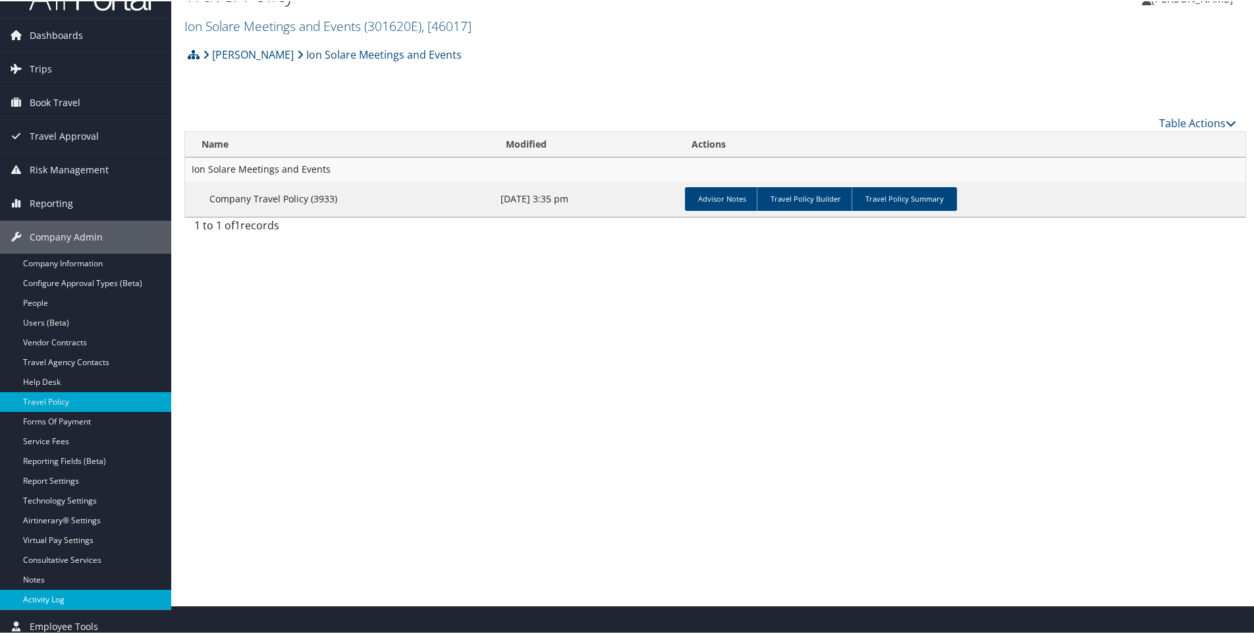
scroll to position [71, 0]
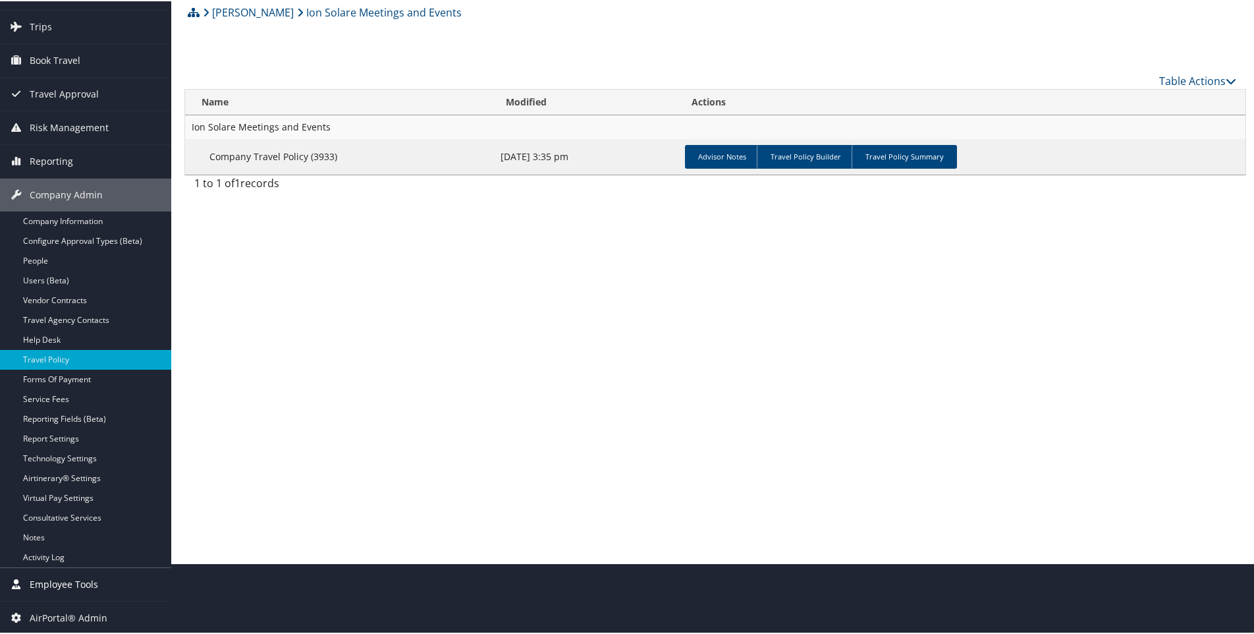
click at [59, 580] on span "Employee Tools" at bounding box center [64, 583] width 69 height 33
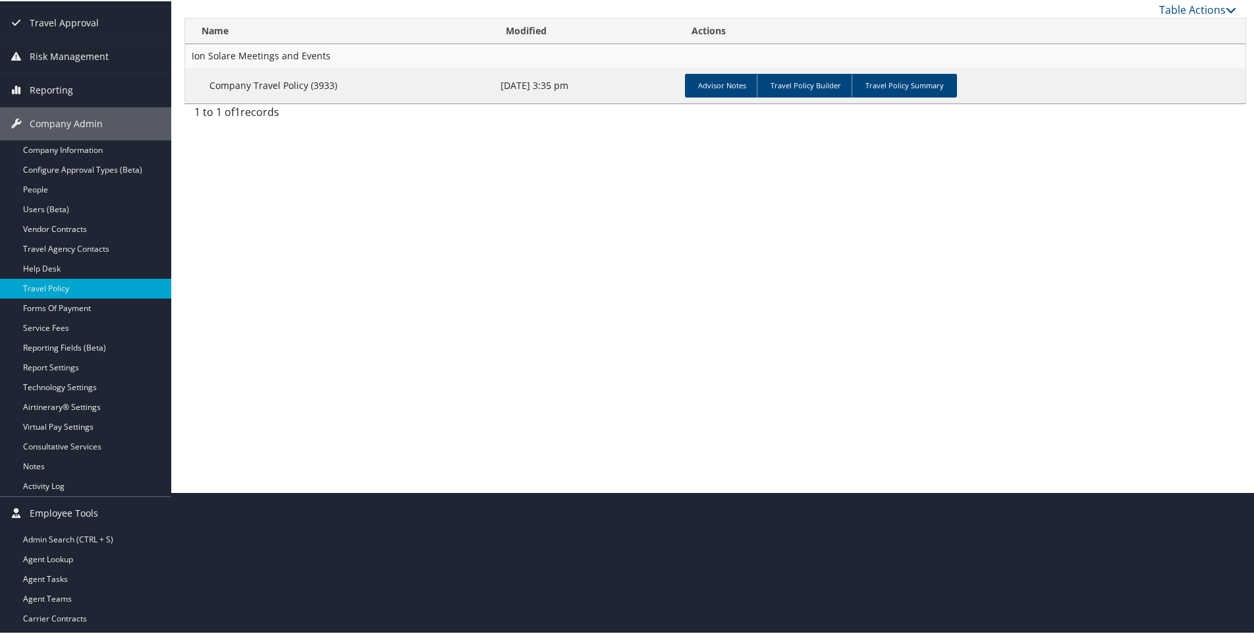
scroll to position [249, 0]
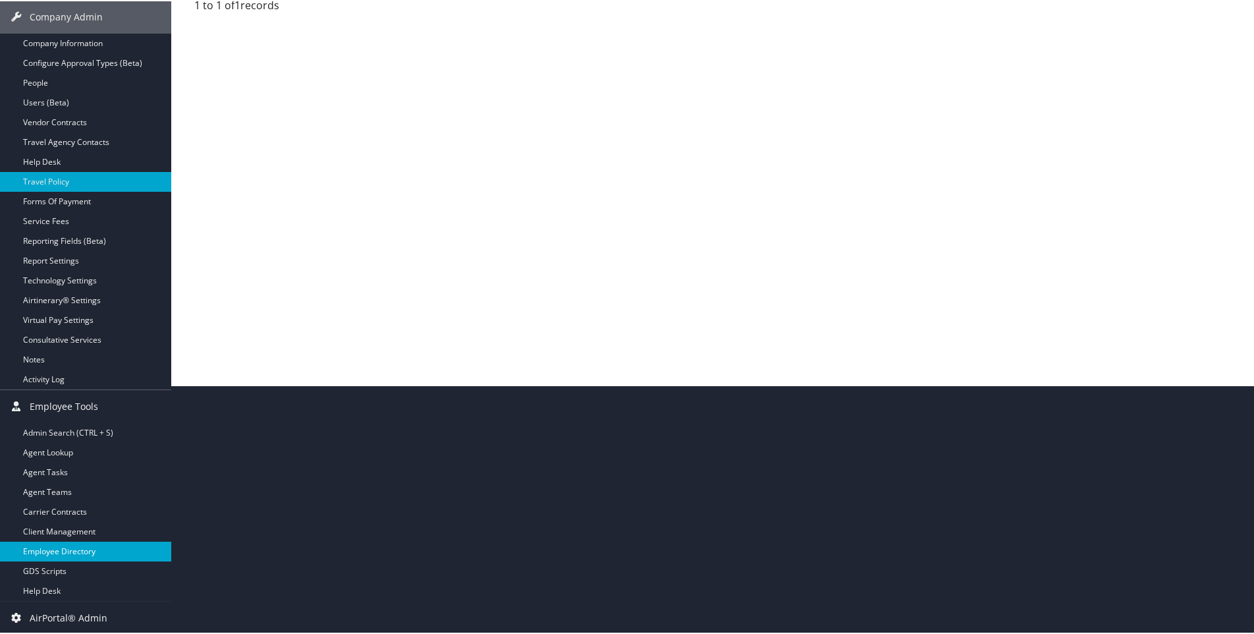
click at [55, 547] on link "Employee Directory" at bounding box center [85, 550] width 171 height 20
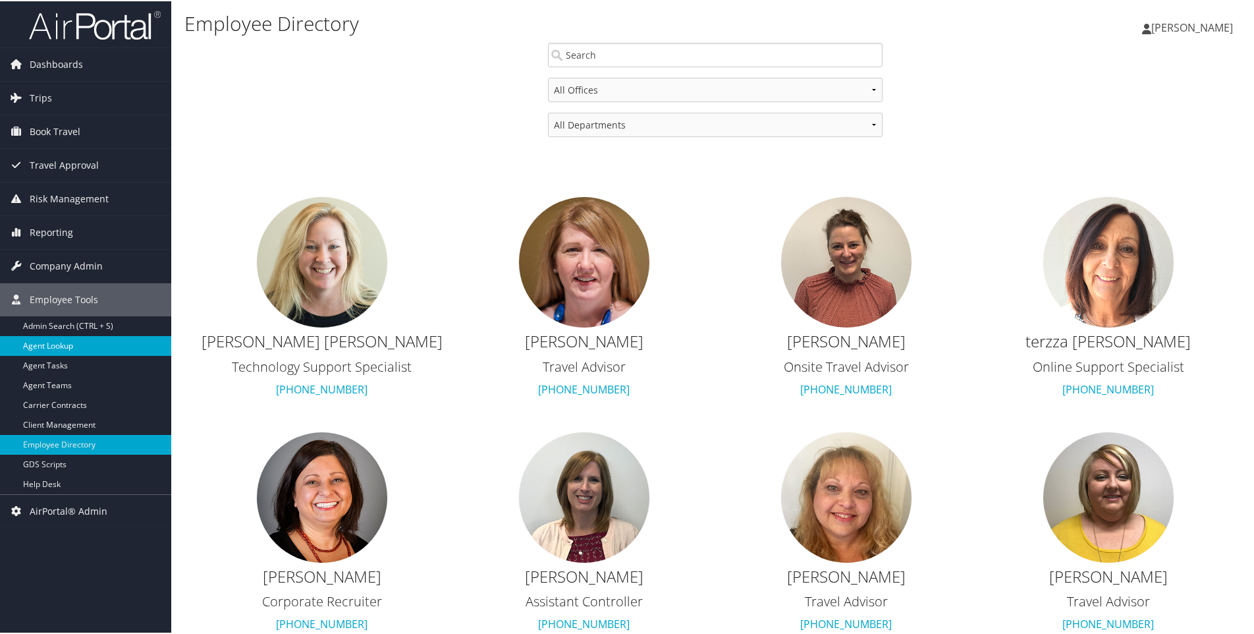
click at [50, 341] on link "Agent Lookup" at bounding box center [85, 345] width 171 height 20
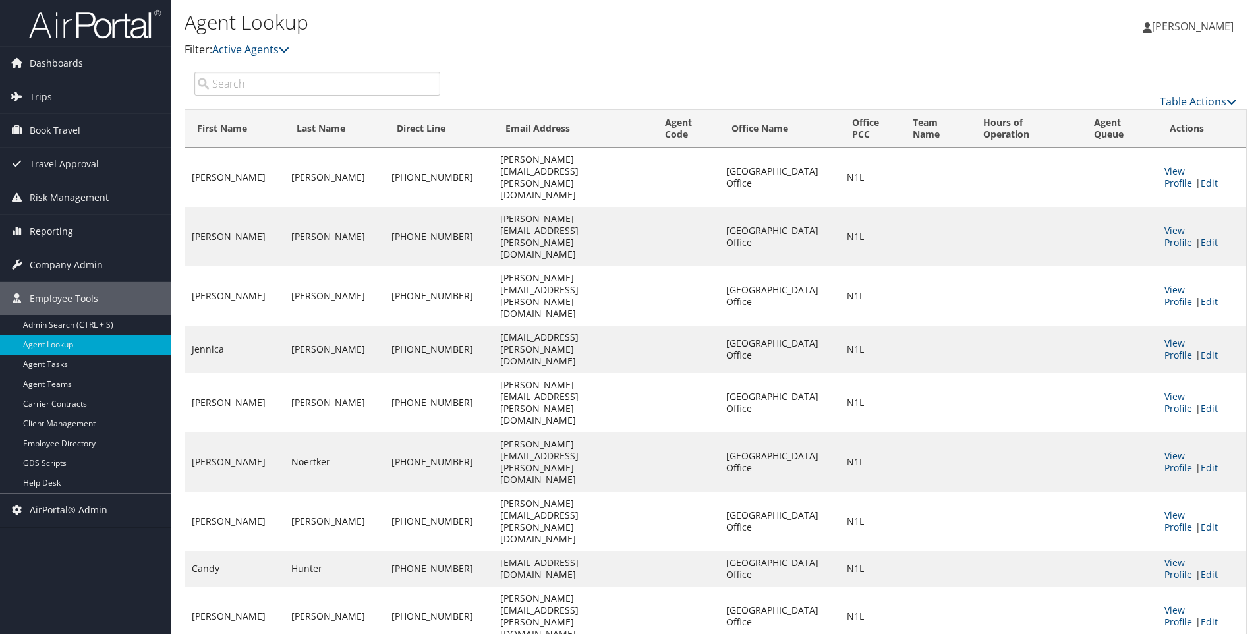
click at [221, 80] on input "search" at bounding box center [317, 84] width 246 height 24
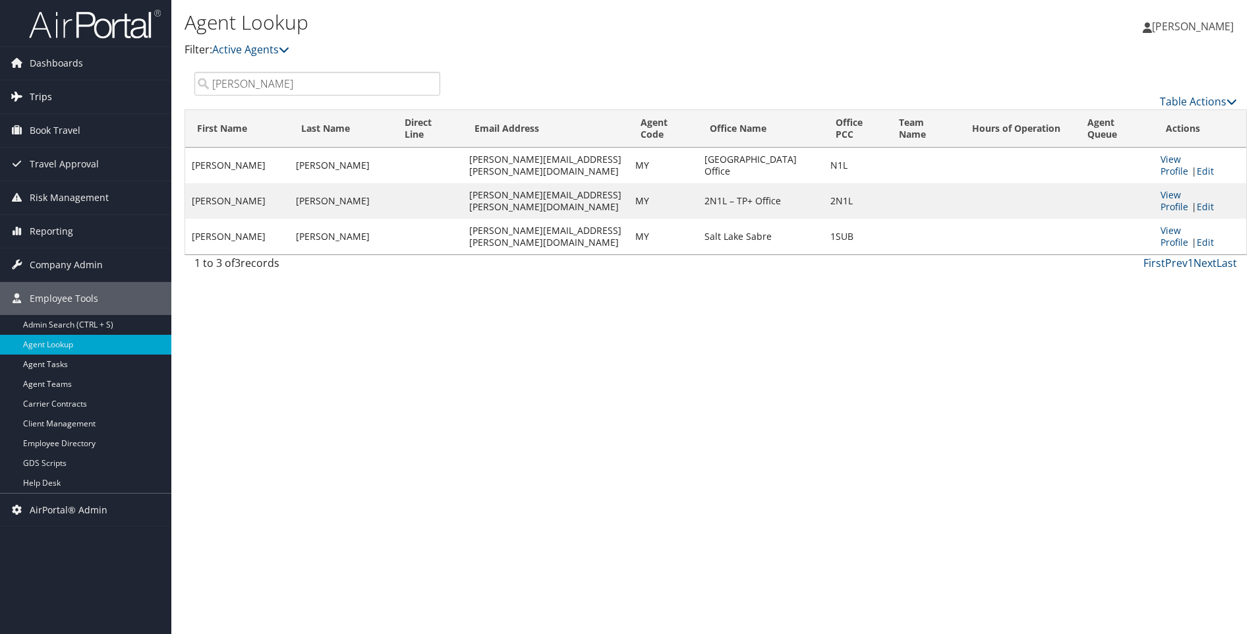
drag, startPoint x: 255, startPoint y: 85, endPoint x: 147, endPoint y: 82, distance: 108.1
click at [147, 82] on div "Dashboards AirPortal 360™ (Manager) AirPortal 360™ (Agent) My Travel Dashboard …" at bounding box center [630, 317] width 1260 height 634
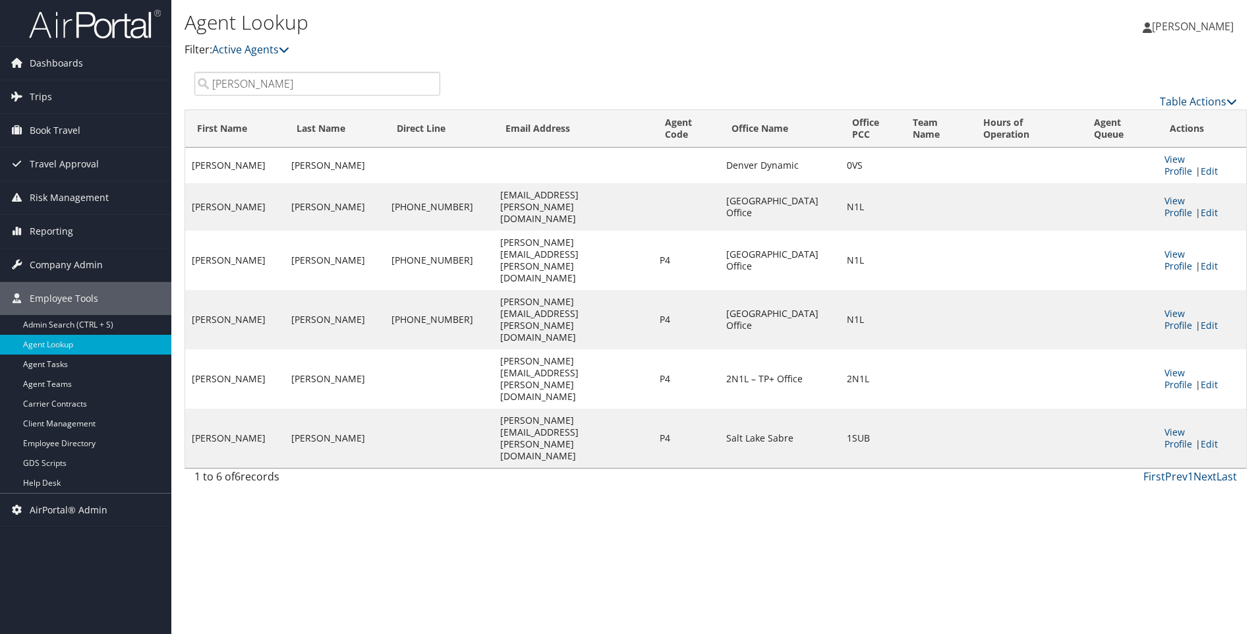
type input "[PERSON_NAME]"
